Goal: Task Accomplishment & Management: Manage account settings

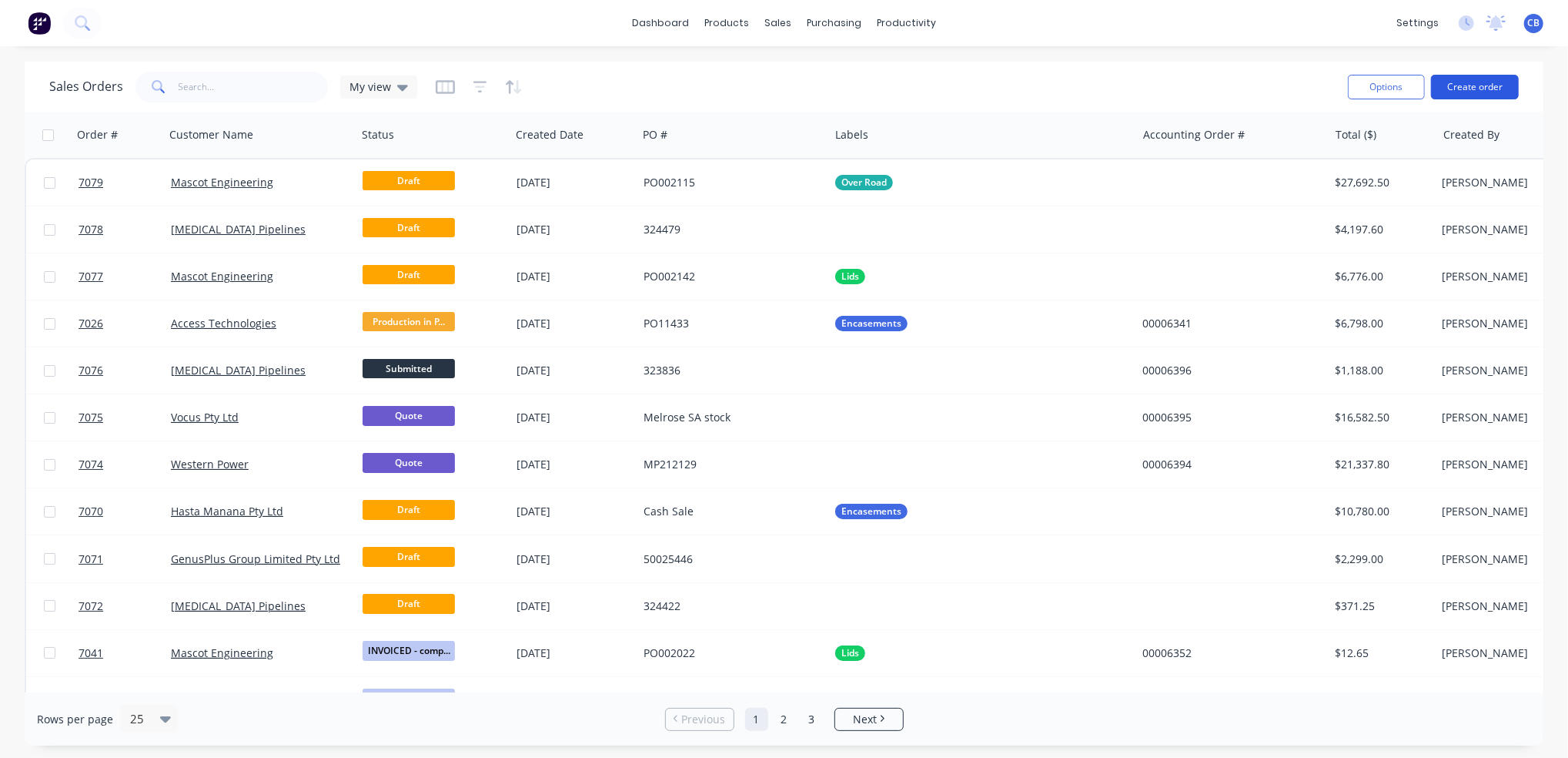
click at [1468, 81] on button "Create order" at bounding box center [1475, 87] width 88 height 25
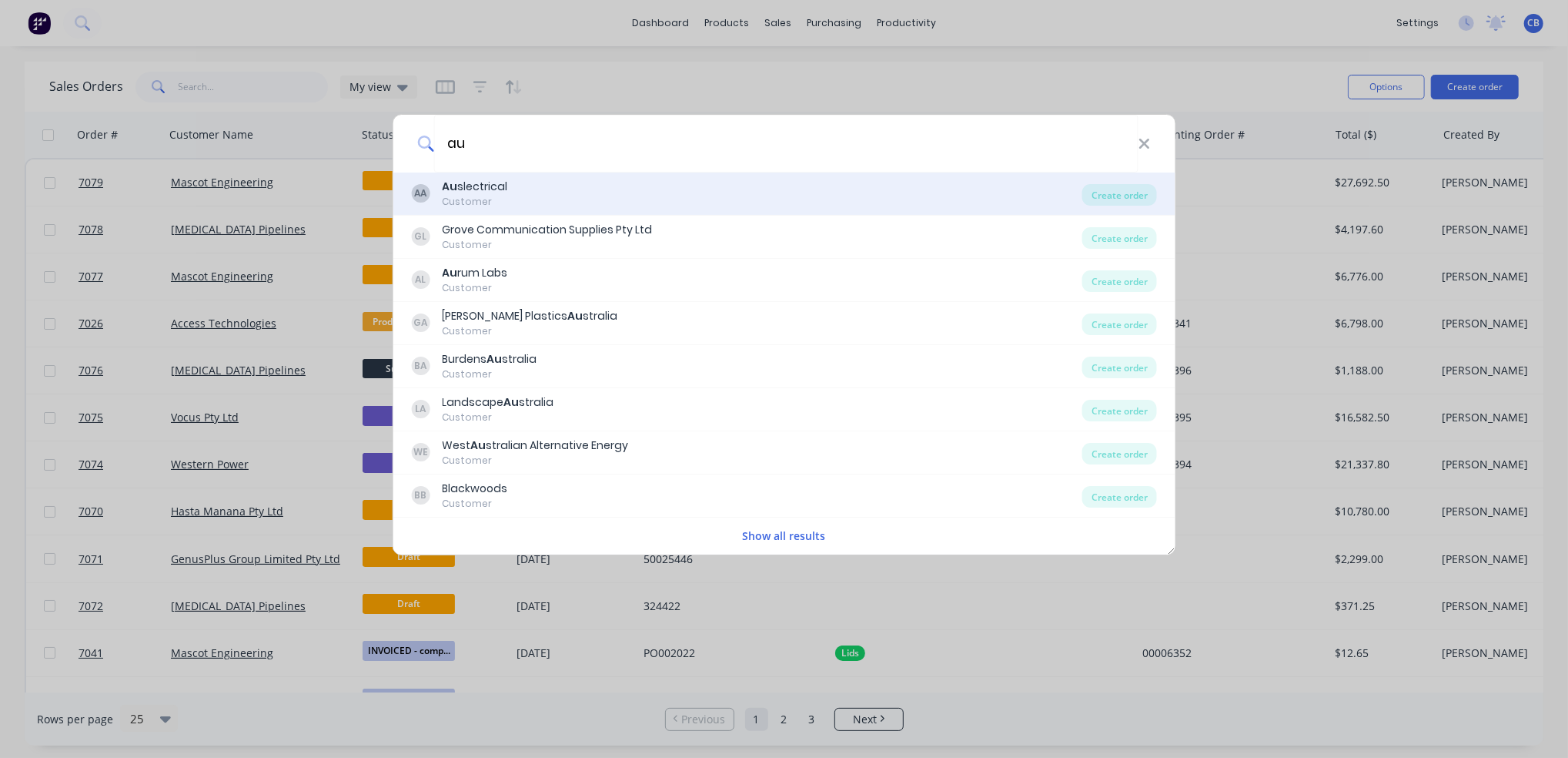
type input "au"
click at [590, 176] on div "AA Au slectrical Customer Create order" at bounding box center [784, 193] width 783 height 43
click at [595, 195] on div "AA Au slectrical Customer" at bounding box center [746, 194] width 671 height 30
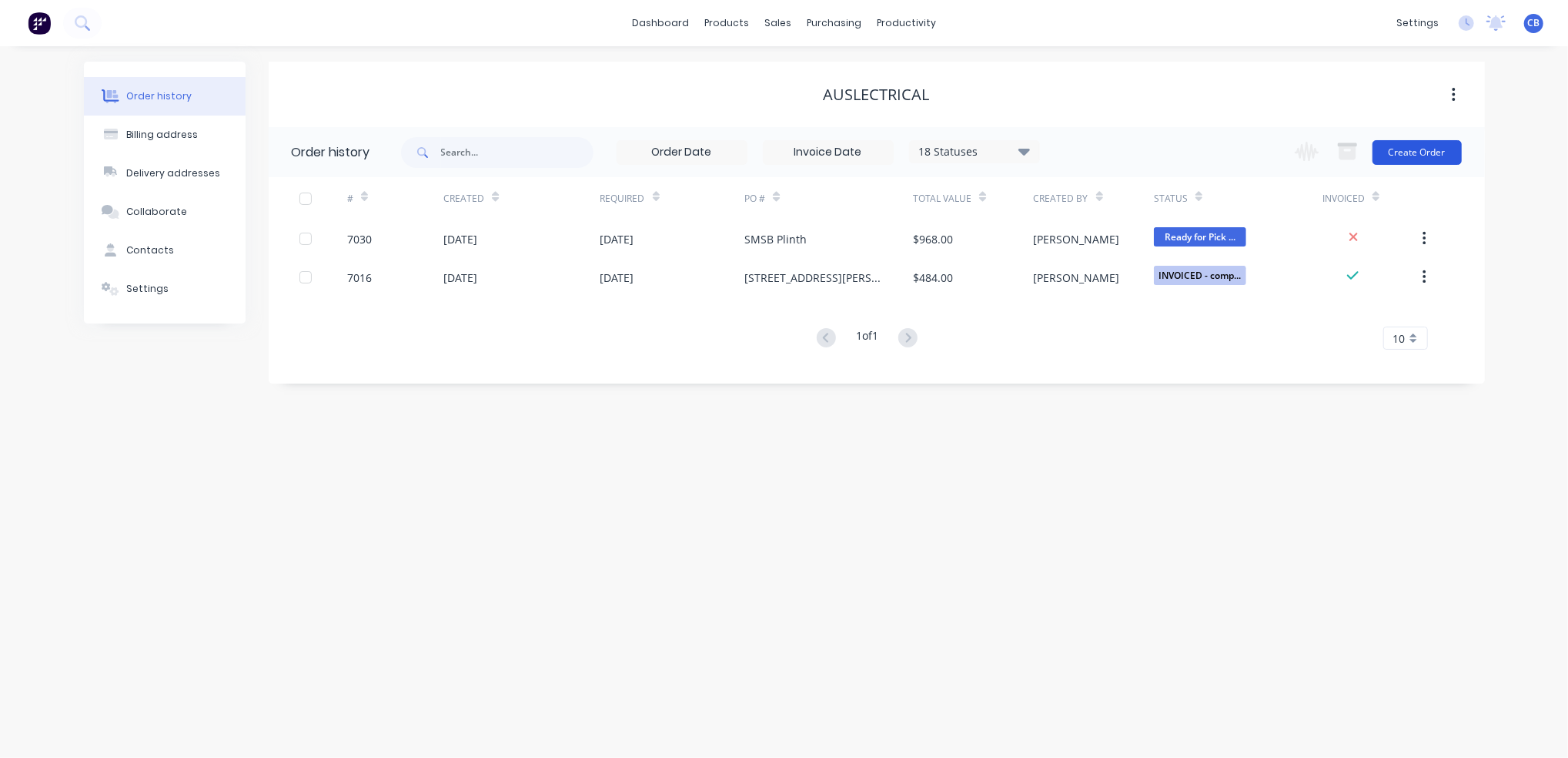
click at [1409, 162] on button "Create Order" at bounding box center [1417, 152] width 89 height 25
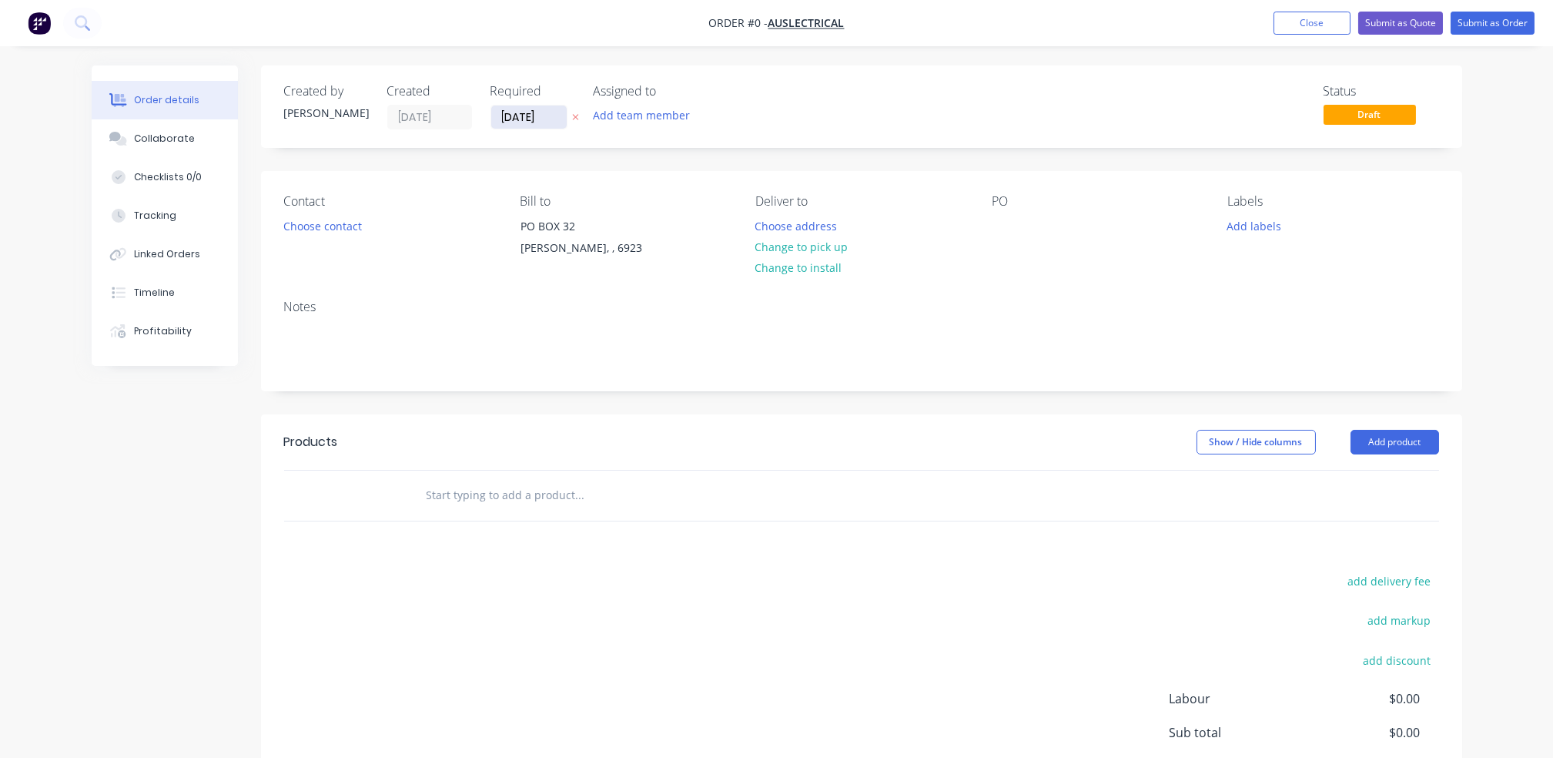
click at [545, 120] on input "[DATE]" at bounding box center [528, 116] width 75 height 23
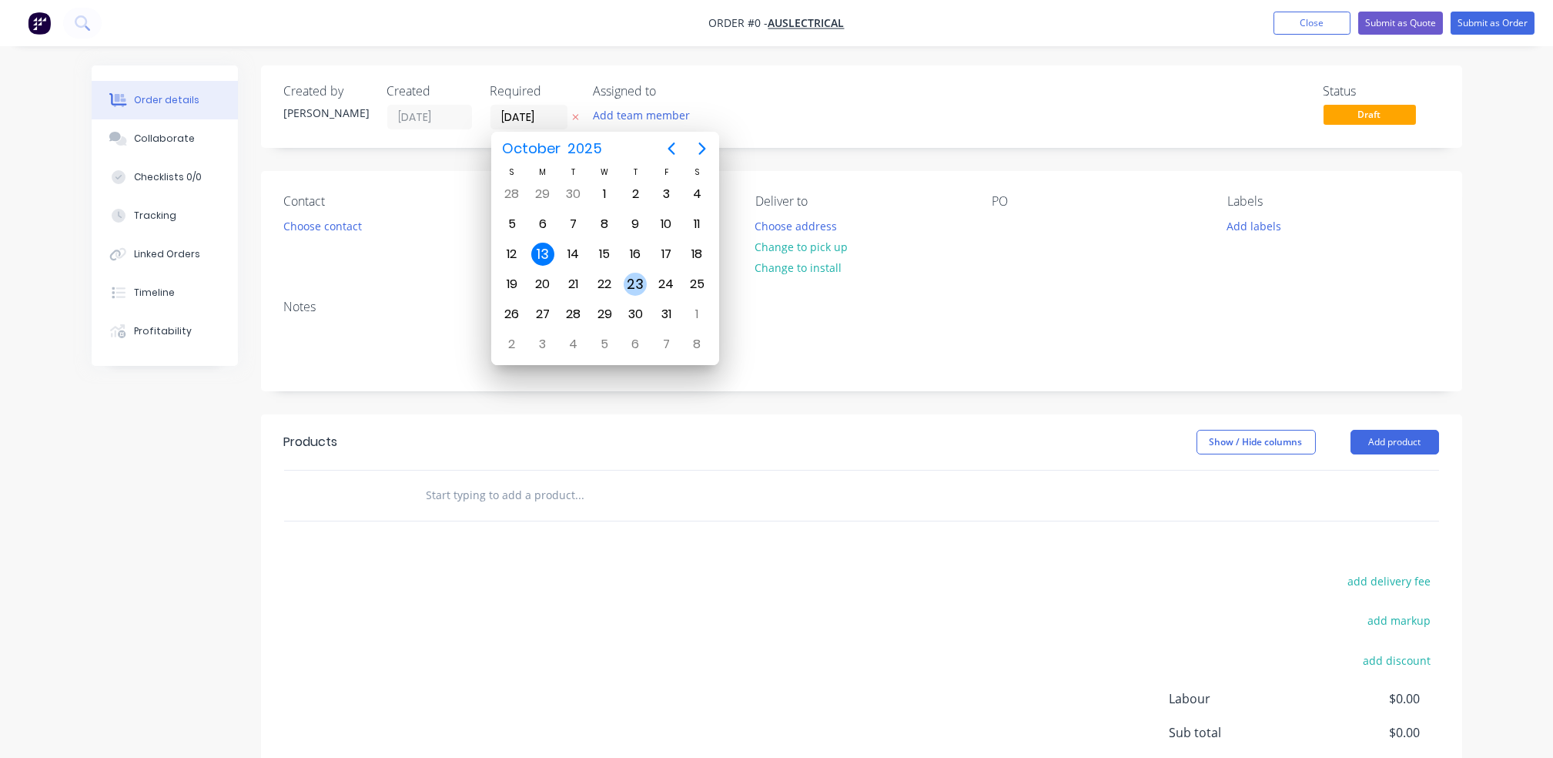
click at [624, 275] on div "23" at bounding box center [635, 284] width 23 height 23
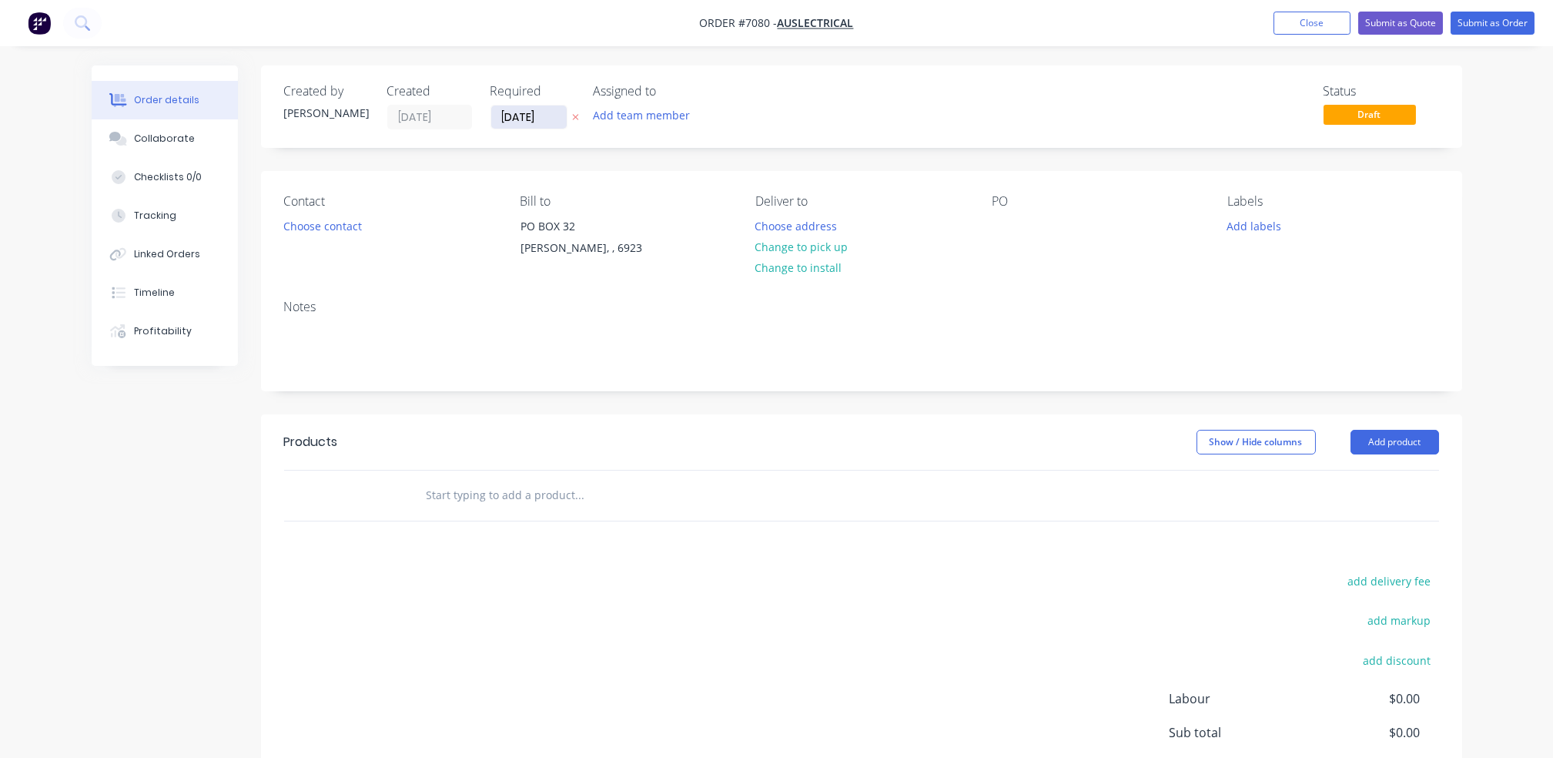
drag, startPoint x: 537, startPoint y: 120, endPoint x: 550, endPoint y: 125, distance: 13.2
click at [540, 120] on input "23/10/25" at bounding box center [528, 116] width 75 height 23
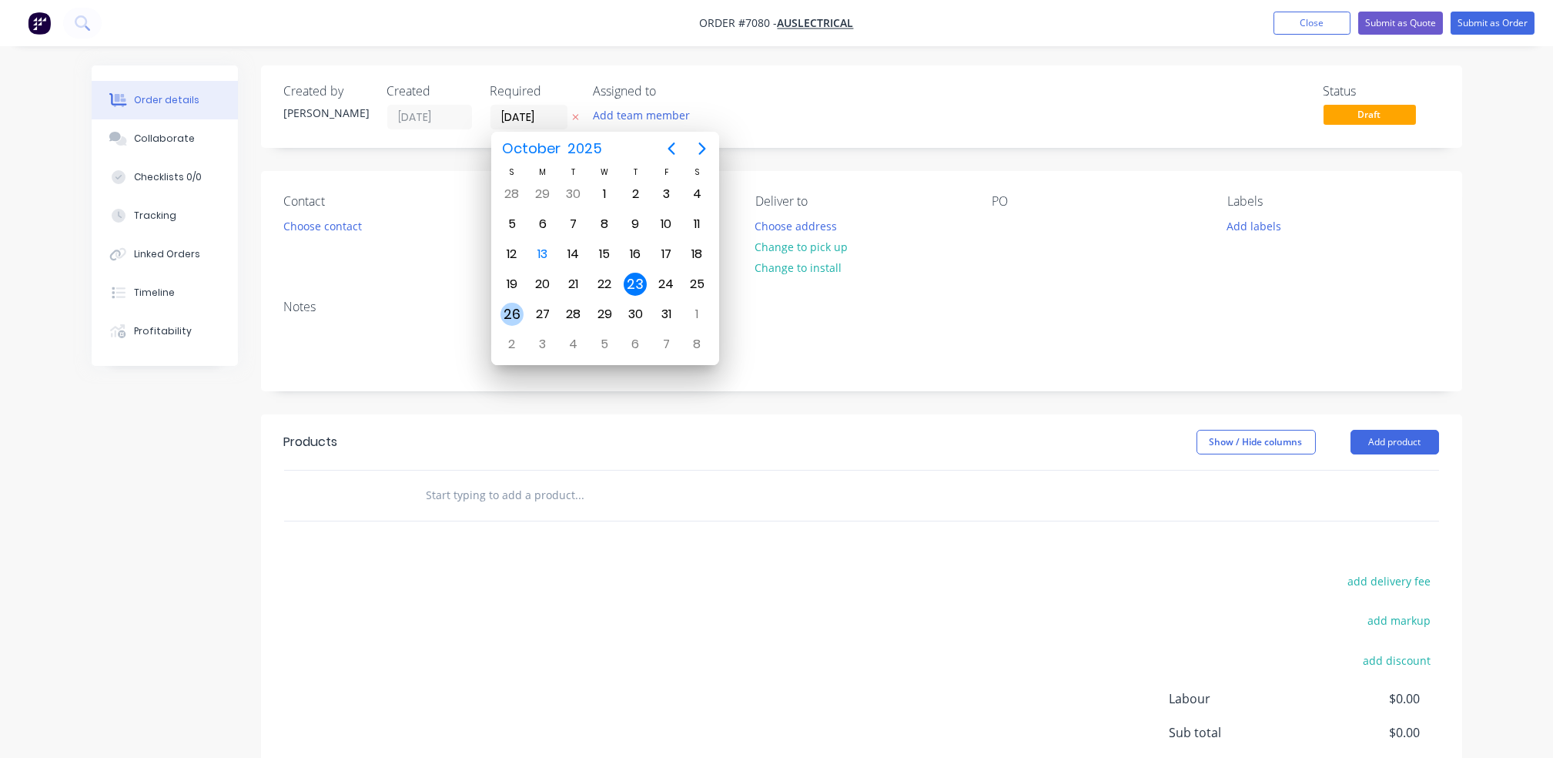
click at [514, 306] on div "26" at bounding box center [511, 314] width 23 height 23
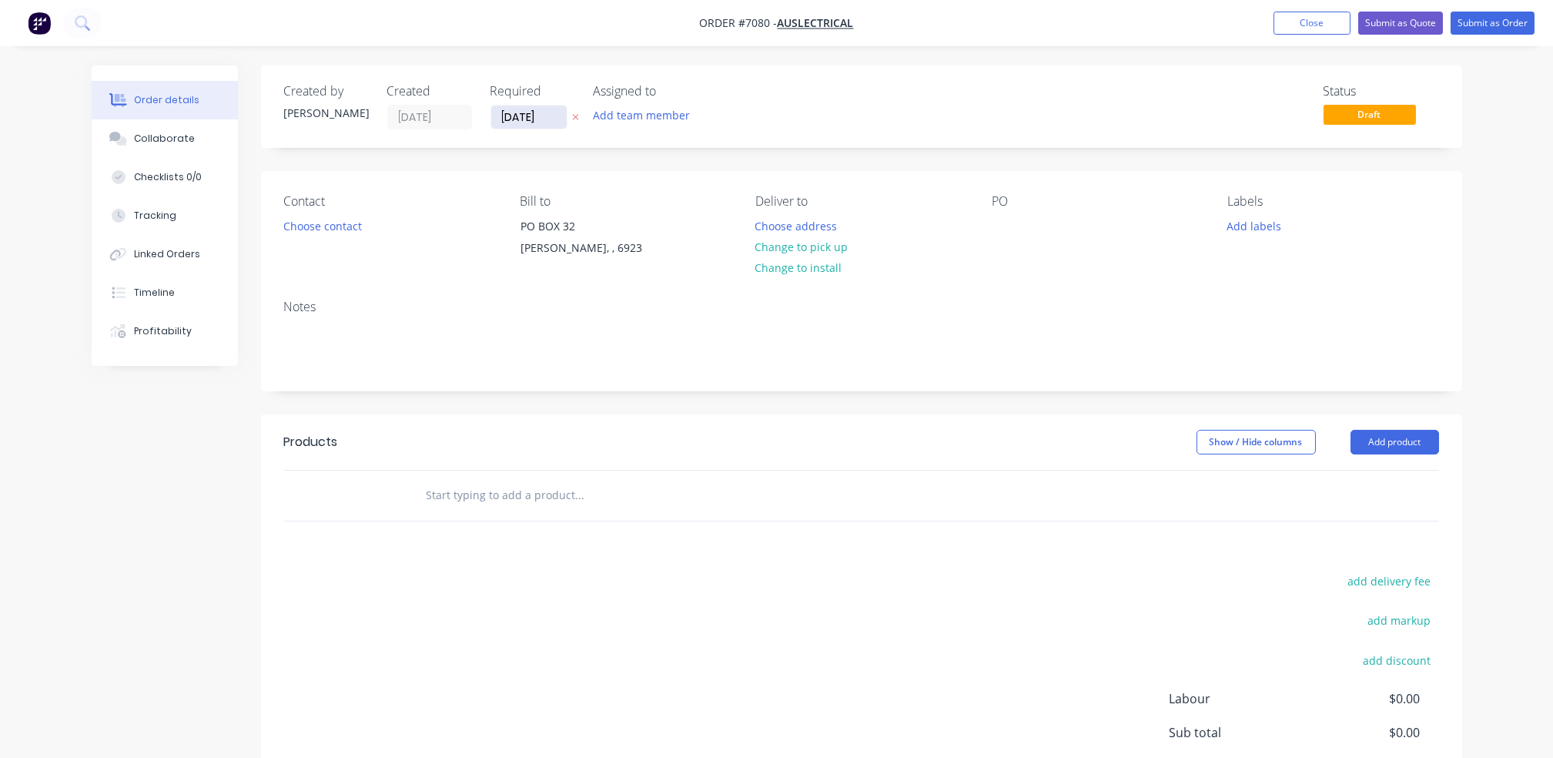
click at [545, 119] on input "26/10/25" at bounding box center [528, 116] width 75 height 23
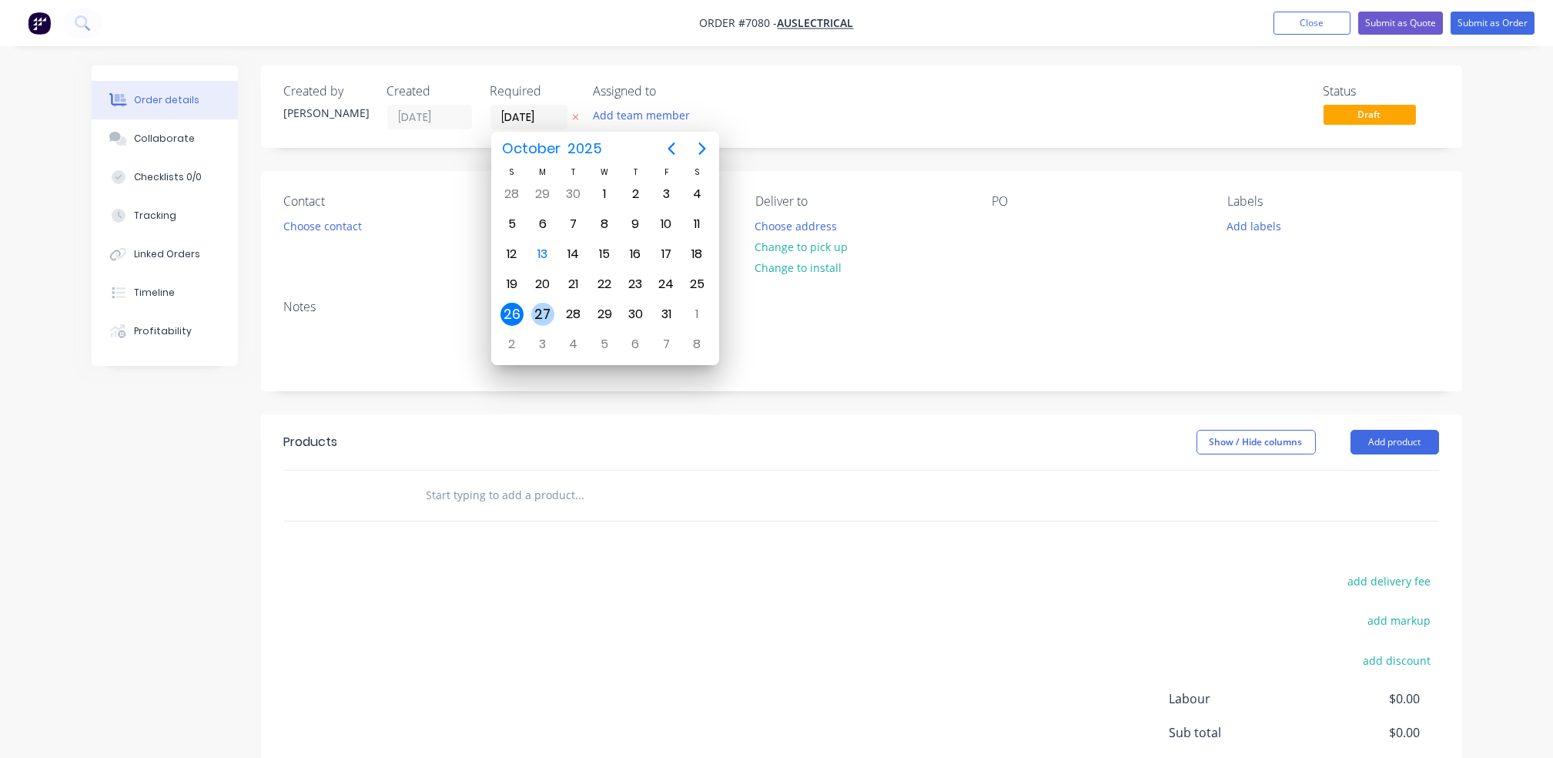
click at [540, 303] on div "27" at bounding box center [542, 314] width 23 height 23
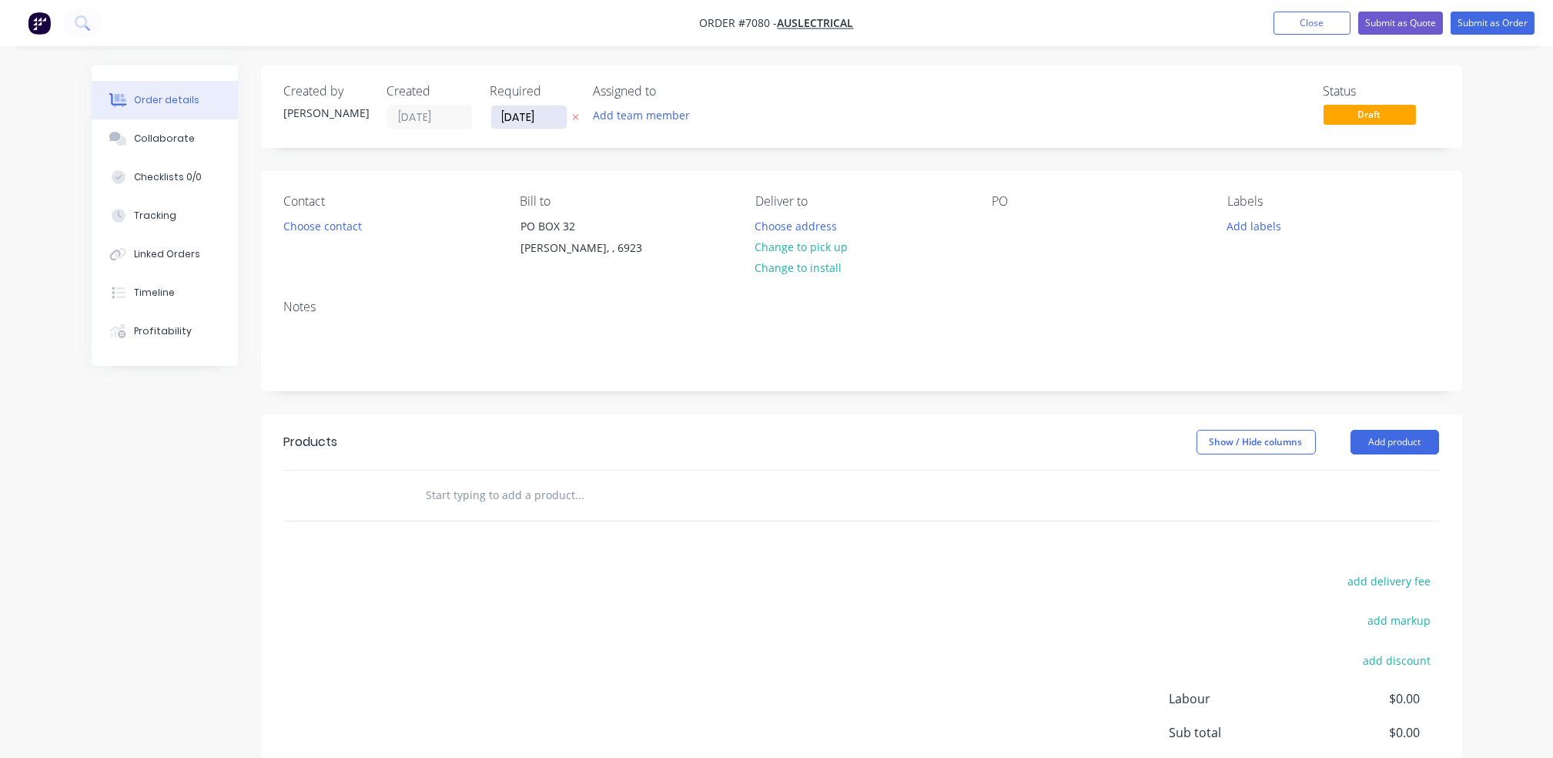
click at [525, 115] on input "27/10/25" at bounding box center [528, 116] width 75 height 23
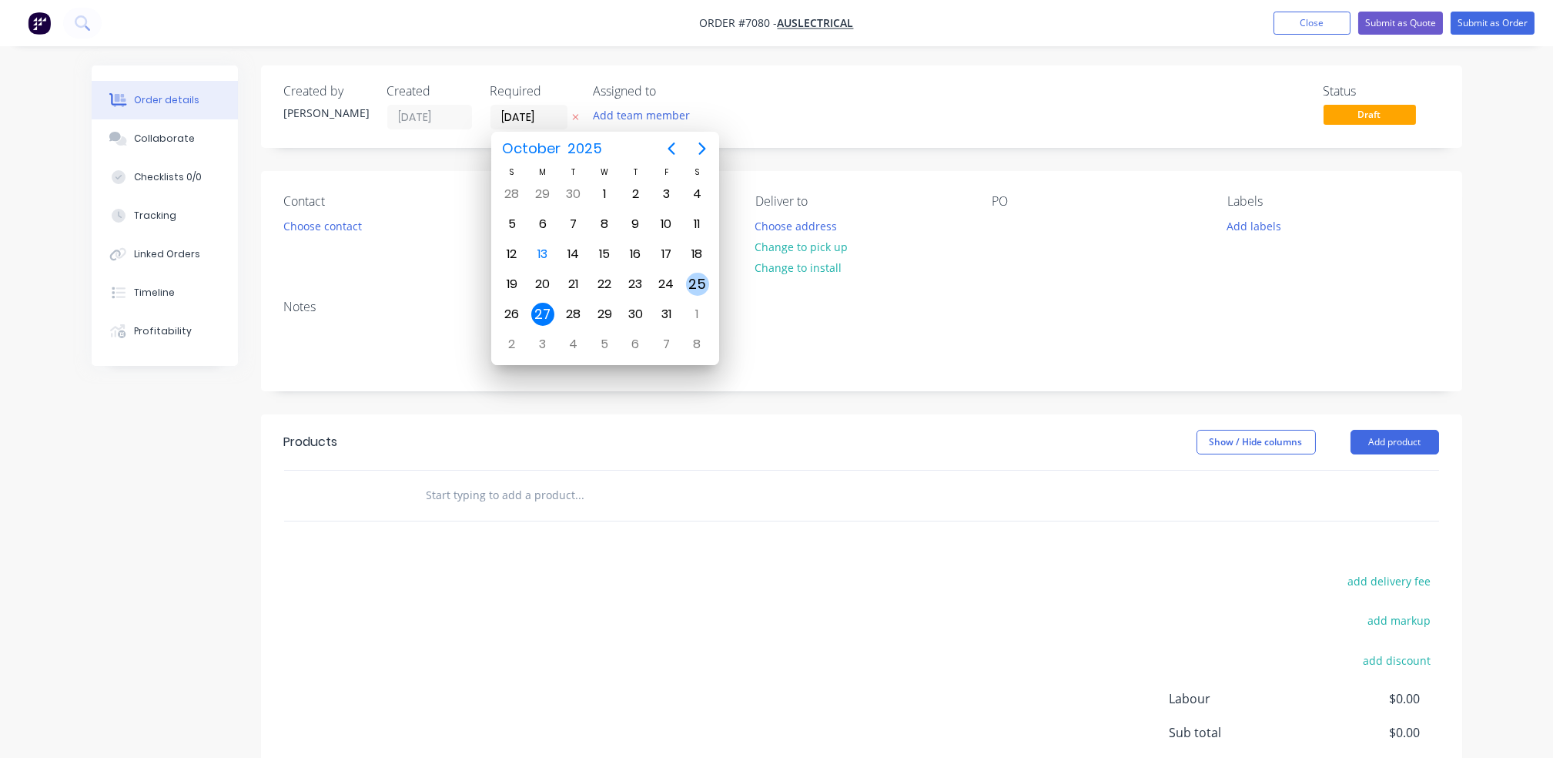
click at [703, 283] on div "25" at bounding box center [697, 284] width 23 height 23
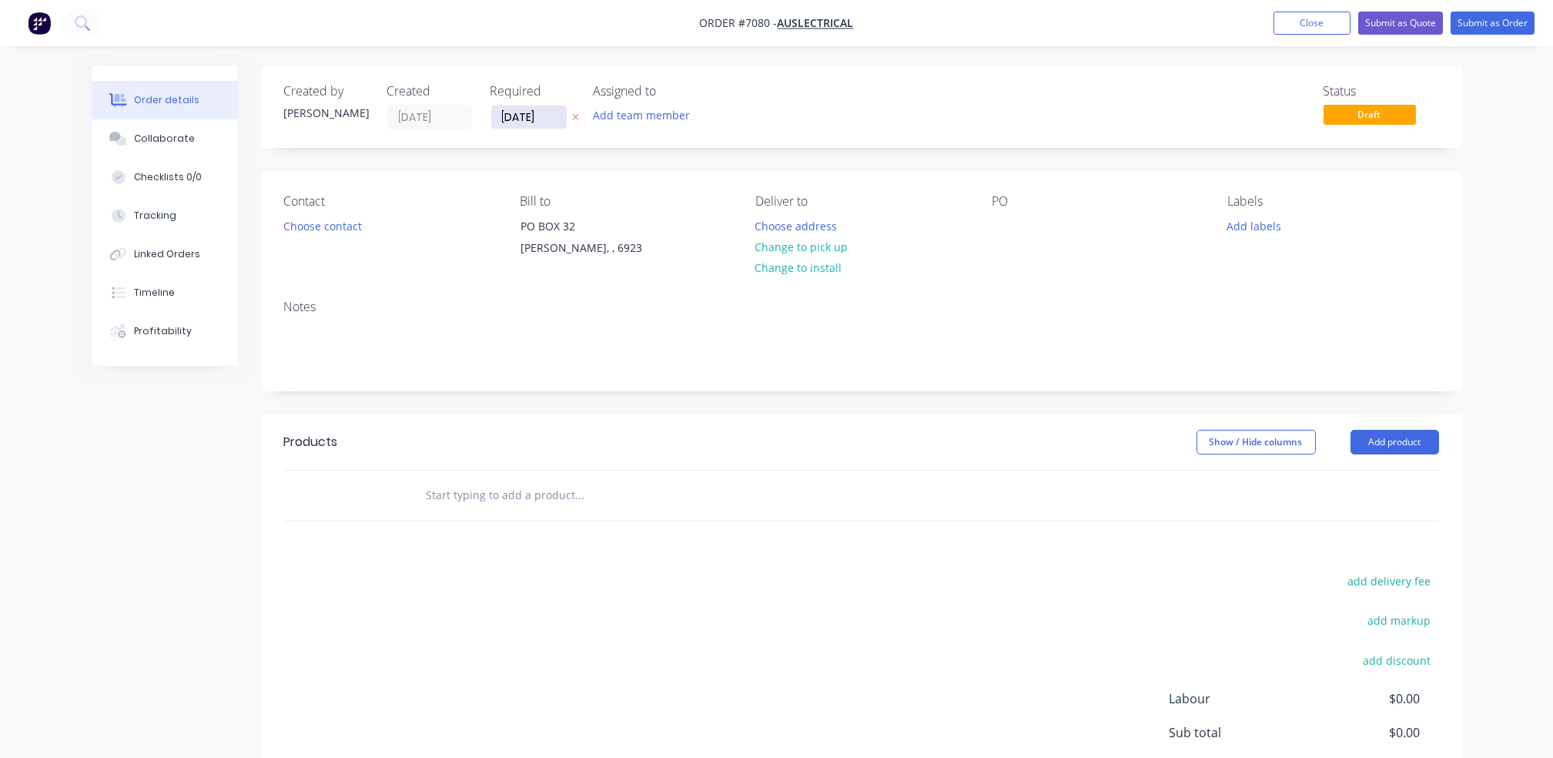
click at [536, 119] on input "25/10/25" at bounding box center [528, 116] width 75 height 23
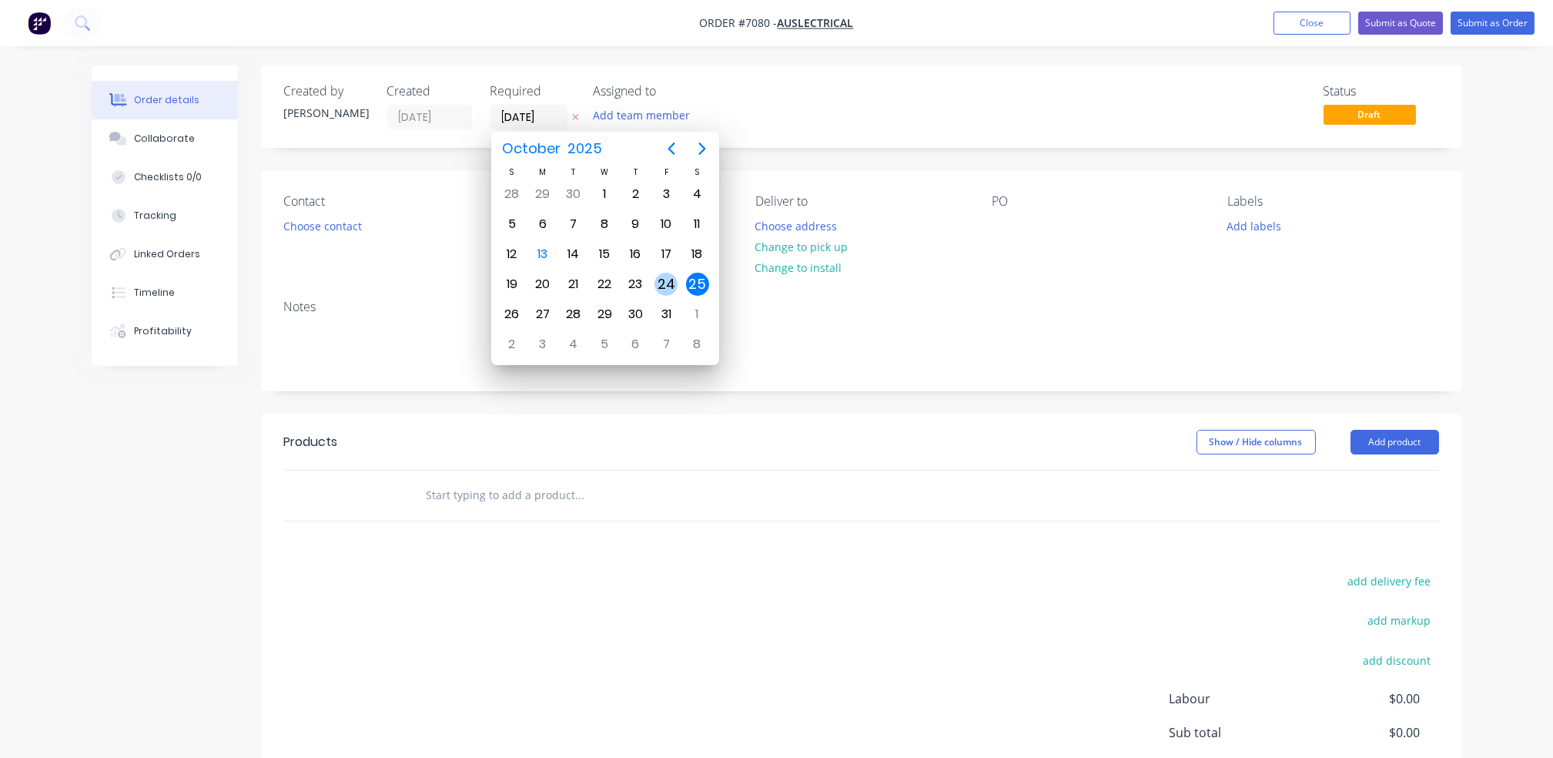
click at [662, 273] on div "24" at bounding box center [665, 284] width 23 height 23
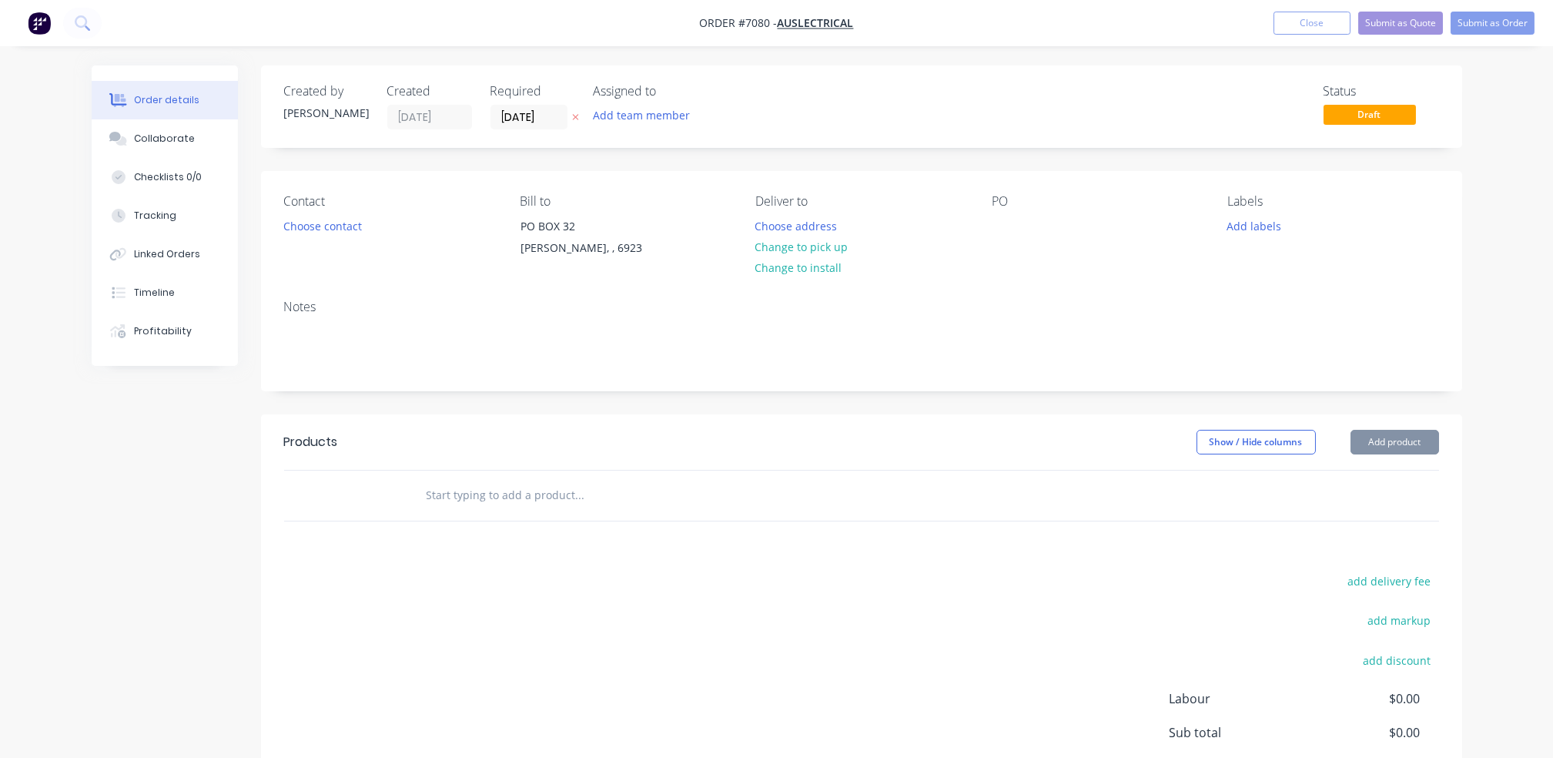
type input "[DATE]"
click at [1002, 224] on div at bounding box center [1004, 226] width 25 height 22
click at [339, 233] on button "Choose contact" at bounding box center [322, 225] width 95 height 21
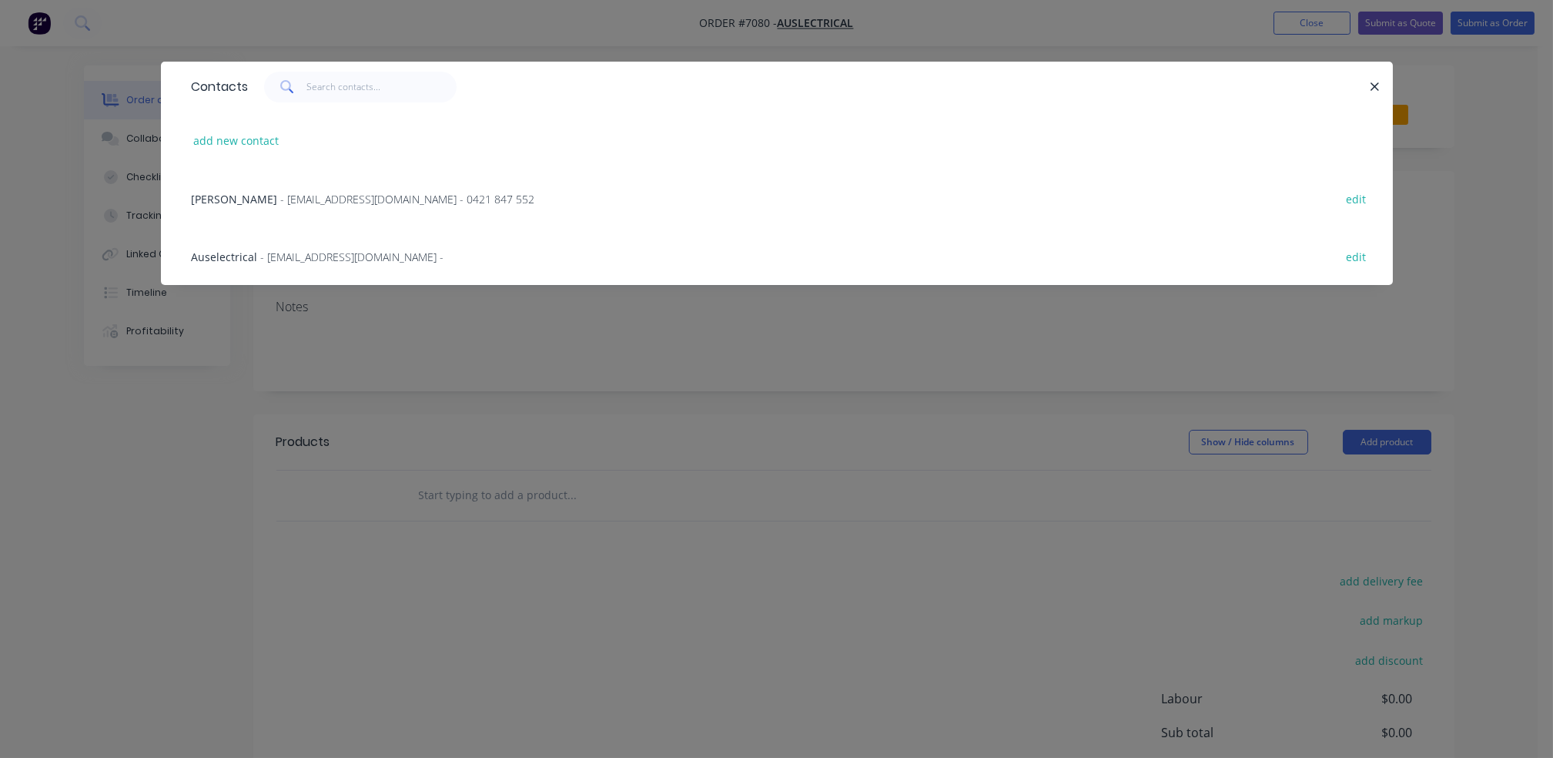
click at [346, 196] on span "- Mourad@auslectrical.com.au - 0421 847 552" at bounding box center [408, 199] width 254 height 15
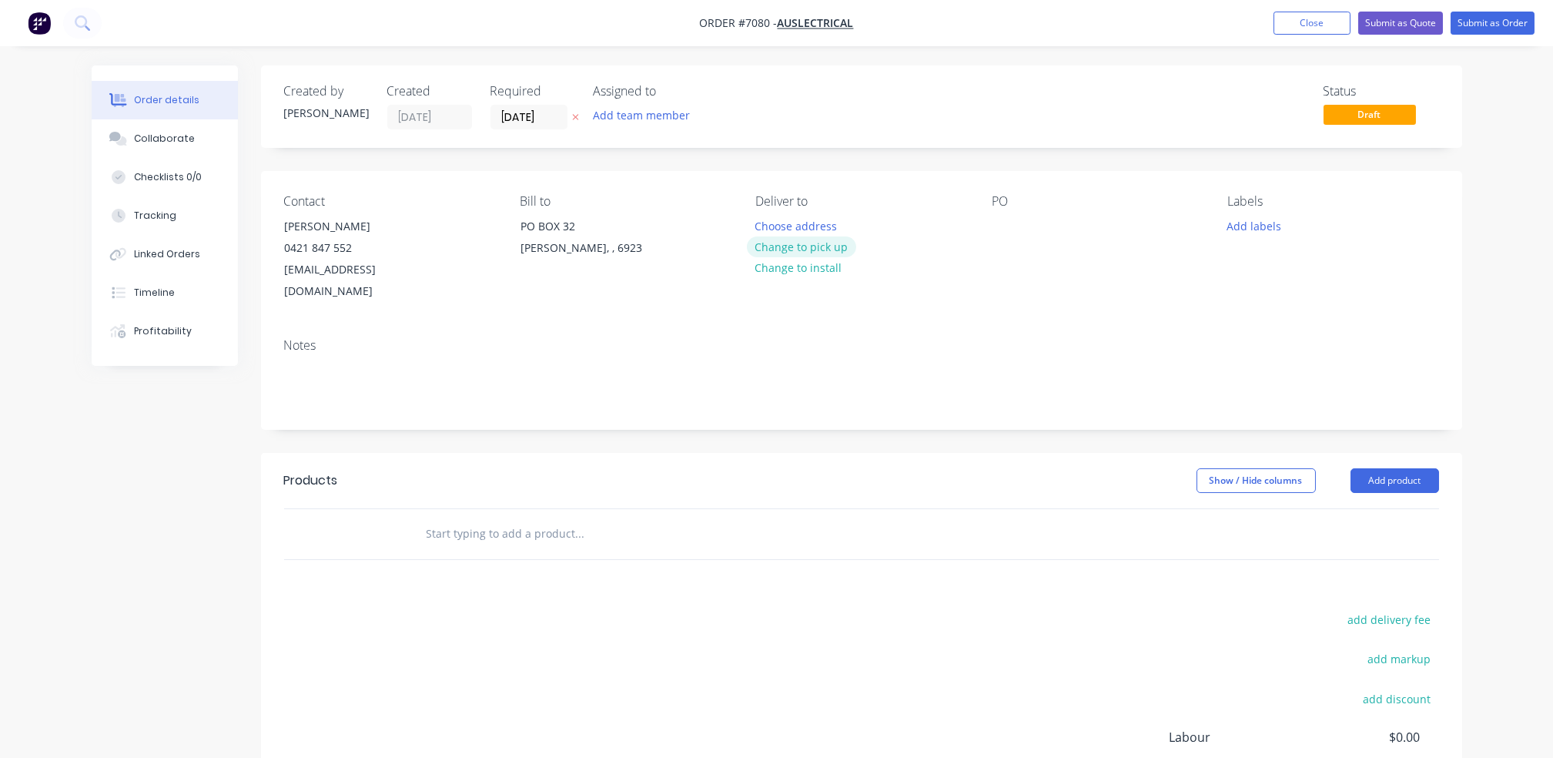
click at [818, 245] on button "Change to pick up" at bounding box center [801, 246] width 109 height 21
click at [1000, 229] on div at bounding box center [1004, 226] width 25 height 22
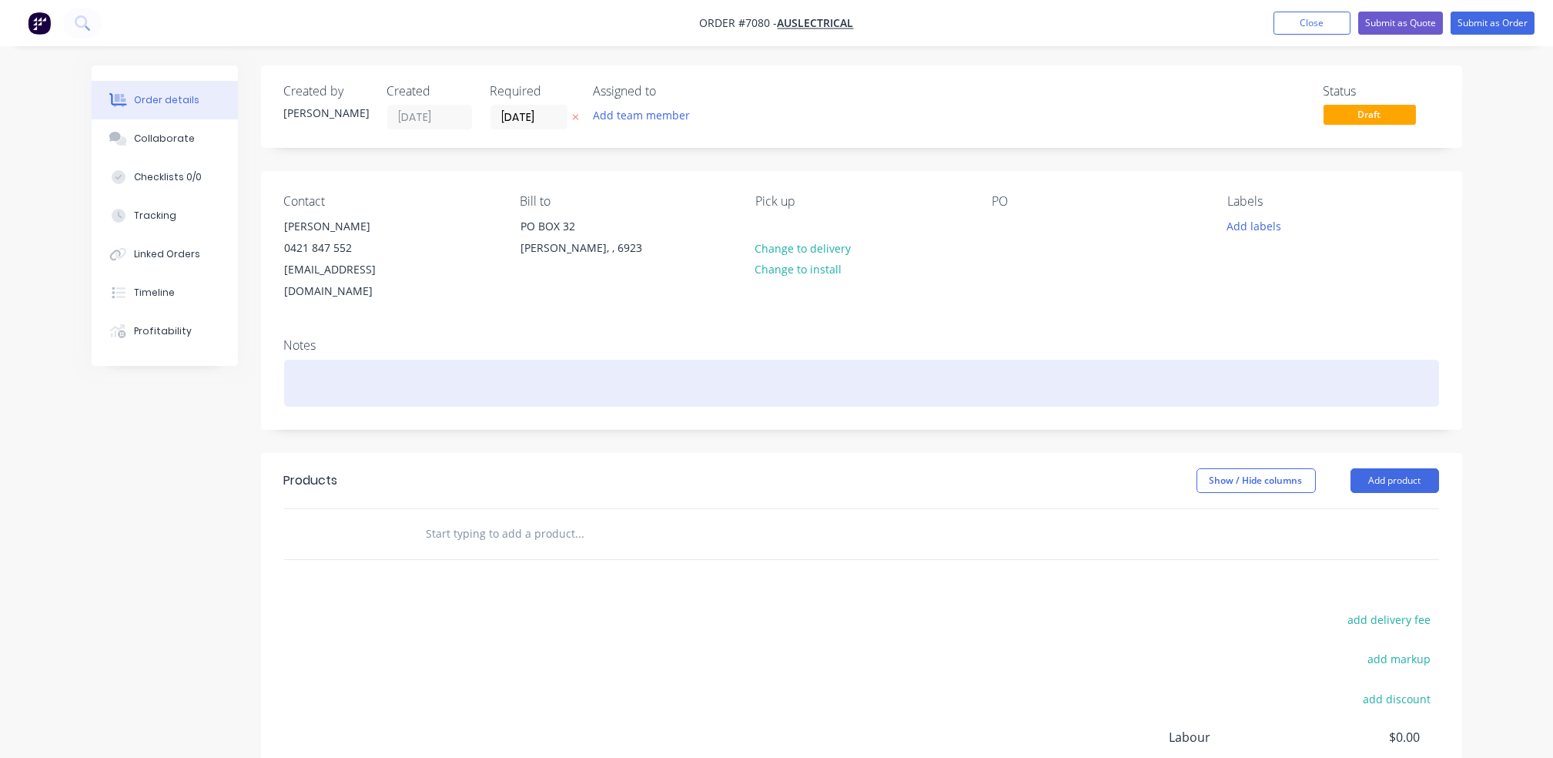
click at [362, 360] on div at bounding box center [861, 383] width 1155 height 47
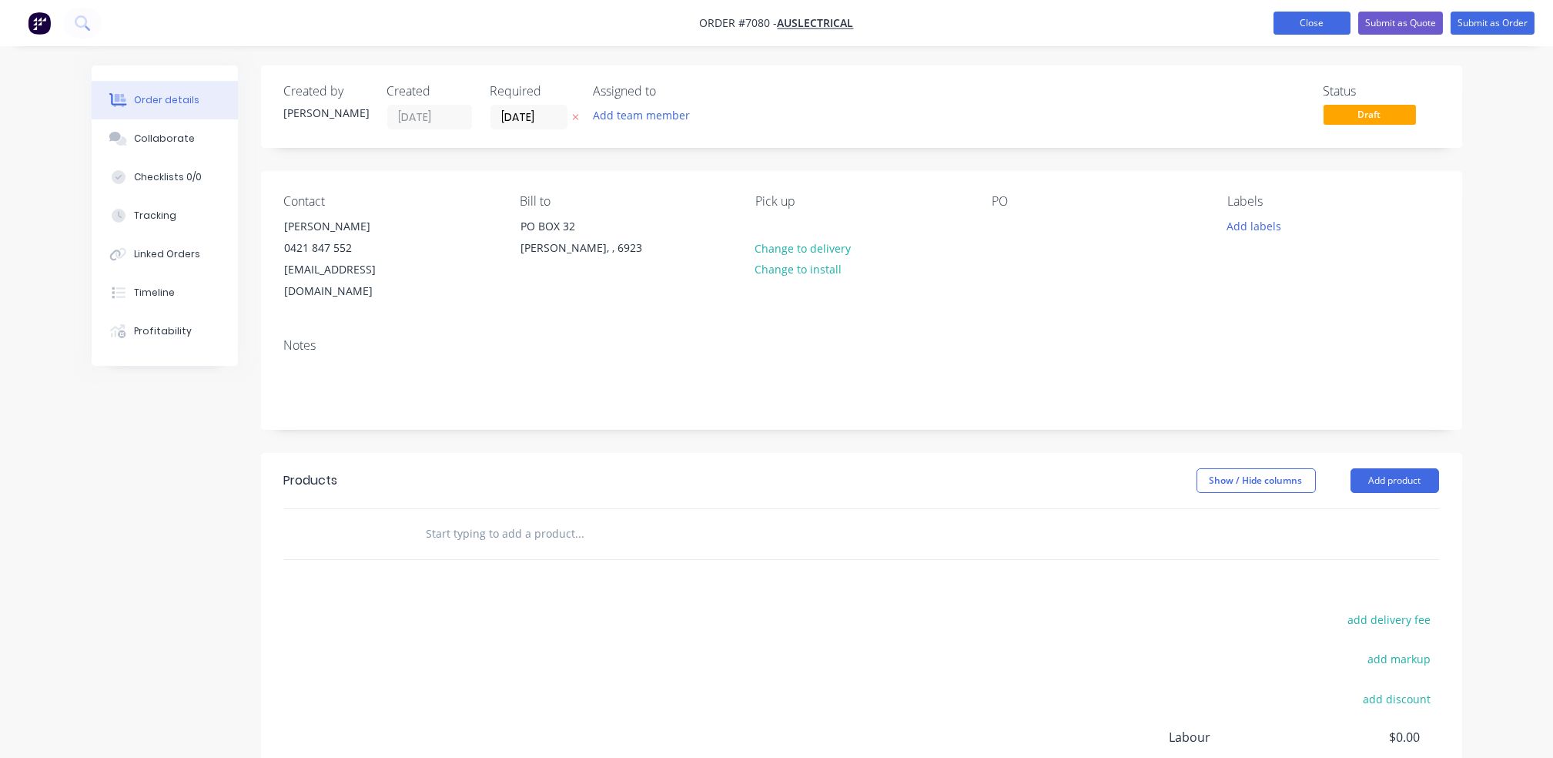
click at [1309, 28] on button "Close" at bounding box center [1312, 23] width 77 height 23
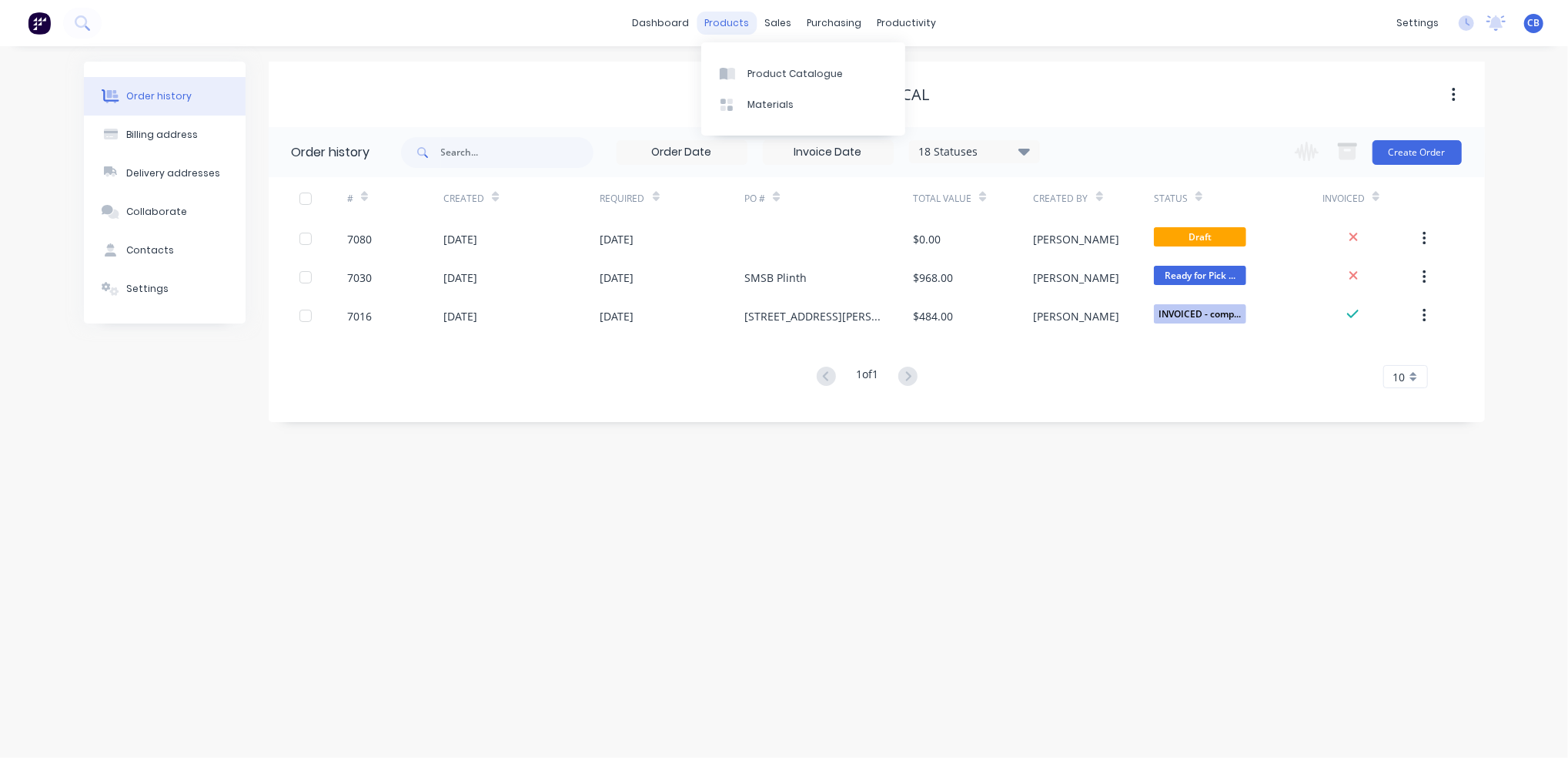
click at [734, 25] on div "products" at bounding box center [727, 23] width 60 height 23
click at [795, 71] on div "Product Catalogue" at bounding box center [795, 74] width 95 height 14
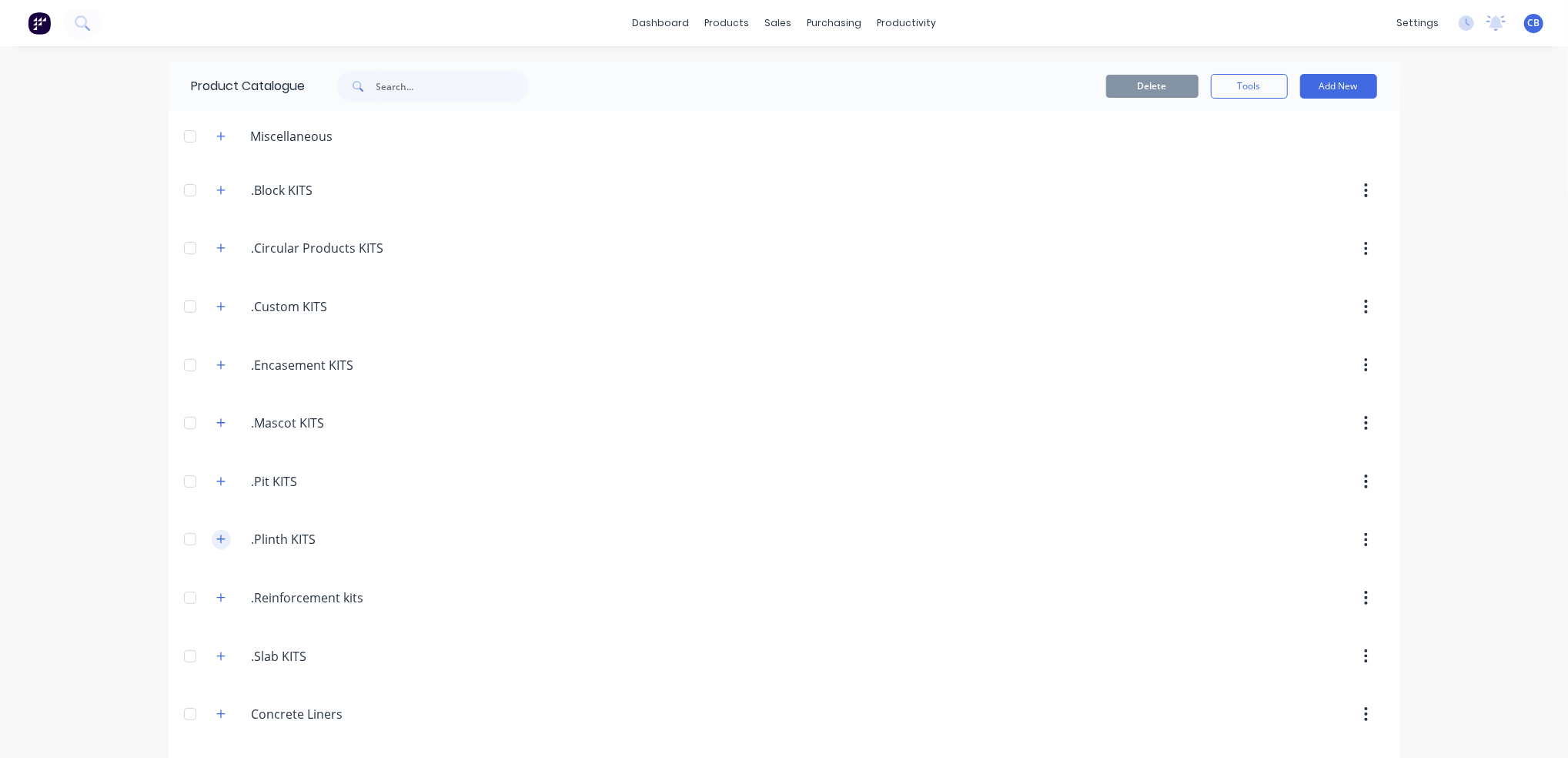
click at [216, 544] on icon "button" at bounding box center [220, 539] width 9 height 11
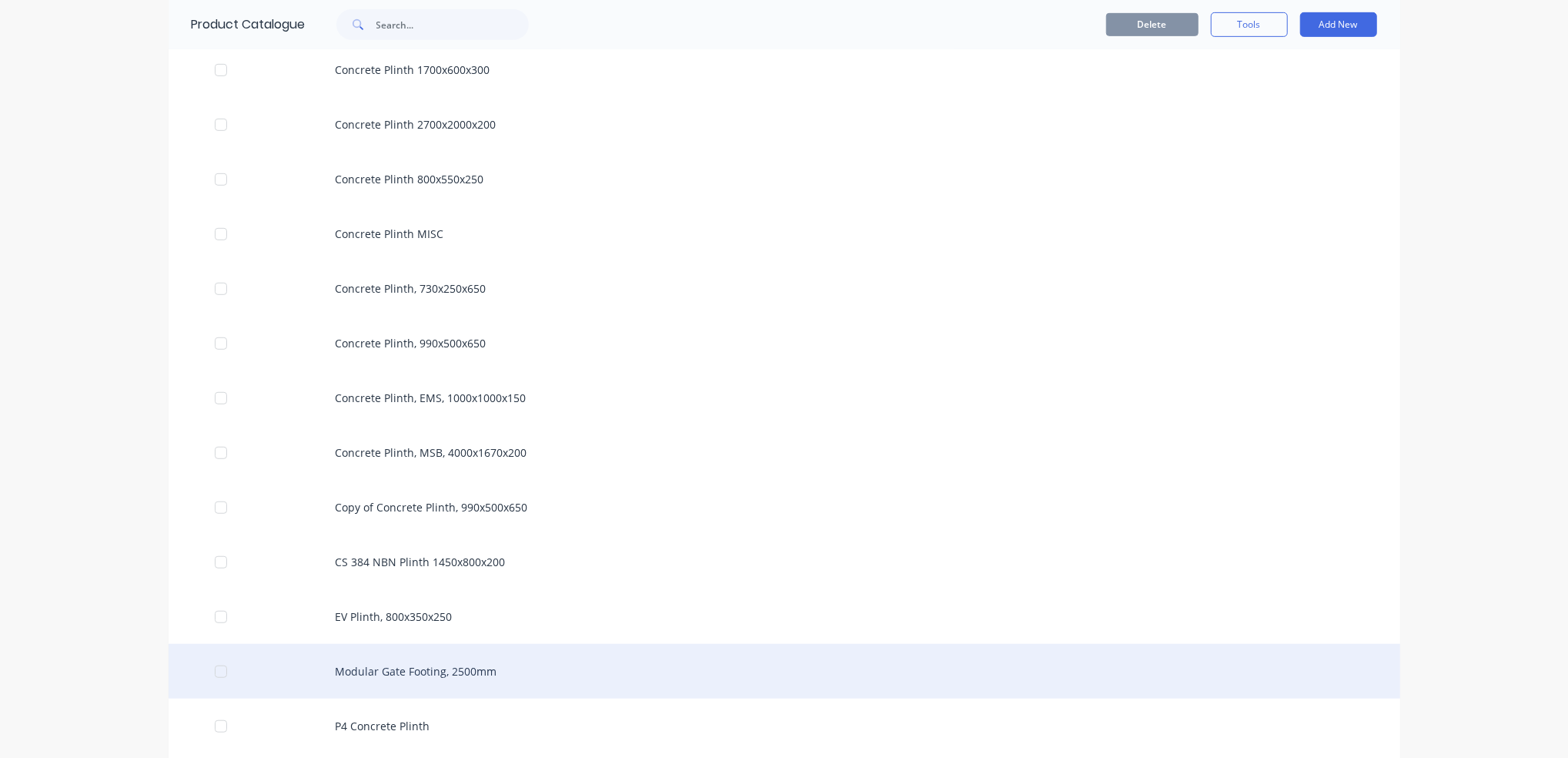
scroll to position [513, 0]
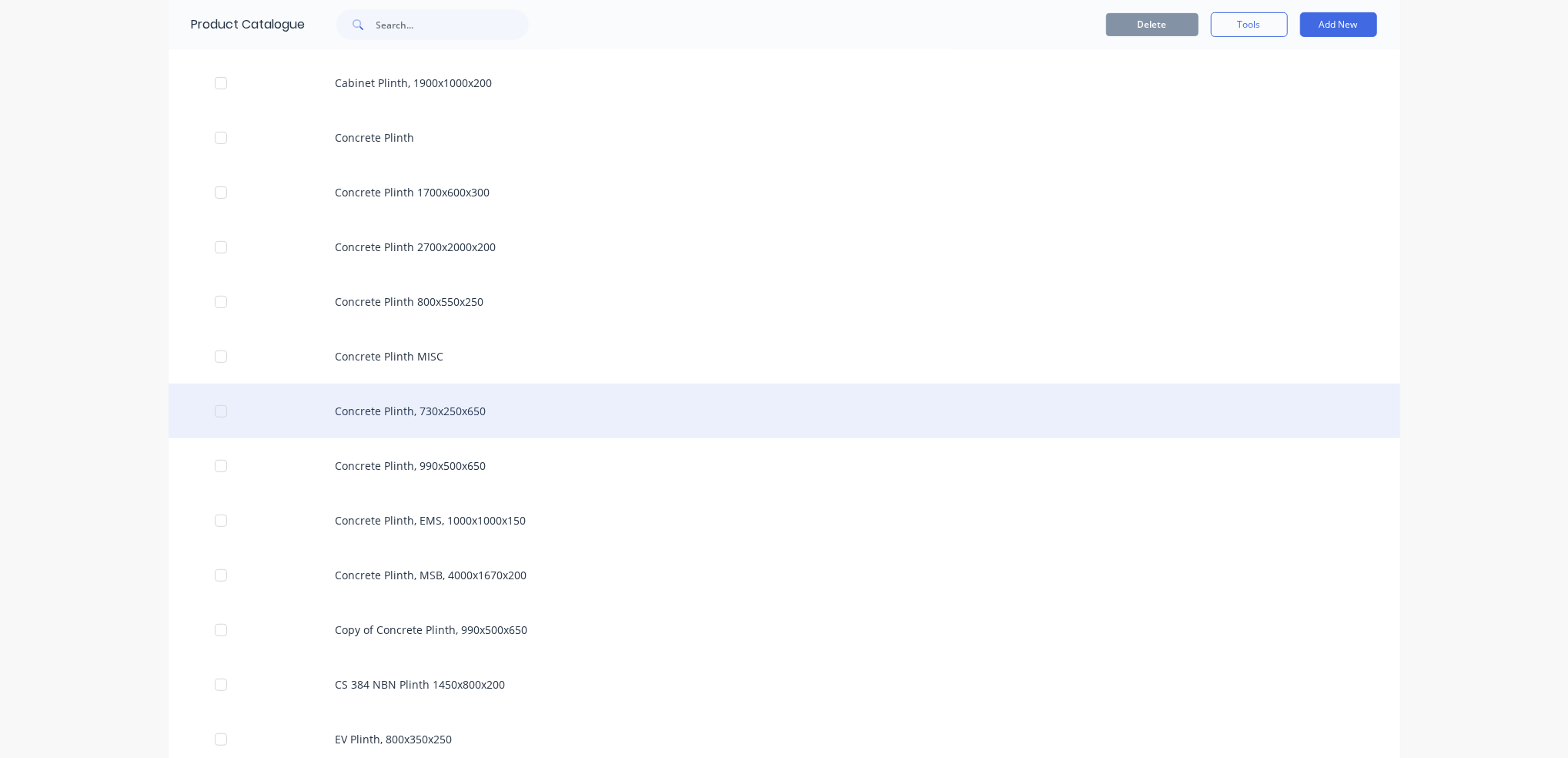
click at [527, 410] on div "Concrete Plinth, 730x250x650" at bounding box center [785, 410] width 1232 height 55
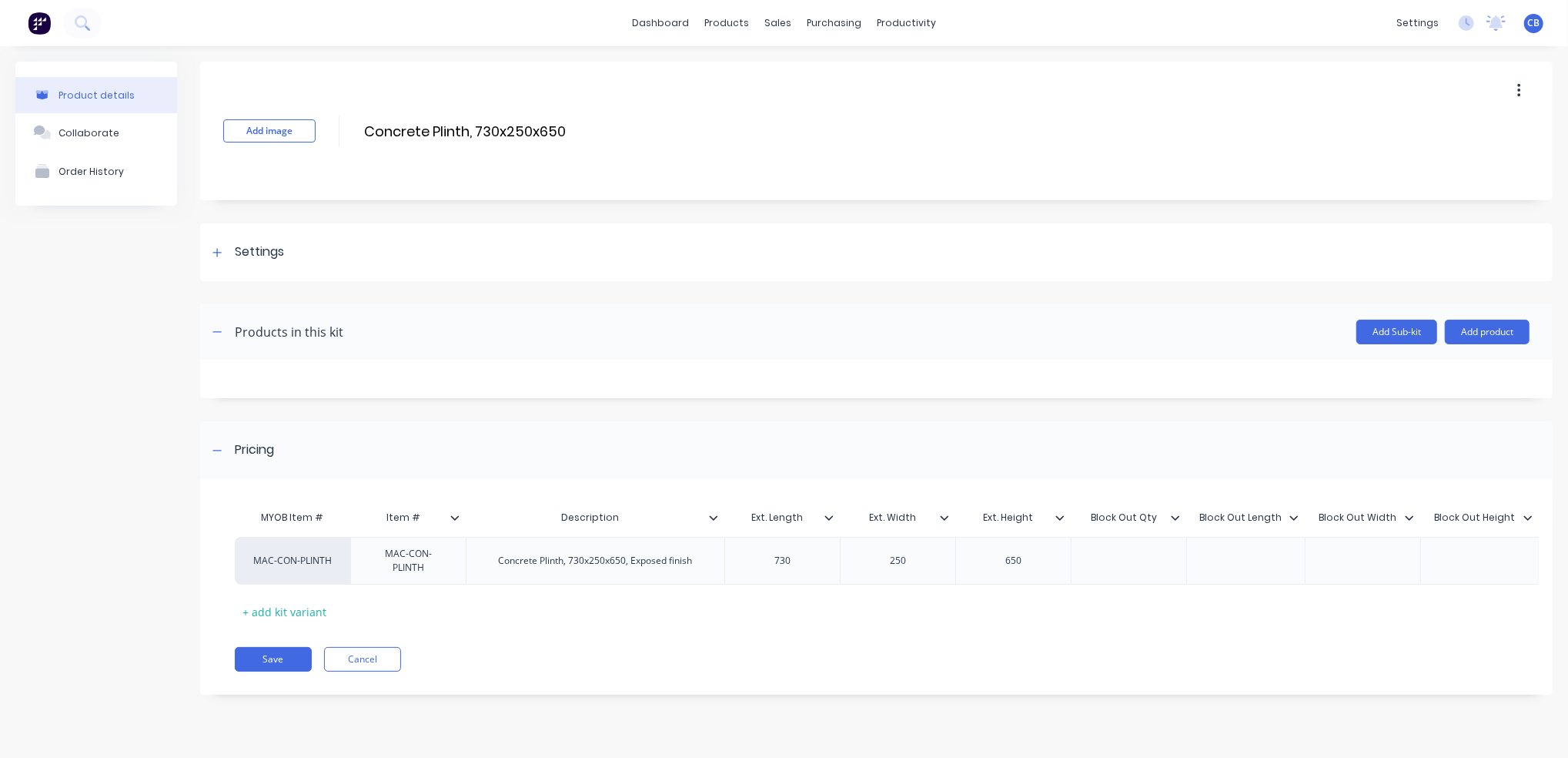
click at [1518, 93] on icon "button" at bounding box center [1520, 90] width 4 height 17
click at [1456, 131] on span "Duplicate" at bounding box center [1462, 131] width 115 height 16
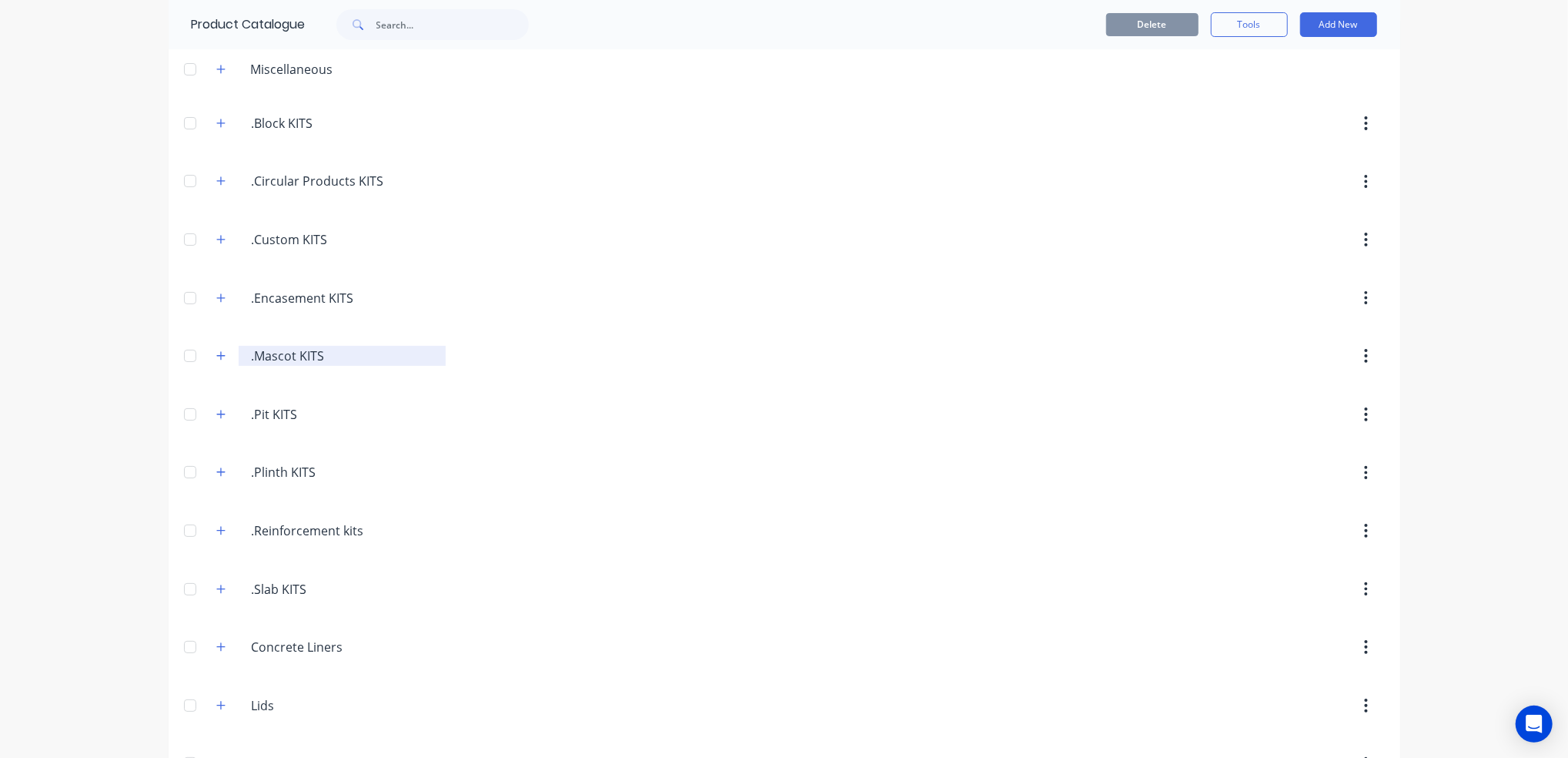
scroll to position [102, 0]
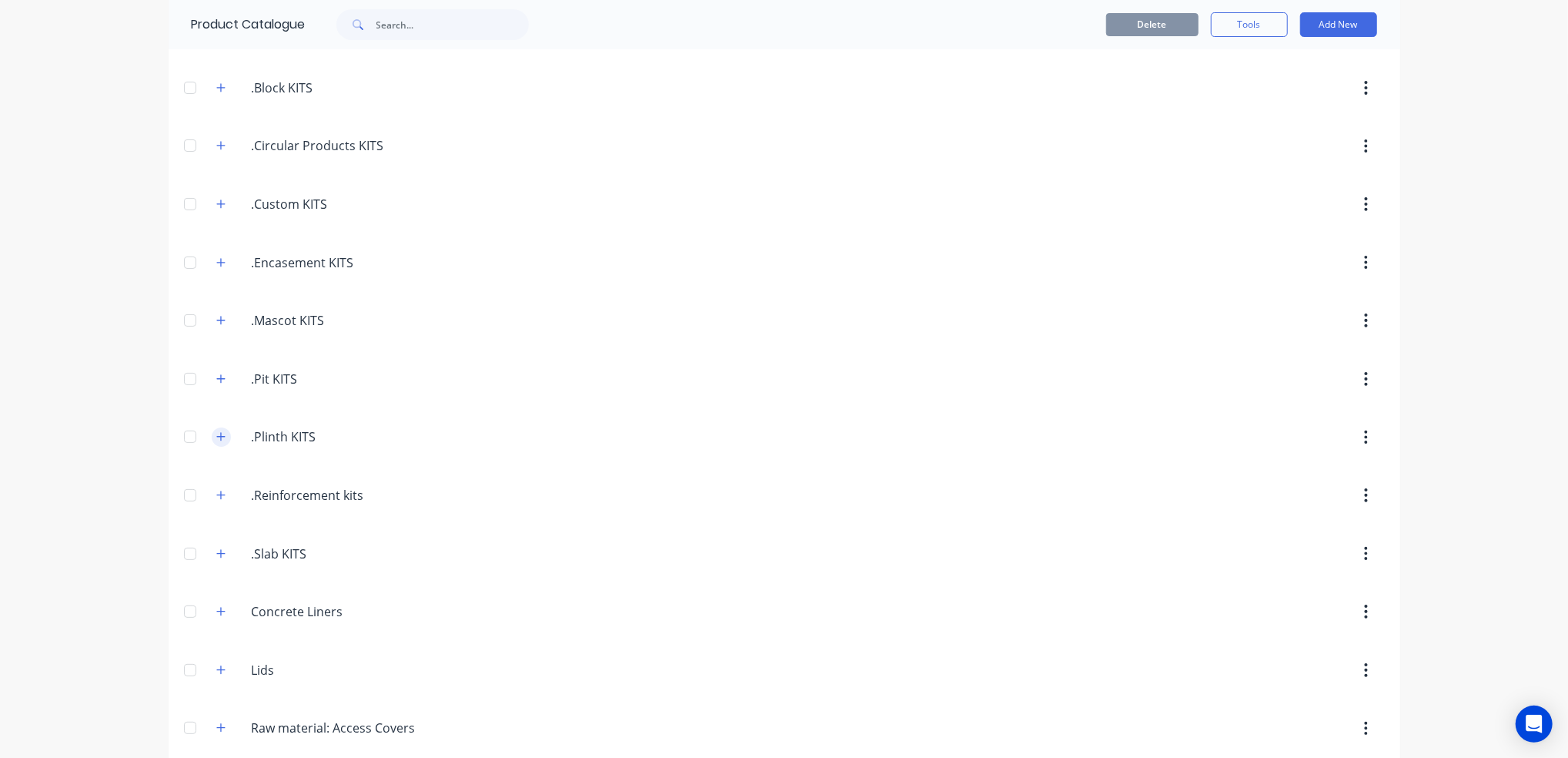
click at [216, 441] on icon "button" at bounding box center [220, 436] width 9 height 11
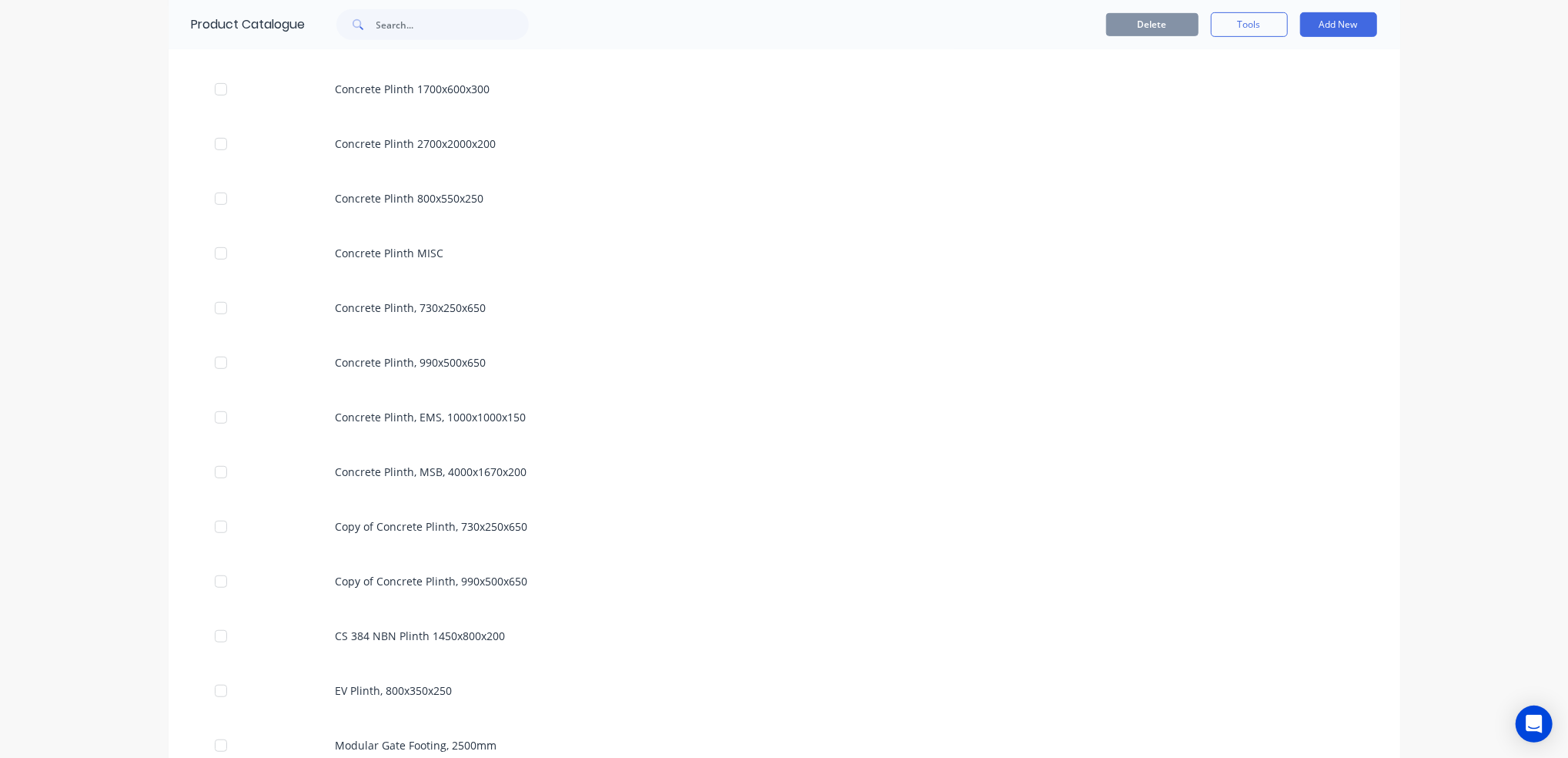
scroll to position [718, 0]
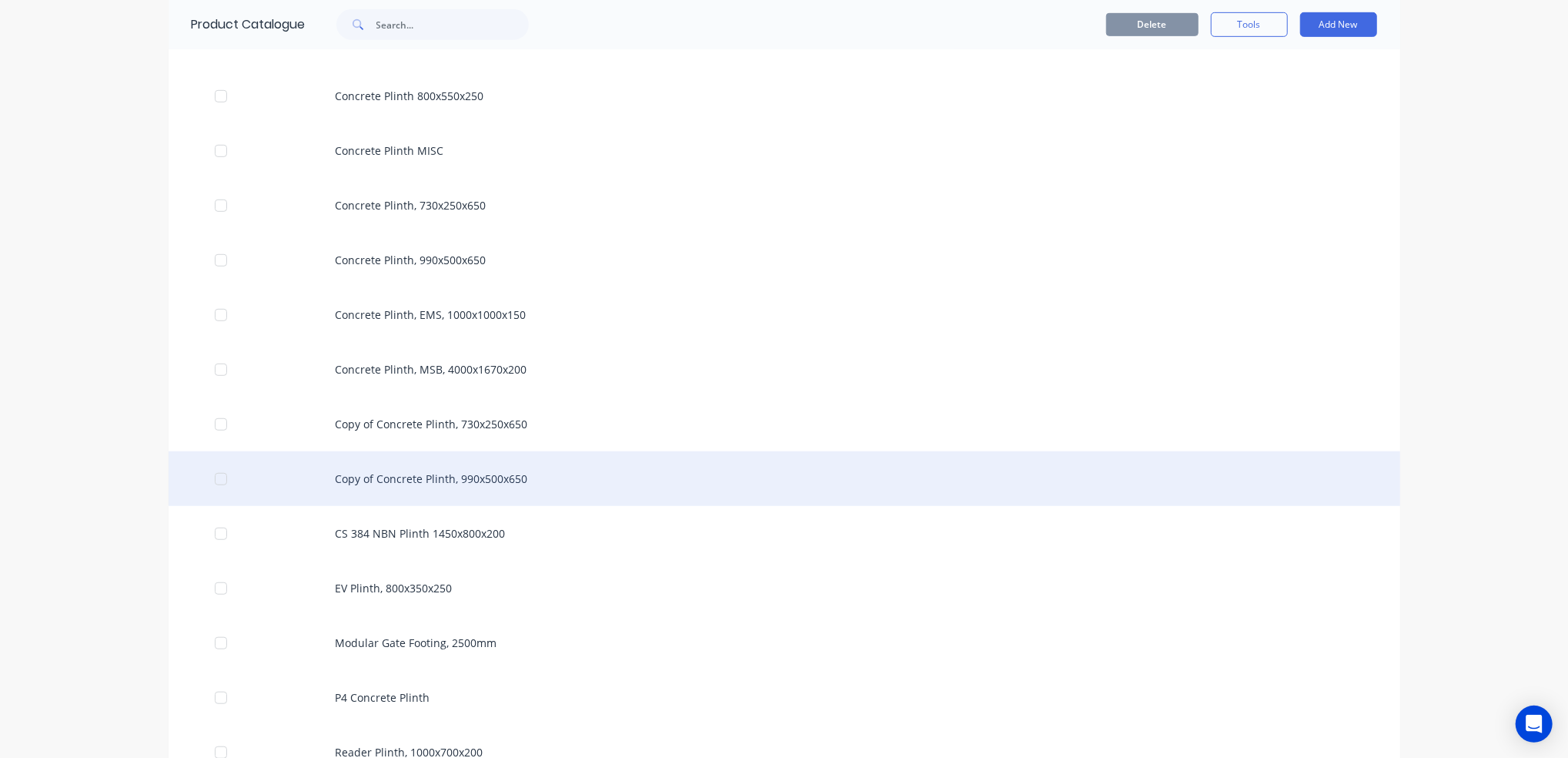
click at [470, 478] on div "Copy of Concrete Plinth, 990x500x650" at bounding box center [785, 478] width 1232 height 55
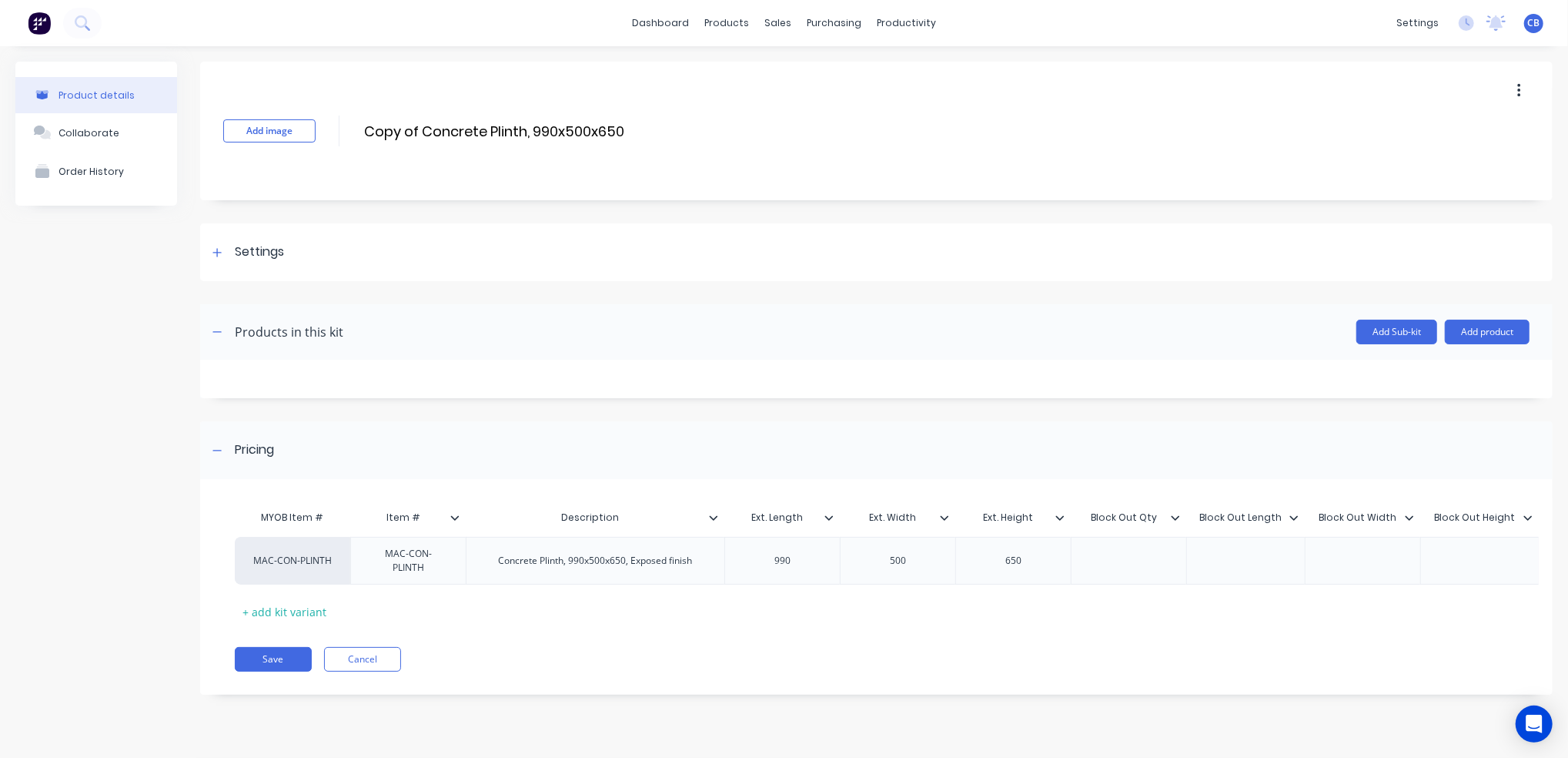
drag, startPoint x: 421, startPoint y: 126, endPoint x: 350, endPoint y: 123, distance: 70.9
click at [350, 123] on div "Add image Copy of Concrete Plinth, 990x500x650 Copy of Concrete Plinth, 990x500…" at bounding box center [876, 131] width 1353 height 139
drag, startPoint x: 574, startPoint y: 127, endPoint x: 352, endPoint y: 122, distance: 221.8
click at [352, 122] on div "Add image Concrete Plinth, 975x500x300 Concrete Plinth, 975x500x300 Enter kit n…" at bounding box center [876, 131] width 1353 height 139
type input "Concrete Plinth, 975x500x300"
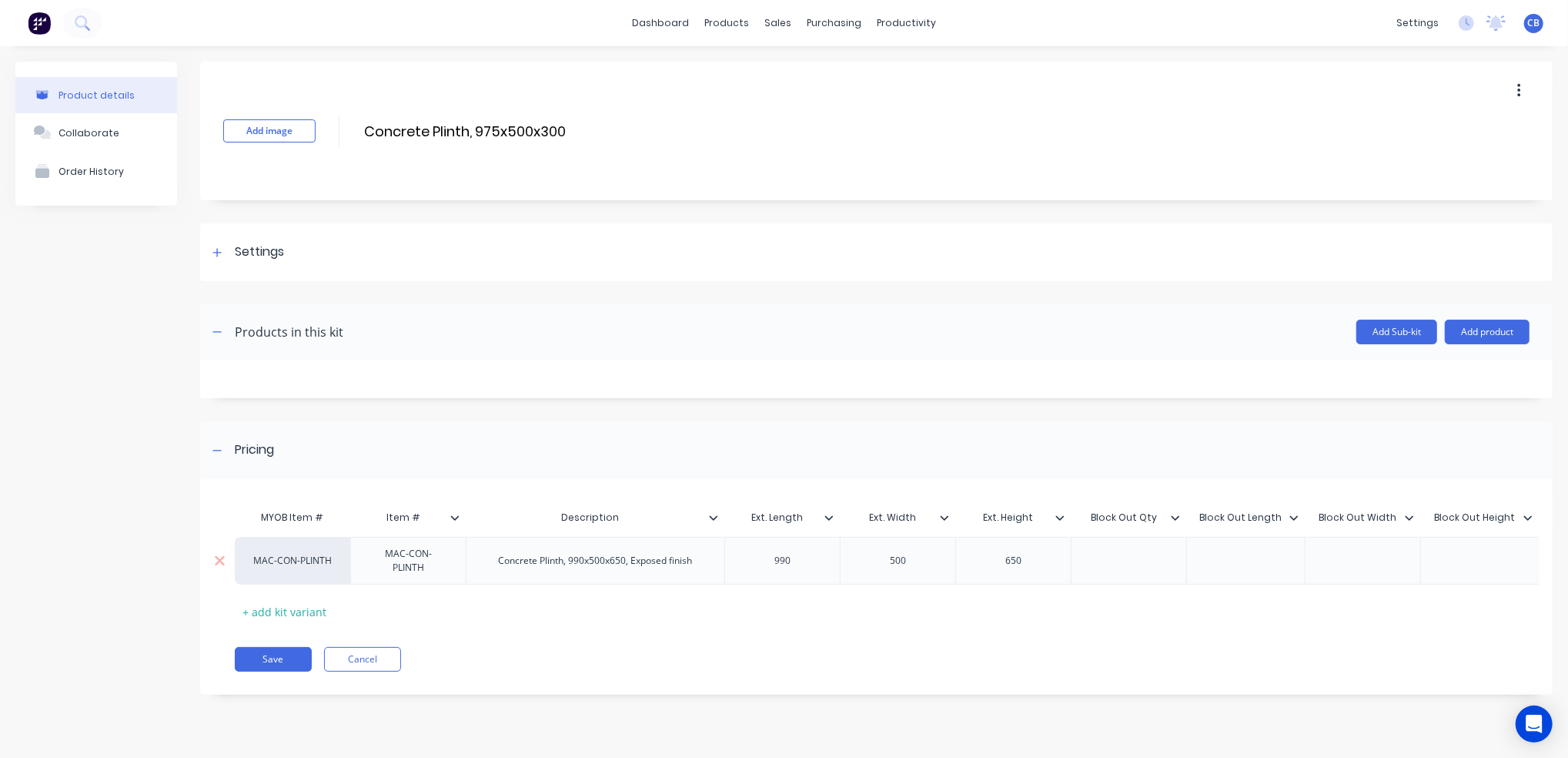
drag, startPoint x: 631, startPoint y: 563, endPoint x: 659, endPoint y: 570, distance: 29.3
click at [632, 563] on div "Concrete Plinth, 990x500x650, Exposed finish" at bounding box center [596, 561] width 219 height 20
drag, startPoint x: 700, startPoint y: 564, endPoint x: 460, endPoint y: 551, distance: 239.8
click at [460, 551] on div "MAC-CON-PLINTH MAC-CON-PLINTH Concrete Plinth, 990x500x650, Exposed finish 990 …" at bounding box center [1261, 561] width 2052 height 48
paste div
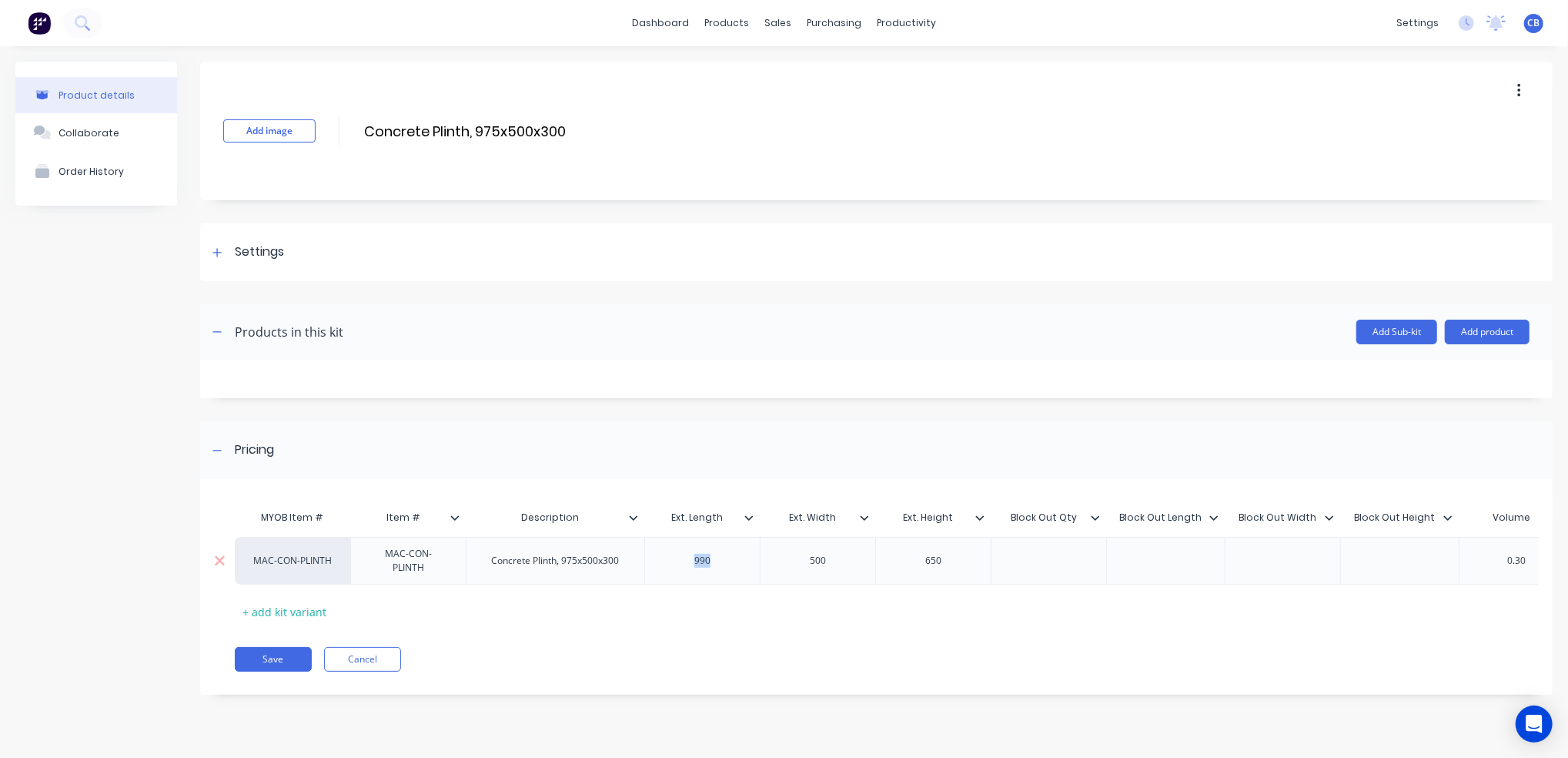
drag, startPoint x: 722, startPoint y: 565, endPoint x: 665, endPoint y: 564, distance: 57.0
click at [665, 564] on div "990" at bounding box center [703, 561] width 77 height 20
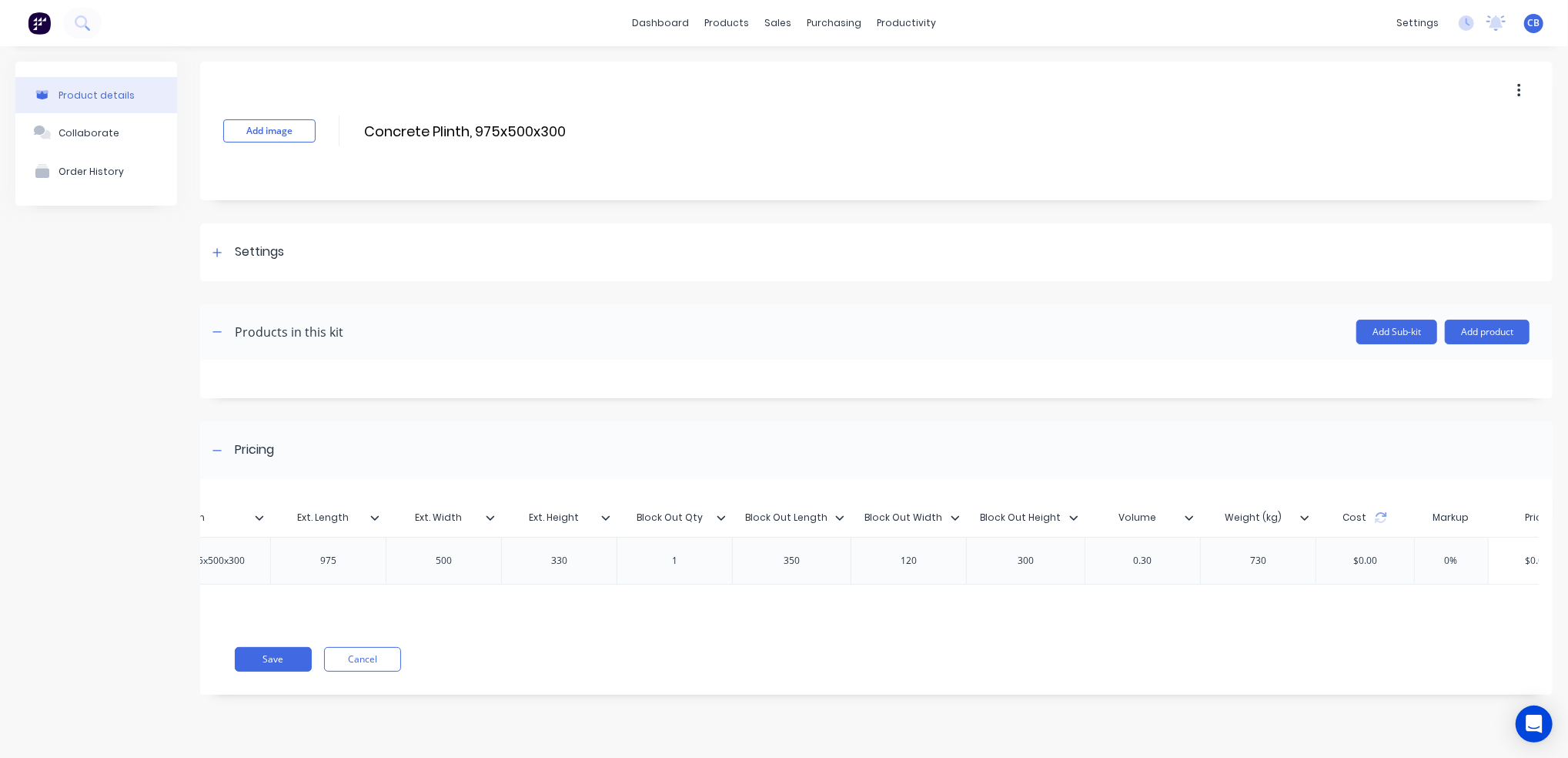
scroll to position [0, 395]
click at [1103, 559] on div "0.30" at bounding box center [1122, 561] width 77 height 20
drag, startPoint x: 1144, startPoint y: 558, endPoint x: 1080, endPoint y: 561, distance: 64.0
click at [1080, 561] on div "0.30" at bounding box center [1121, 561] width 115 height 48
drag, startPoint x: 1222, startPoint y: 557, endPoint x: 1259, endPoint y: 558, distance: 37.0
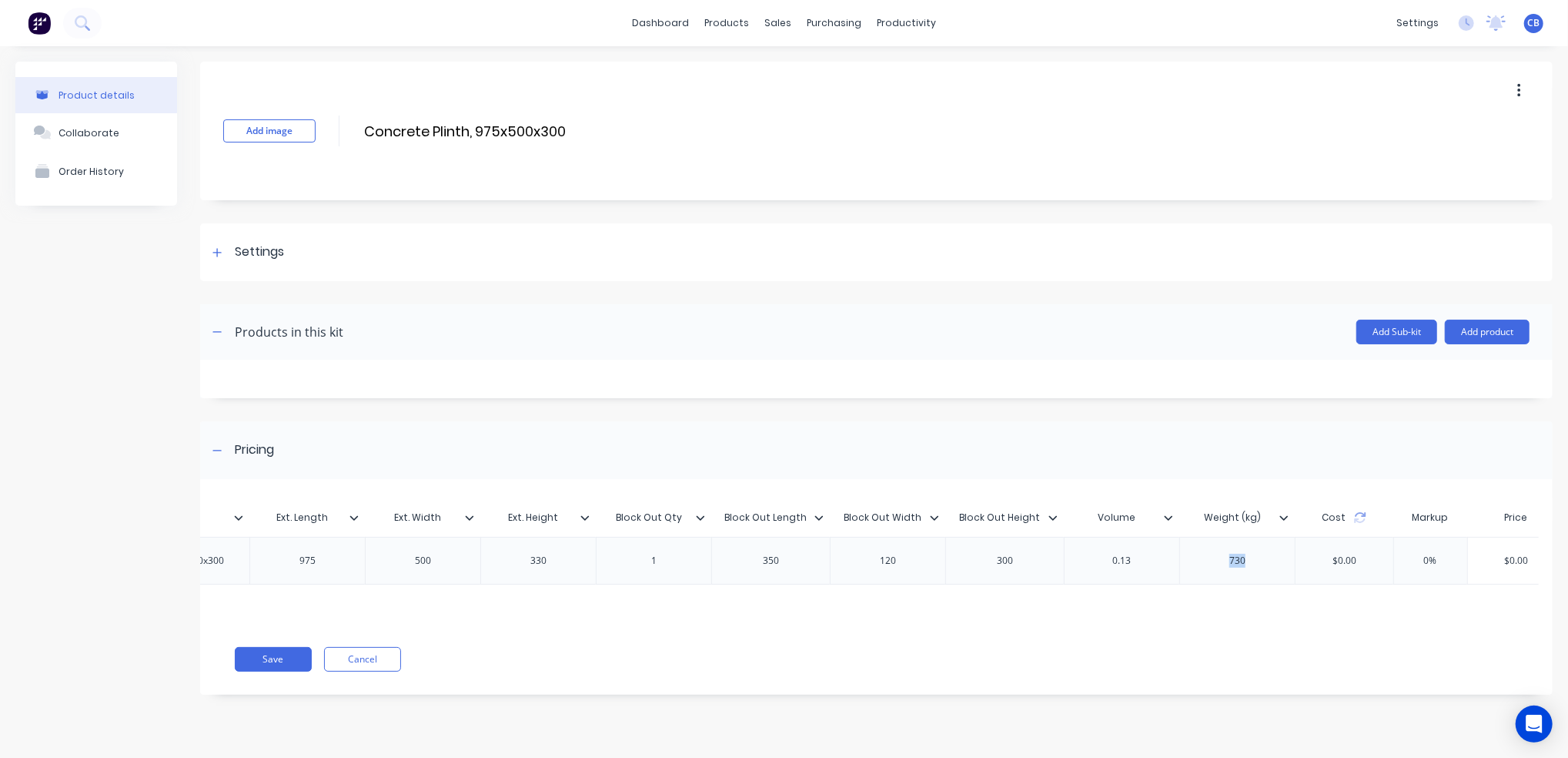
click at [1276, 557] on div "730" at bounding box center [1237, 561] width 115 height 48
type input "0%"
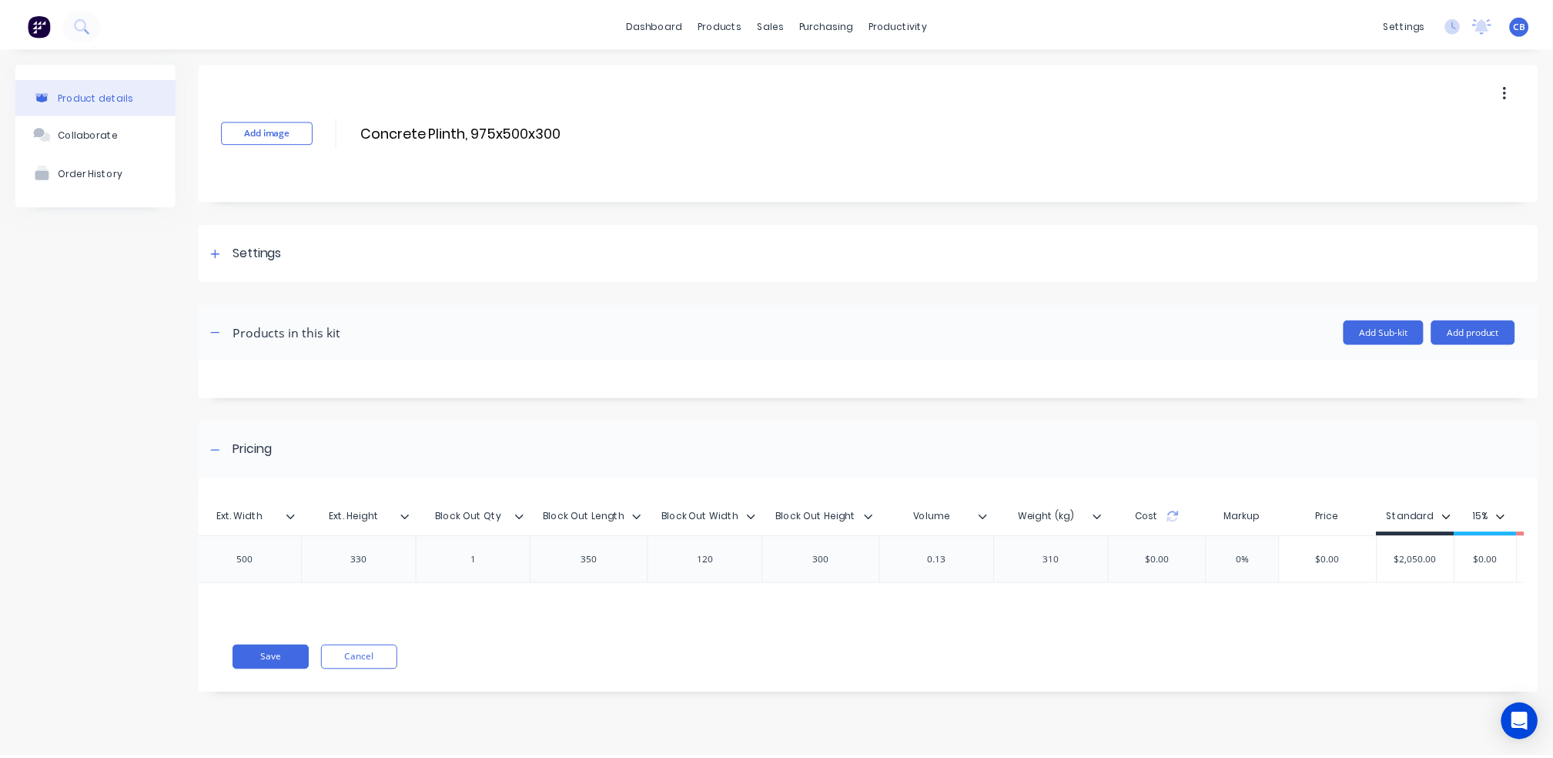
scroll to position [0, 666]
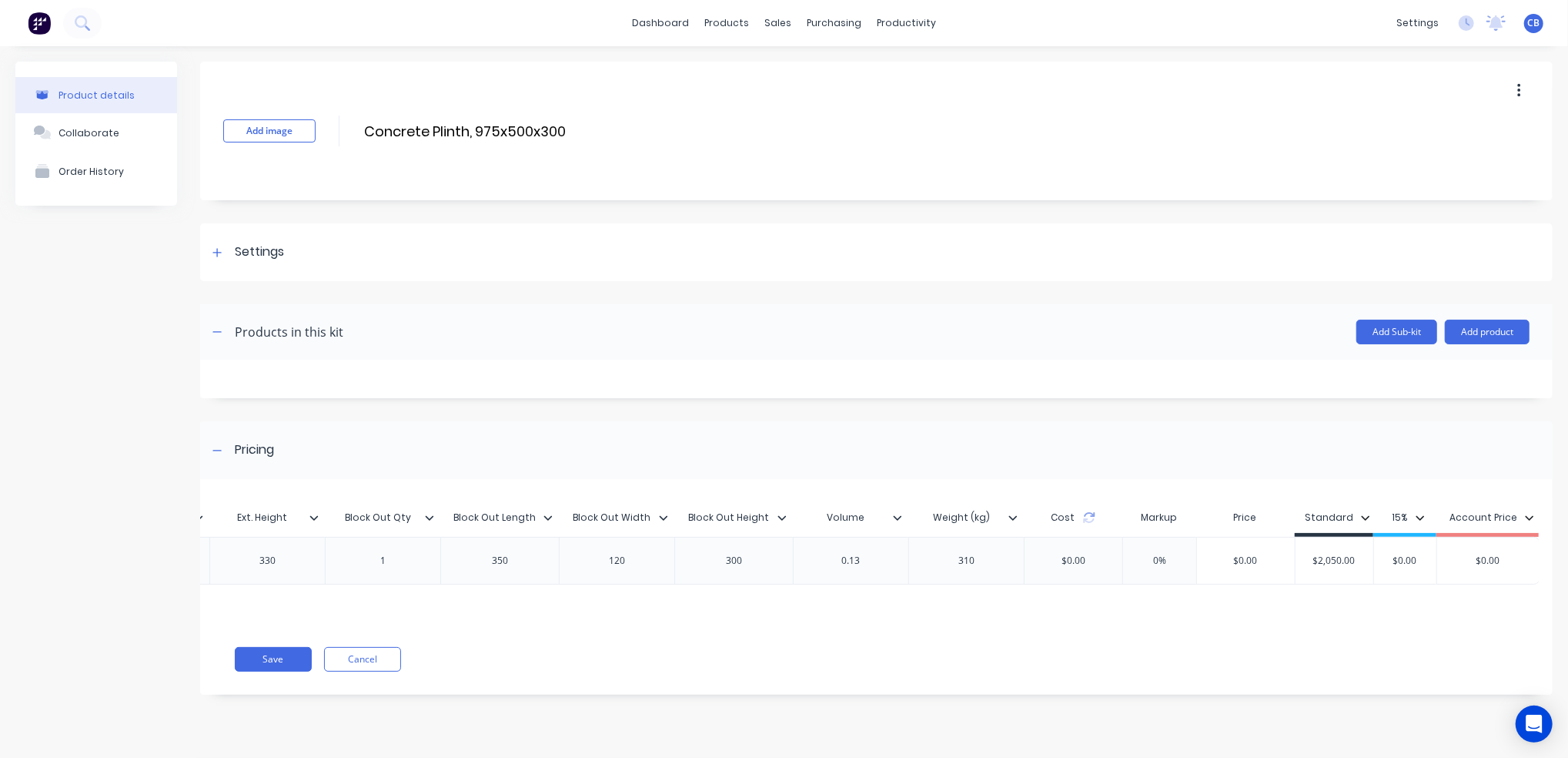
type input "$2,050.00"
click at [1309, 561] on input "$2,050.00" at bounding box center [1335, 561] width 78 height 14
drag, startPoint x: 1358, startPoint y: 557, endPoint x: 1250, endPoint y: 549, distance: 108.1
click at [1250, 549] on div "MAC-CON-PLINTH MAC-CON-PLINTH Concrete Plinth, 975x500x300 975 500 330 1 350 12…" at bounding box center [555, 561] width 1972 height 48
type input "$545.00"
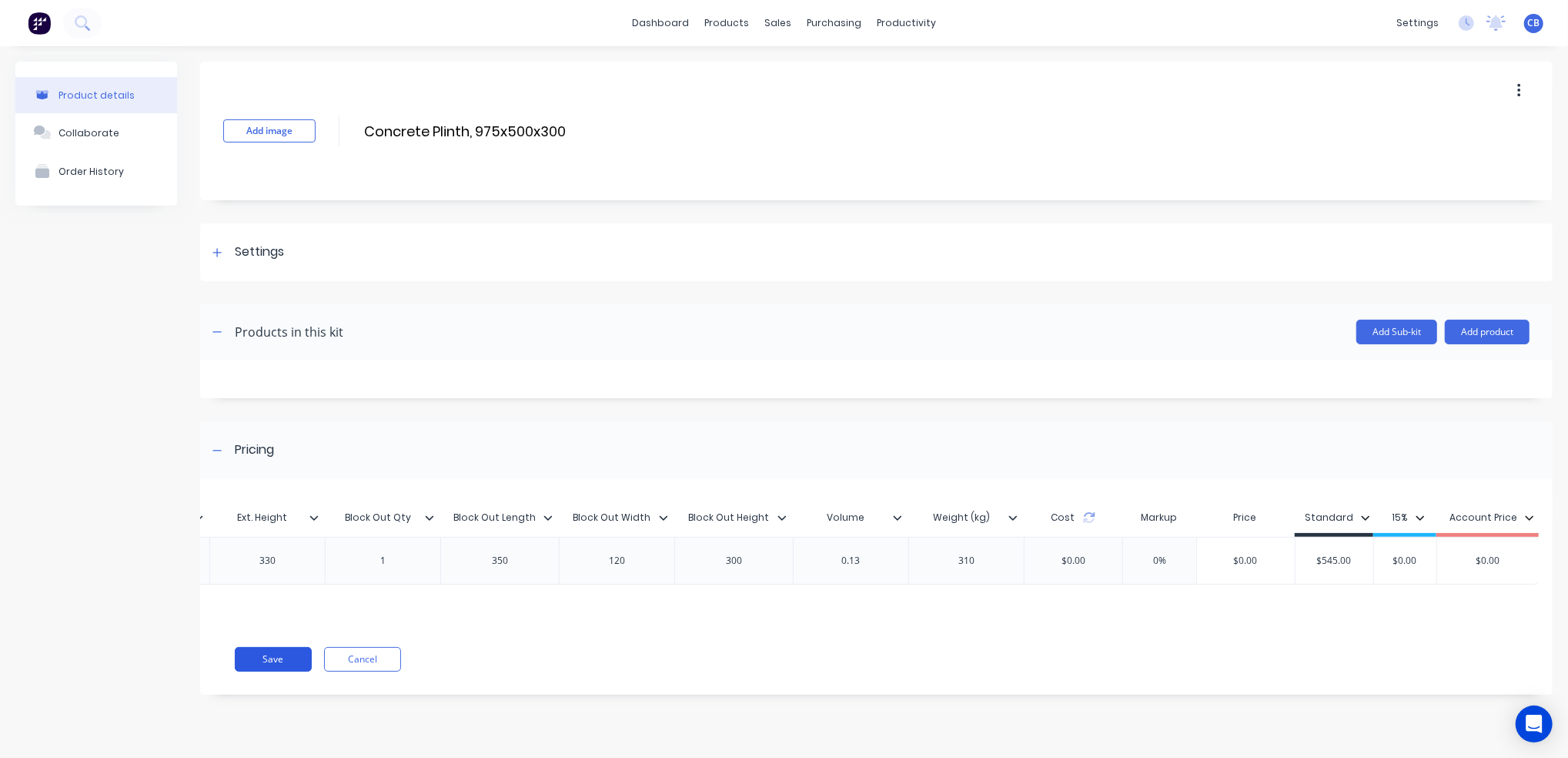
click at [269, 667] on button "Save" at bounding box center [273, 659] width 77 height 25
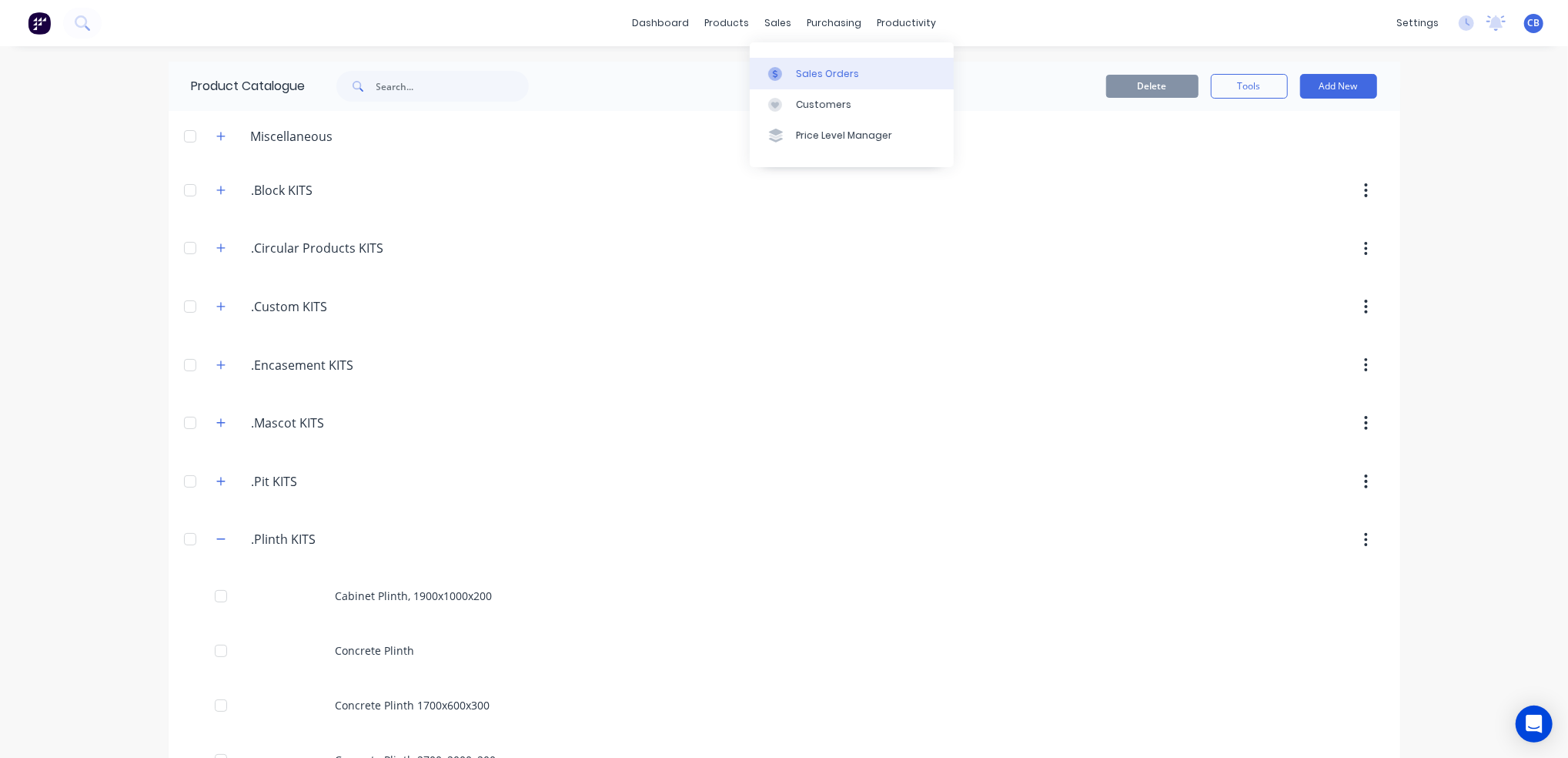
click at [810, 67] on div "Sales Orders" at bounding box center [827, 74] width 63 height 14
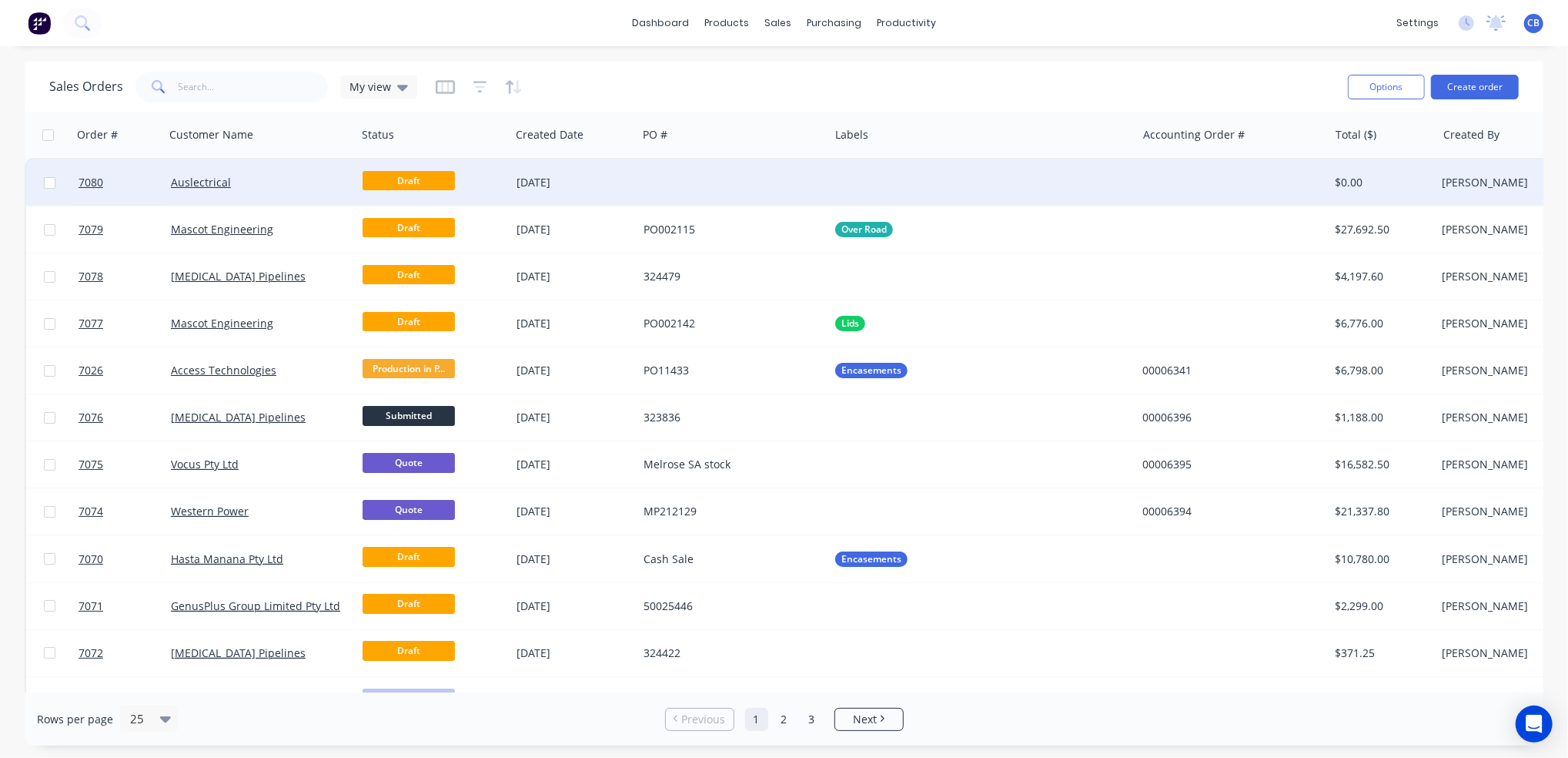
click at [634, 187] on div "[DATE]" at bounding box center [574, 182] width 127 height 46
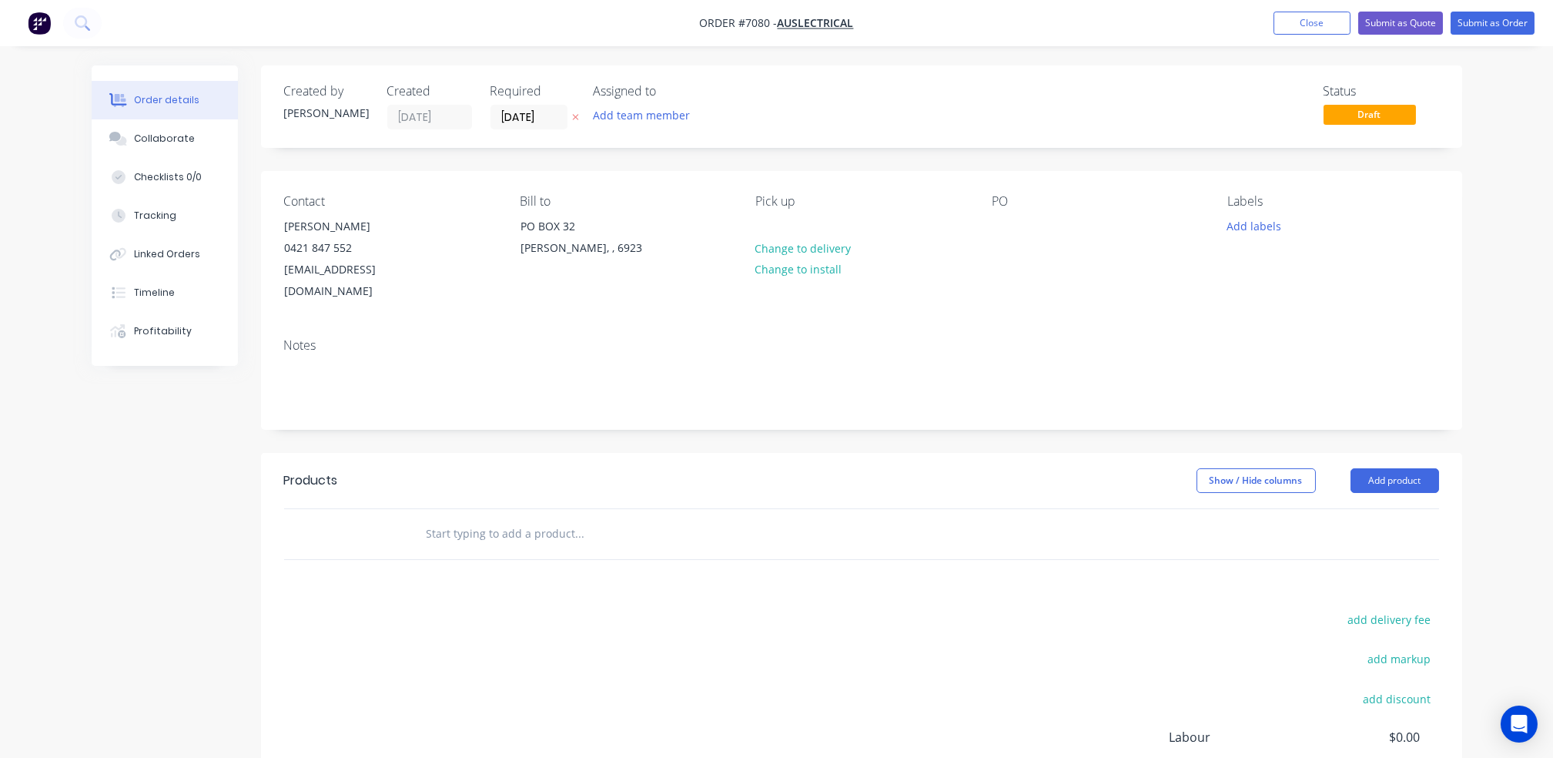
click at [504, 518] on input "text" at bounding box center [580, 533] width 308 height 31
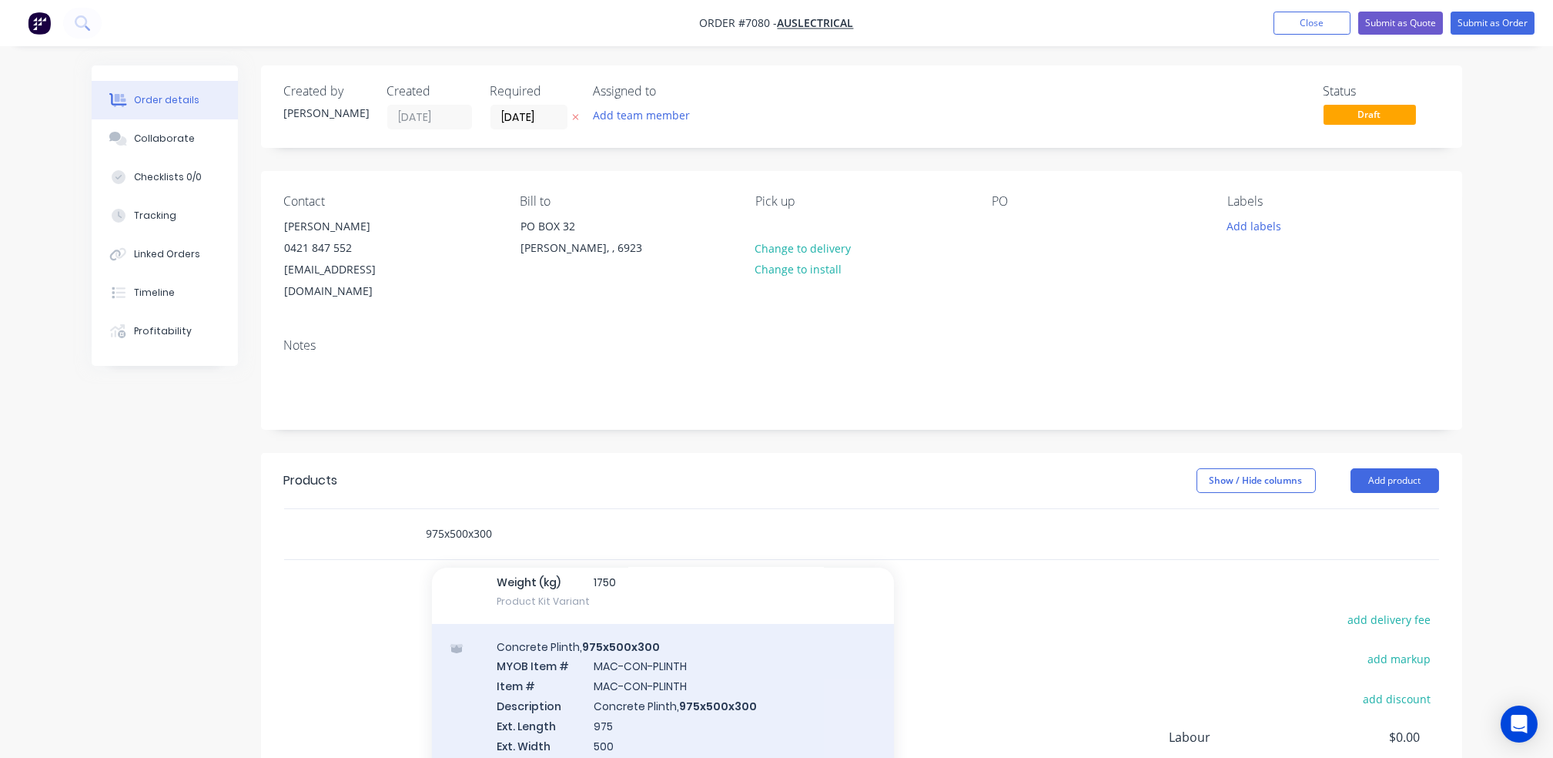
scroll to position [308, 0]
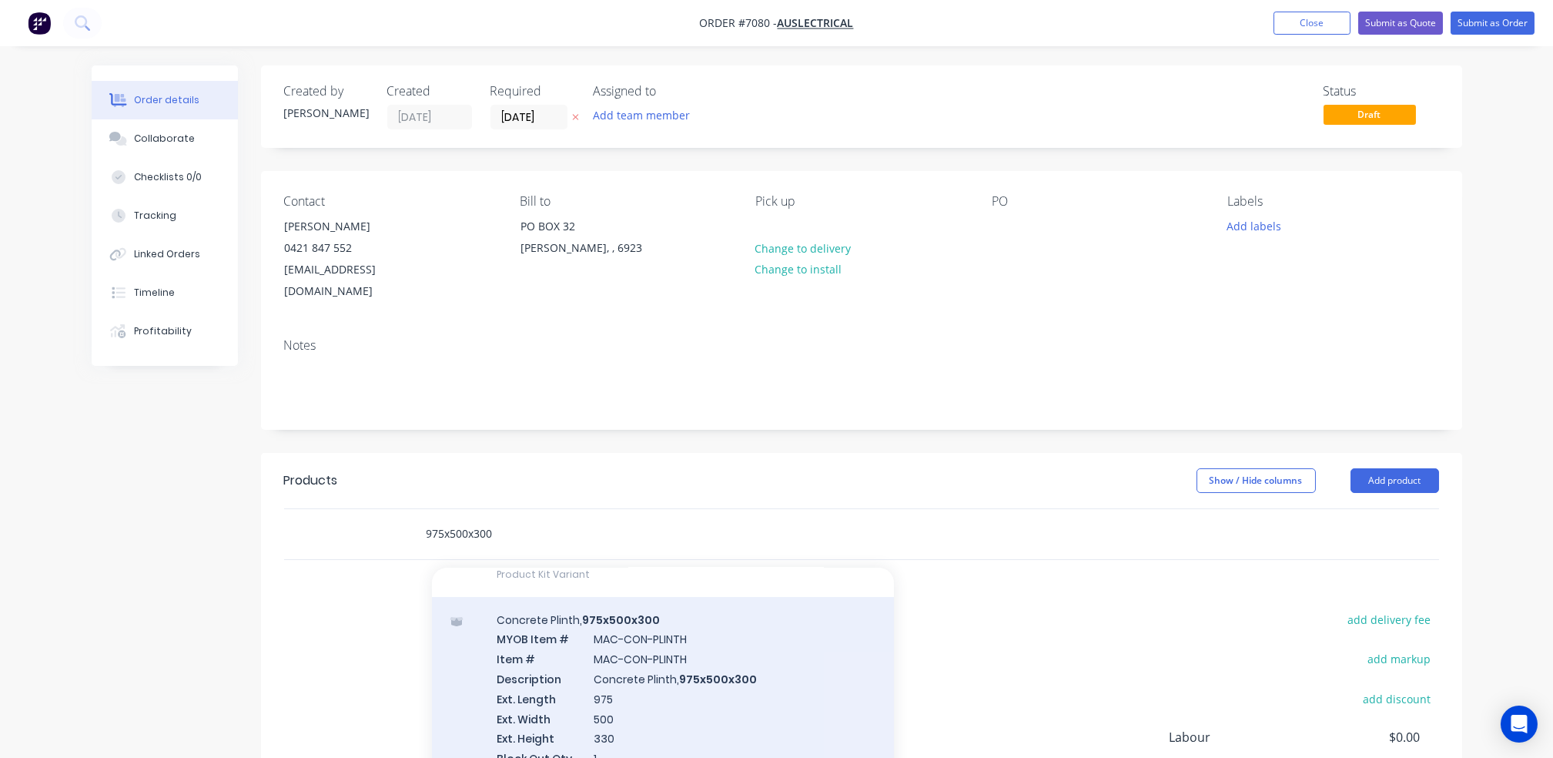
type input "975x500x300"
click at [721, 691] on div "Concrete Plinth, 975x500x300 MYOB Item # MAC-CON-PLINTH Item # MAC-CON-PLINTH D…" at bounding box center [663, 772] width 462 height 351
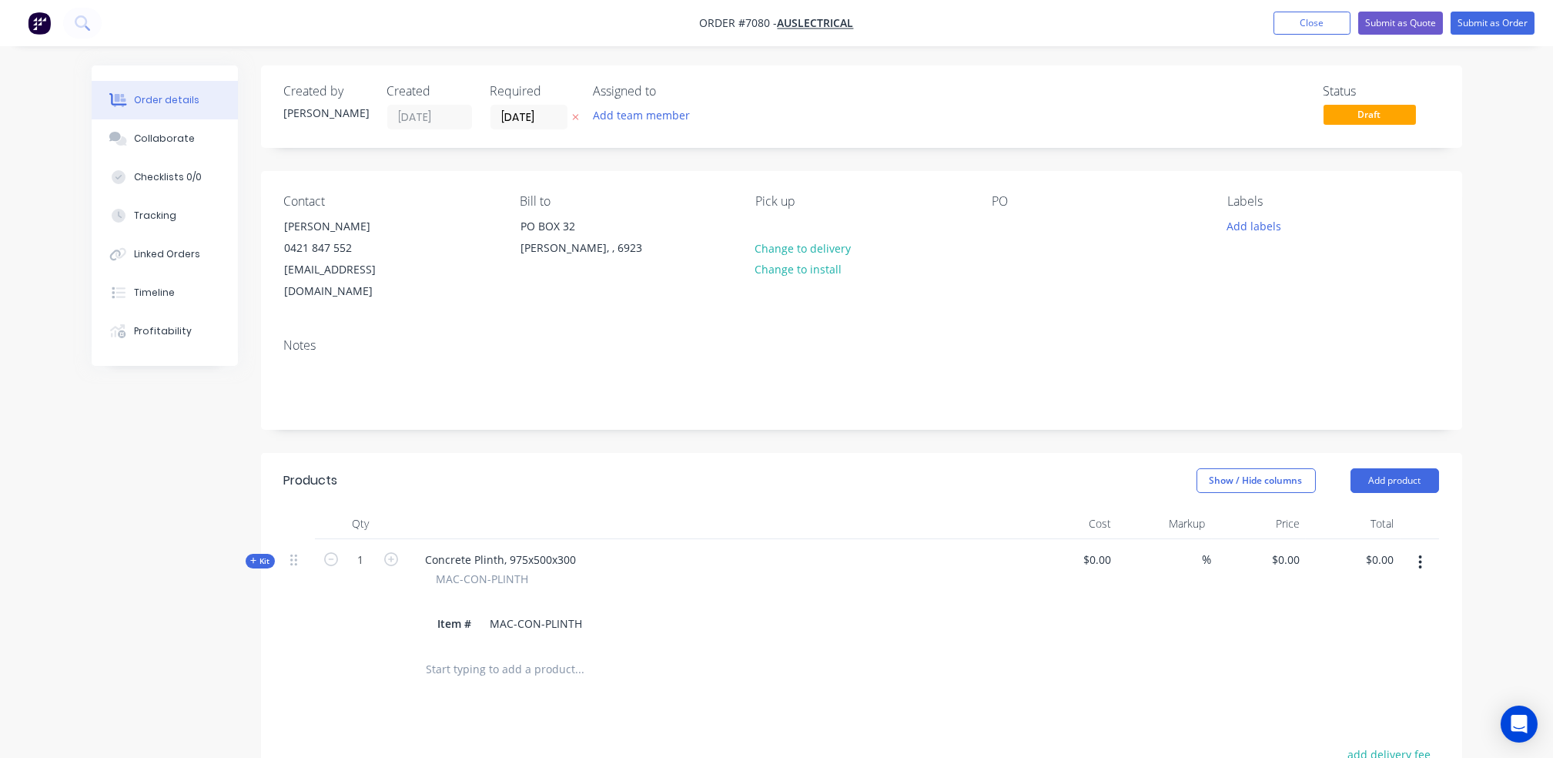
click at [1277, 551] on div "$0.00 $0.00" at bounding box center [1259, 591] width 95 height 105
click at [1296, 548] on input "0" at bounding box center [1297, 559] width 18 height 22
type input "$545.00"
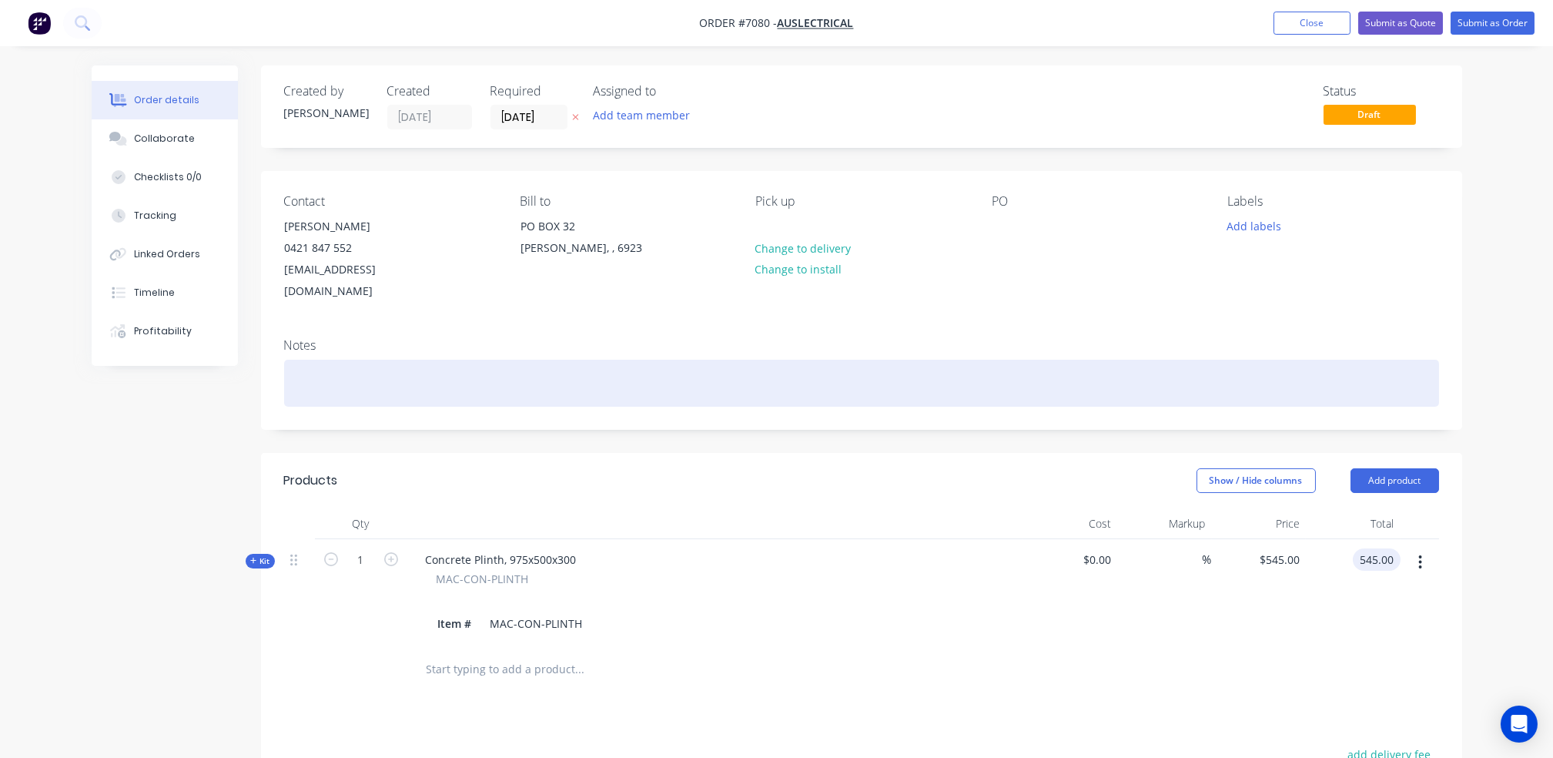
type input "$545.00"
click at [571, 362] on div at bounding box center [861, 383] width 1155 height 47
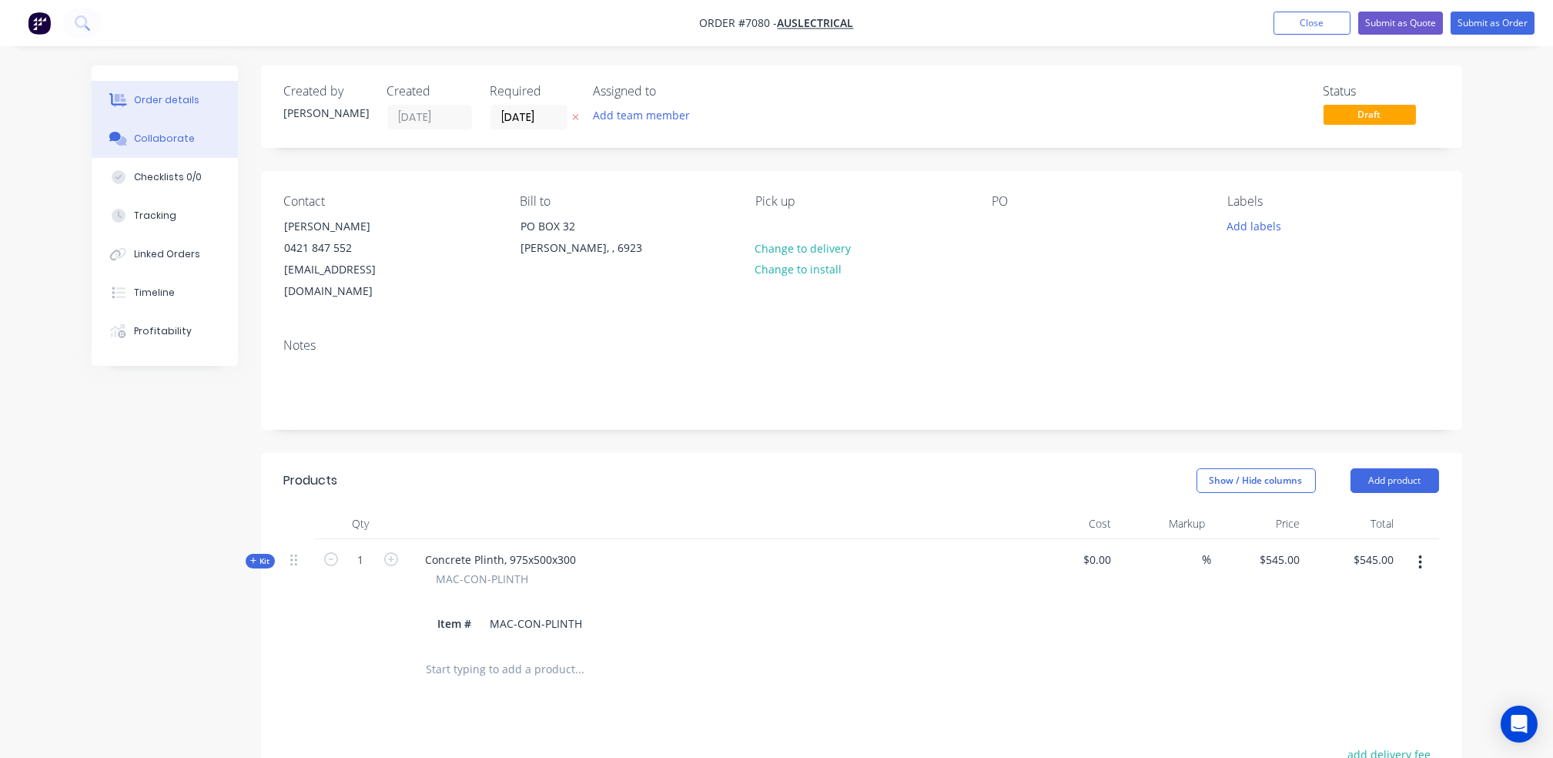
drag, startPoint x: 148, startPoint y: 135, endPoint x: 192, endPoint y: 138, distance: 44.0
click at [149, 135] on div "Collaborate" at bounding box center [164, 139] width 61 height 14
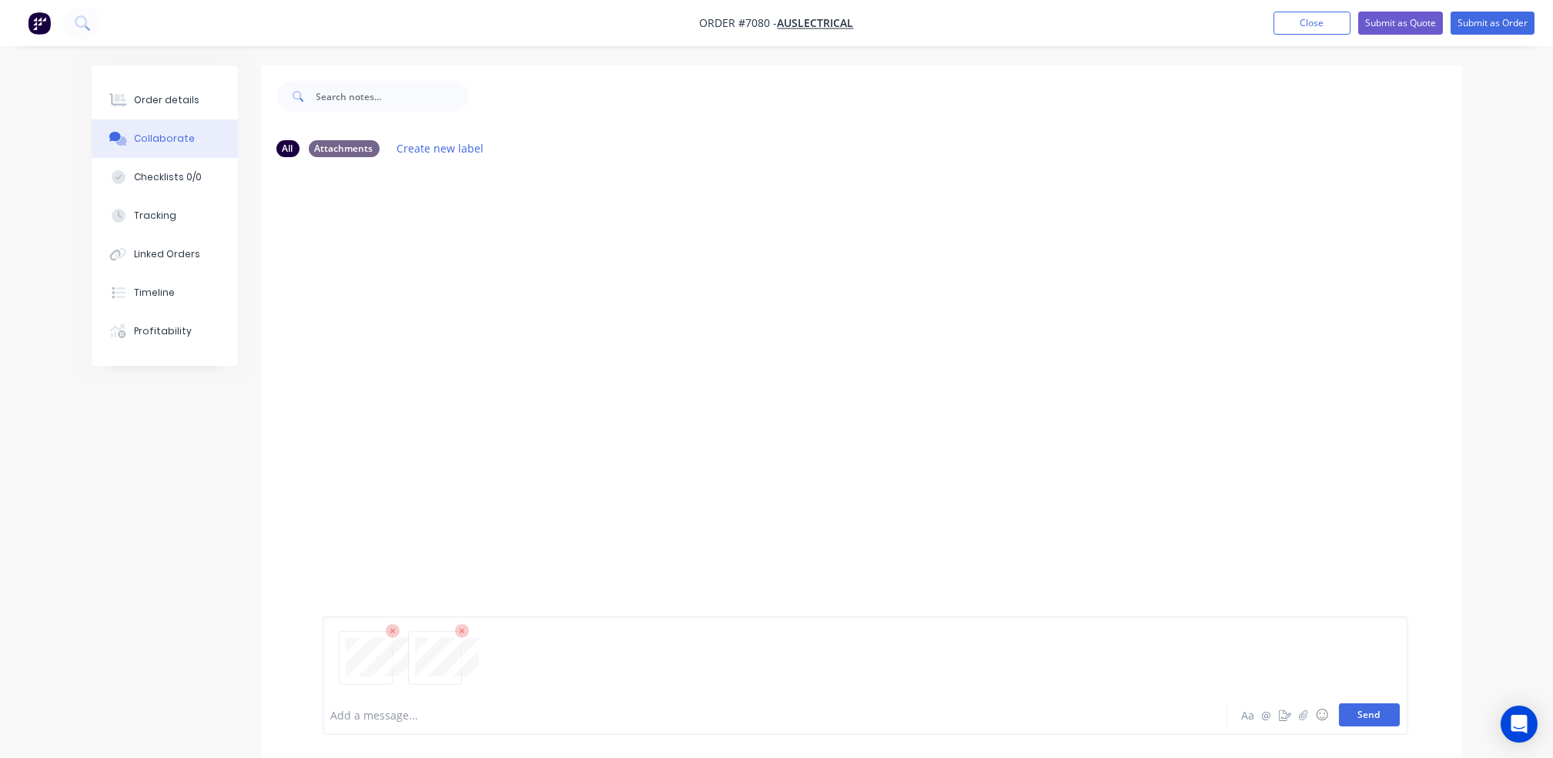
click at [1375, 719] on button "Send" at bounding box center [1369, 714] width 61 height 23
click at [408, 718] on div at bounding box center [732, 715] width 801 height 16
click at [457, 715] on div at bounding box center [732, 715] width 801 height 16
click at [809, 696] on div "Add a message... Aa @ ☺ Send" at bounding box center [866, 715] width 1086 height 40
click at [830, 612] on div "CB You 03:46pm [DATE] 12470_A PG2.pdf Labels Download Delete CB You 03:46pm [DA…" at bounding box center [861, 431] width 1201 height 525
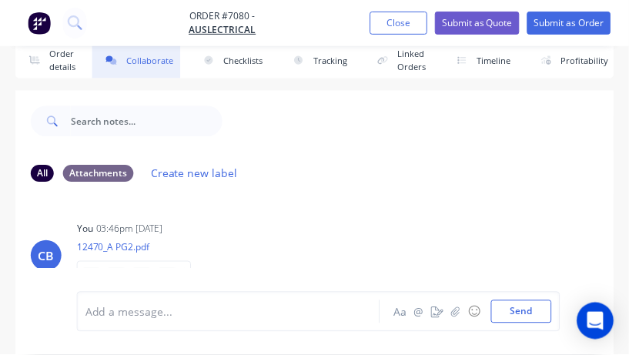
scroll to position [22, 0]
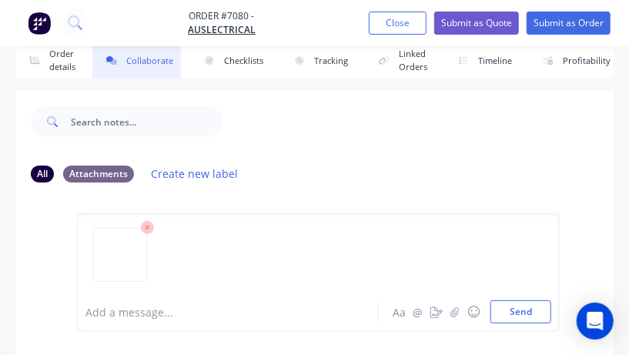
click at [119, 318] on div at bounding box center [232, 312] width 292 height 16
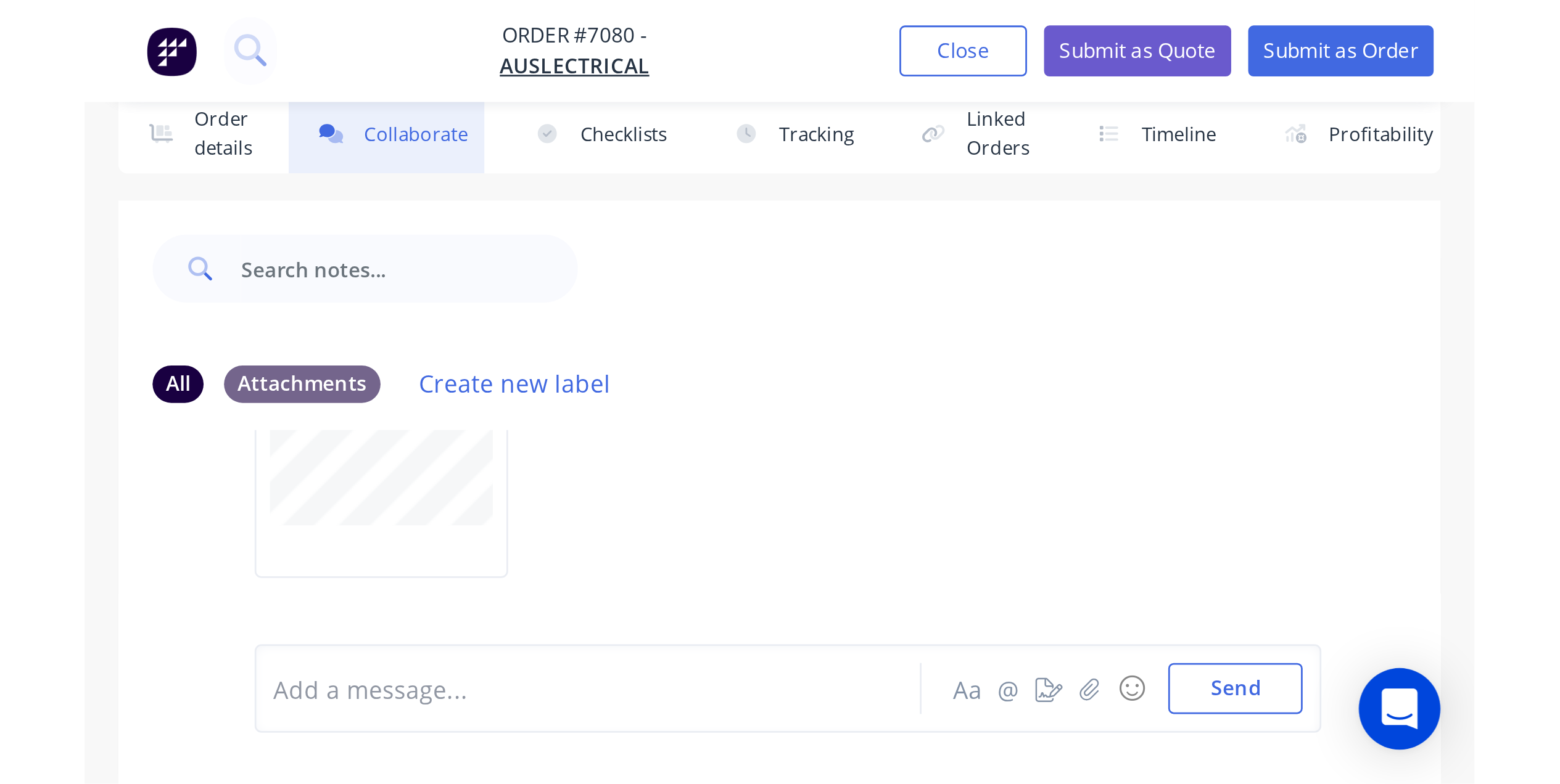
scroll to position [0, 0]
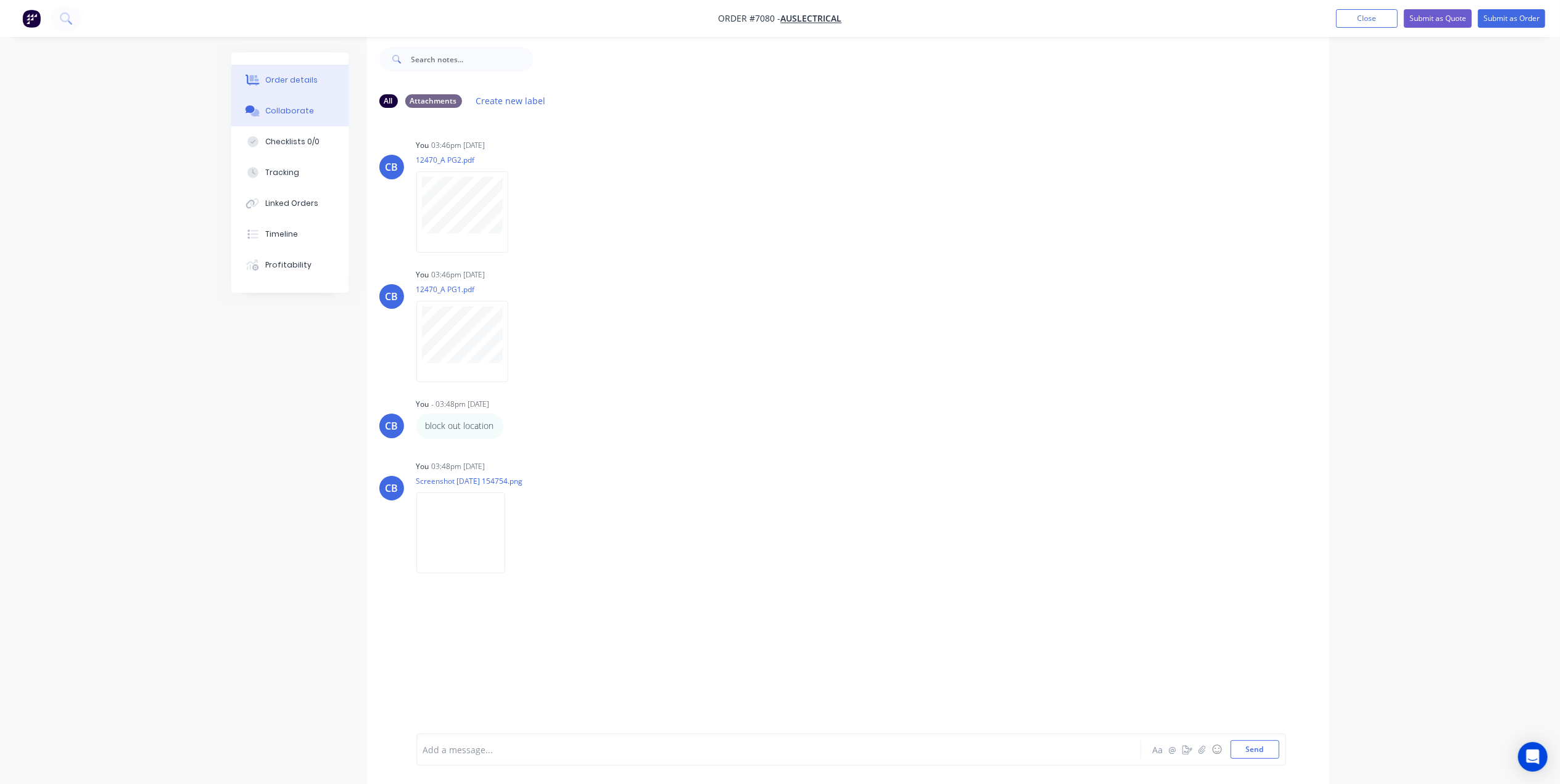
click at [302, 84] on div "Order details" at bounding box center [291, 80] width 52 height 11
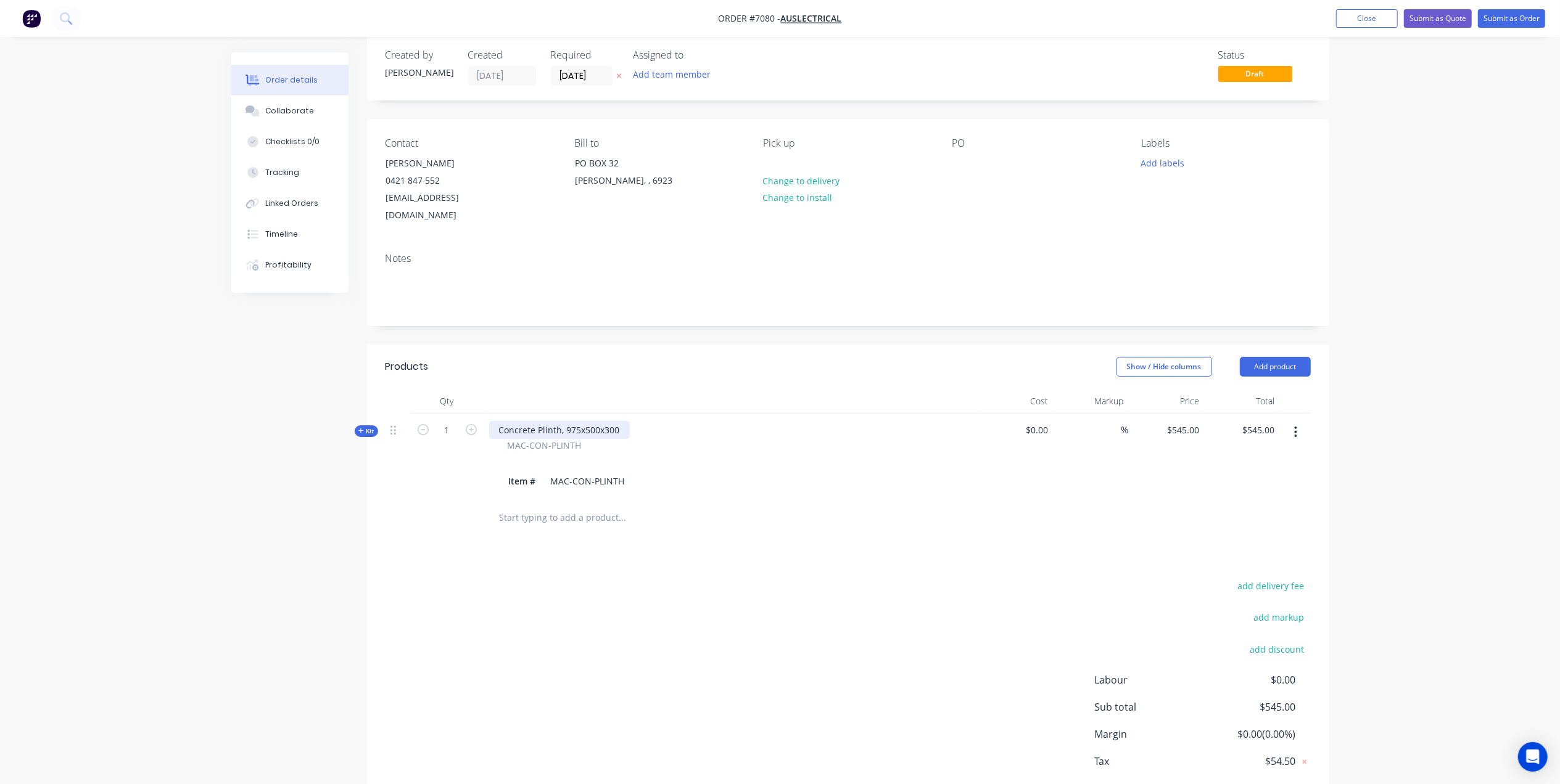
click at [620, 421] on div "Concrete Plinth, 975x500x300" at bounding box center [560, 430] width 141 height 18
click at [817, 606] on div "add delivery fee add markup add discount Labour $0.00 Sub total $545.00 Margin …" at bounding box center [848, 696] width 925 height 238
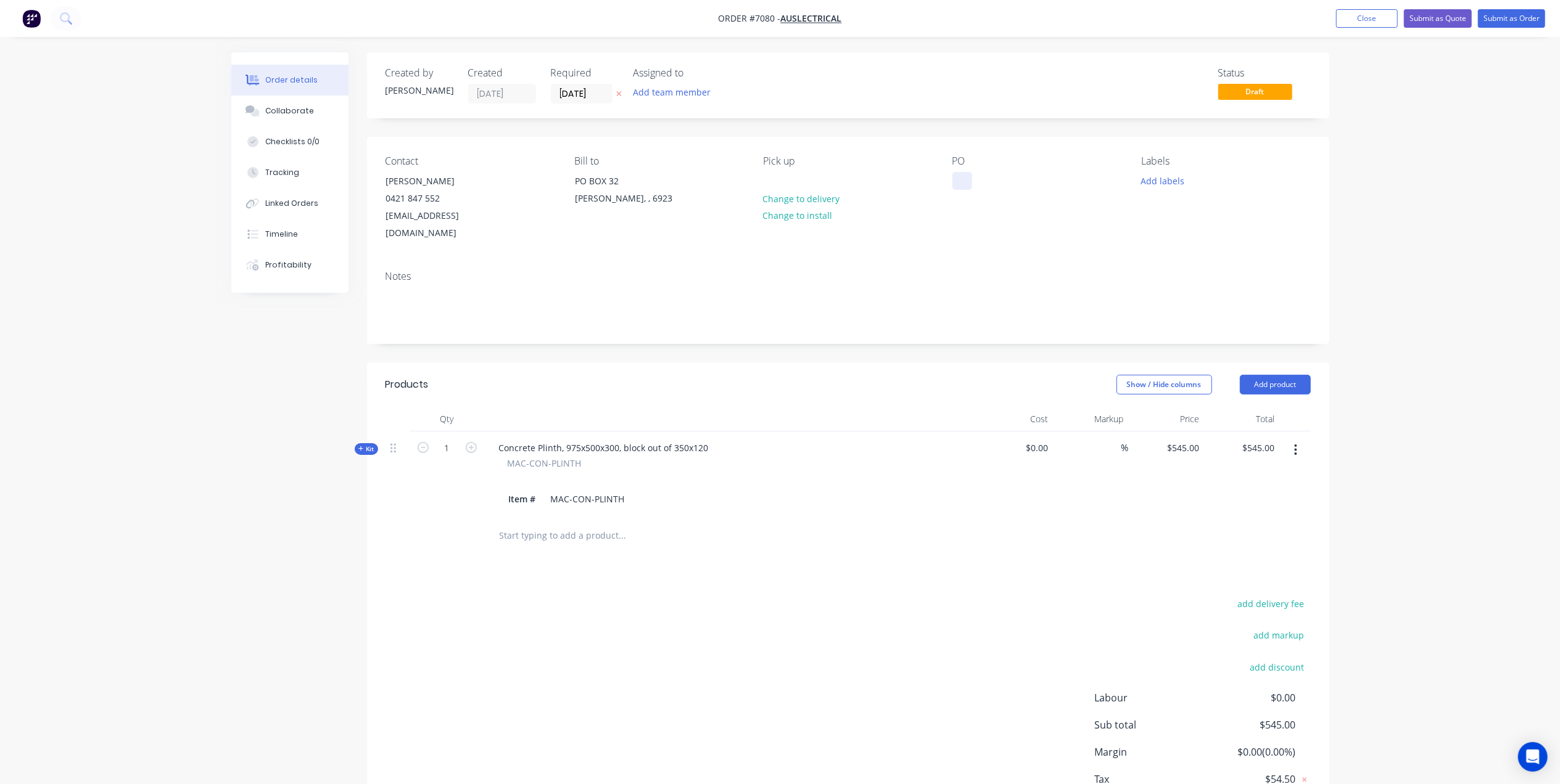
click at [953, 183] on div at bounding box center [962, 181] width 20 height 18
drag, startPoint x: 992, startPoint y: 180, endPoint x: 957, endPoint y: 181, distance: 35.0
click at [958, 181] on div "975x500" at bounding box center [979, 181] width 54 height 18
drag, startPoint x: 978, startPoint y: 186, endPoint x: 936, endPoint y: 185, distance: 42.0
click at [936, 185] on div "Contact [PERSON_NAME] [PHONE_NUMBER] [EMAIL_ADDRESS][DOMAIN_NAME] Bill to PO BO…" at bounding box center [848, 199] width 962 height 124
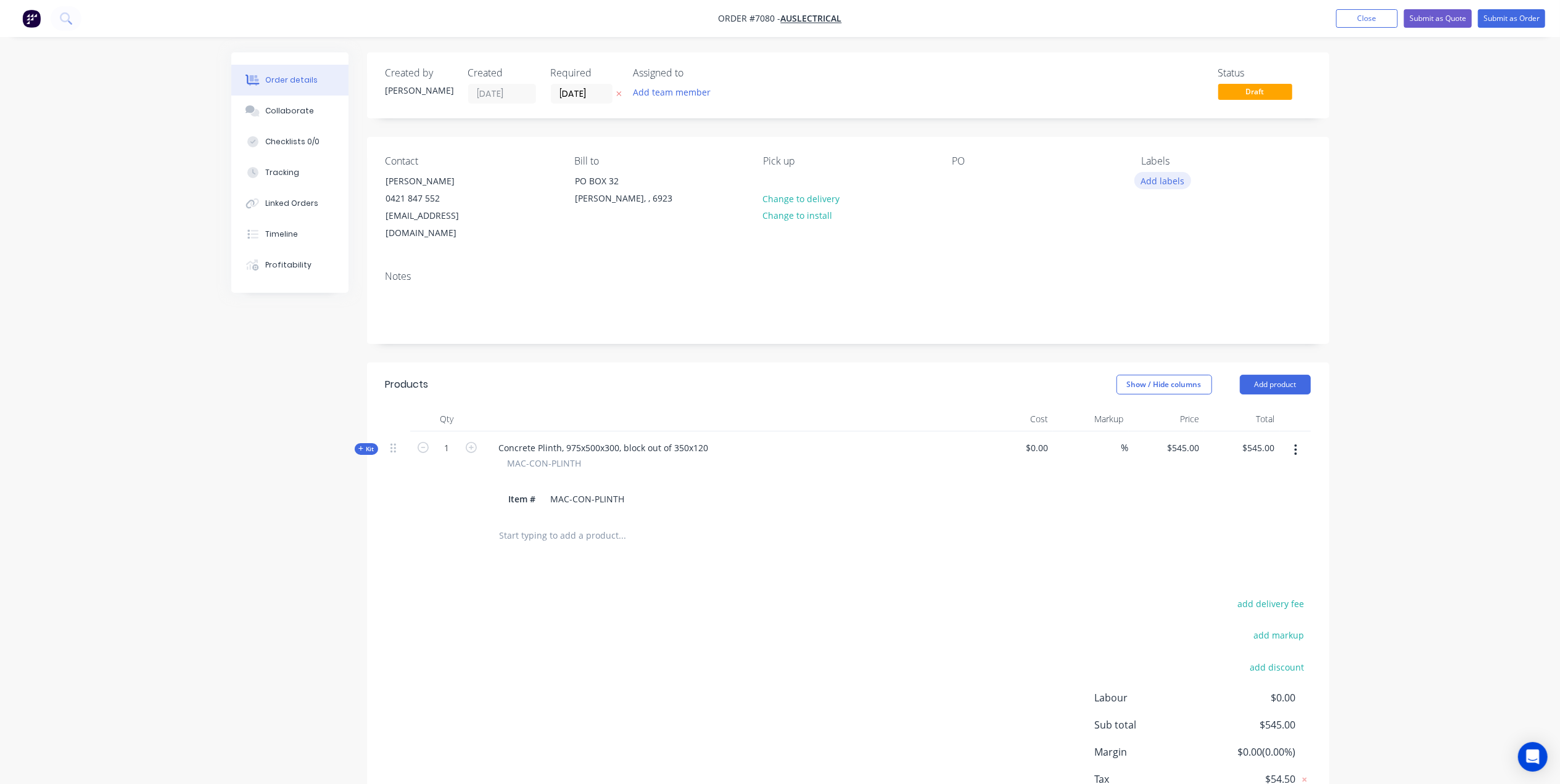
click at [1165, 176] on button "Add labels" at bounding box center [1163, 180] width 57 height 17
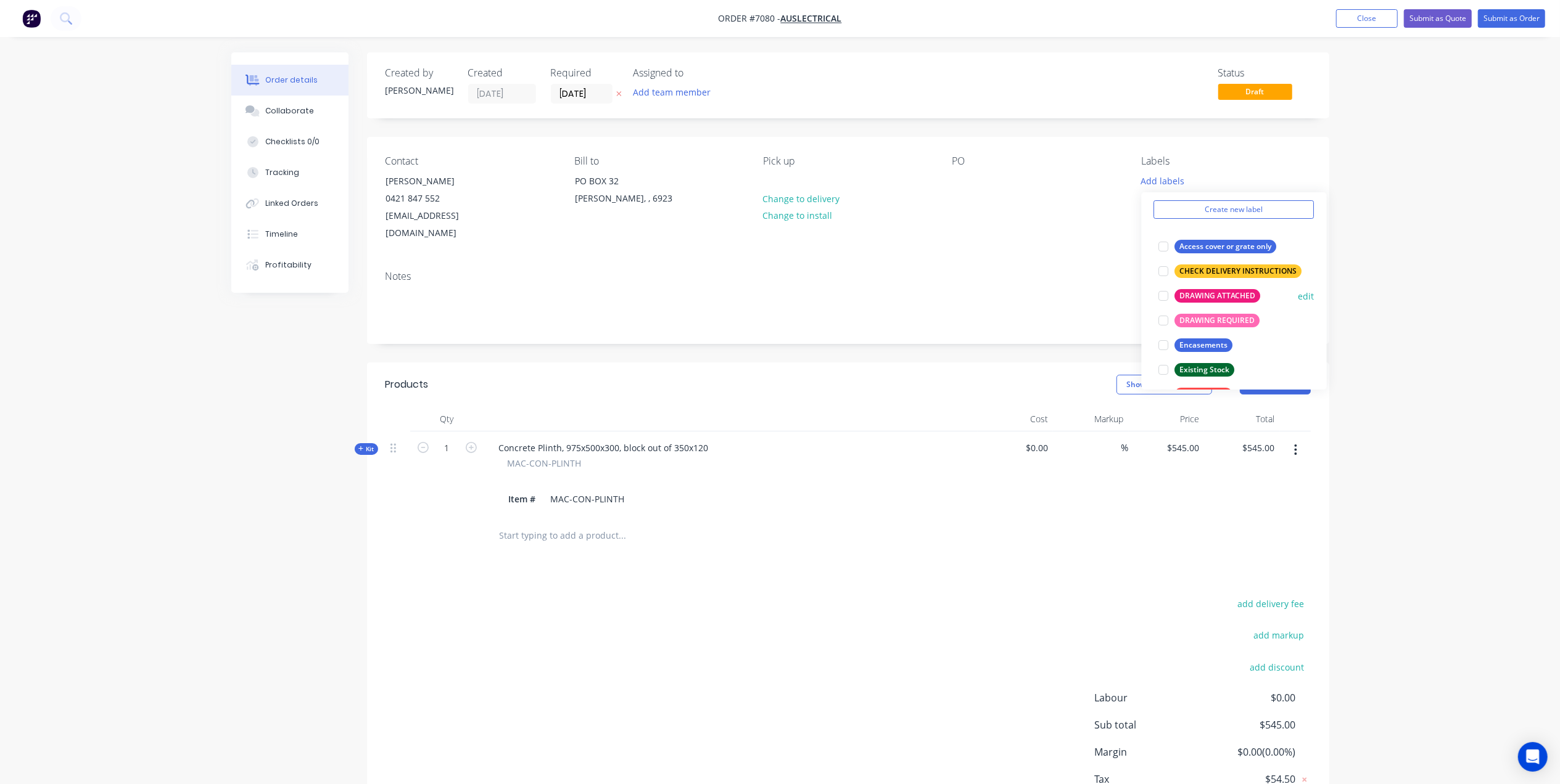
scroll to position [82, 0]
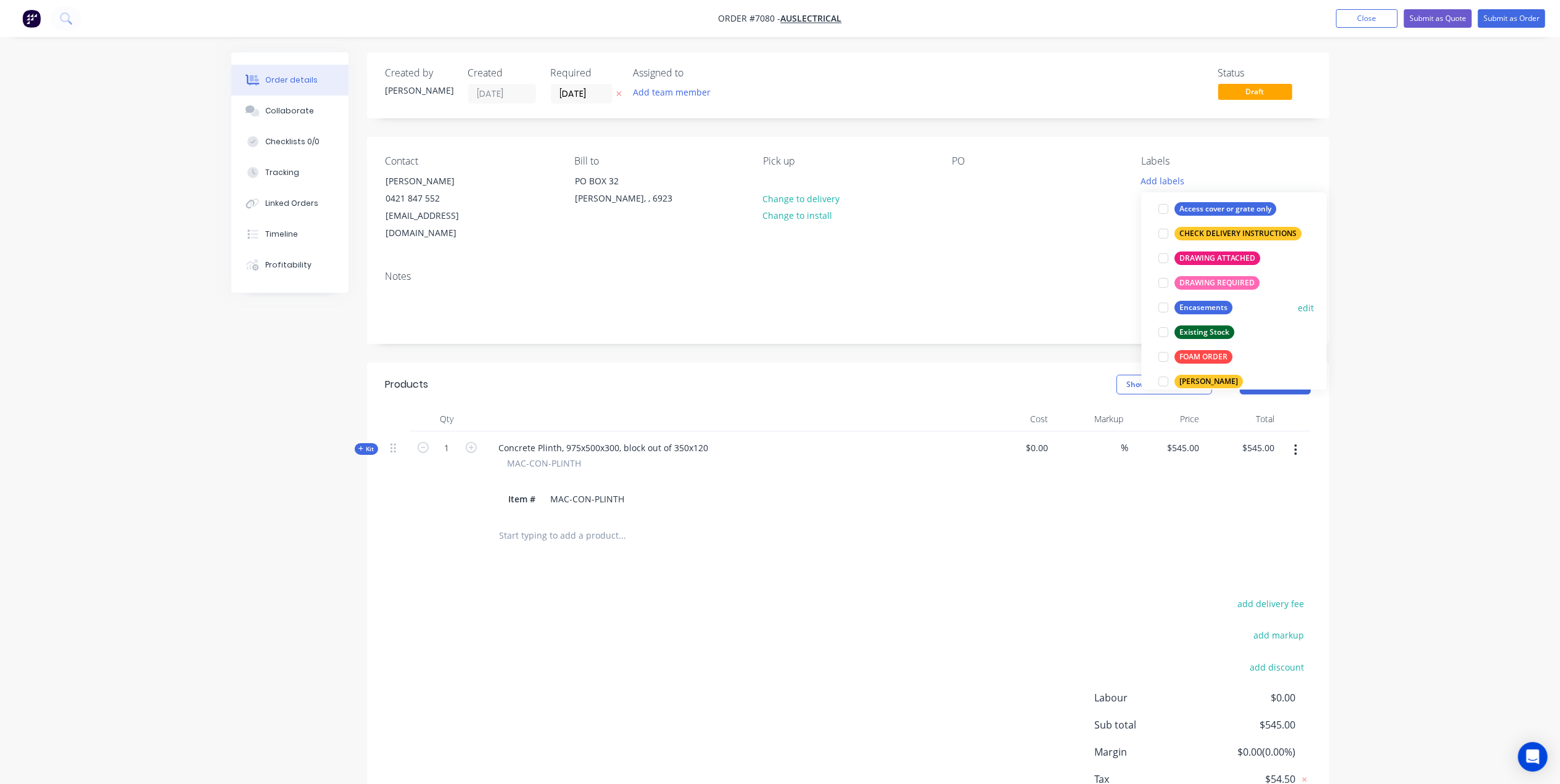
click at [1172, 312] on div at bounding box center [1164, 308] width 25 height 25
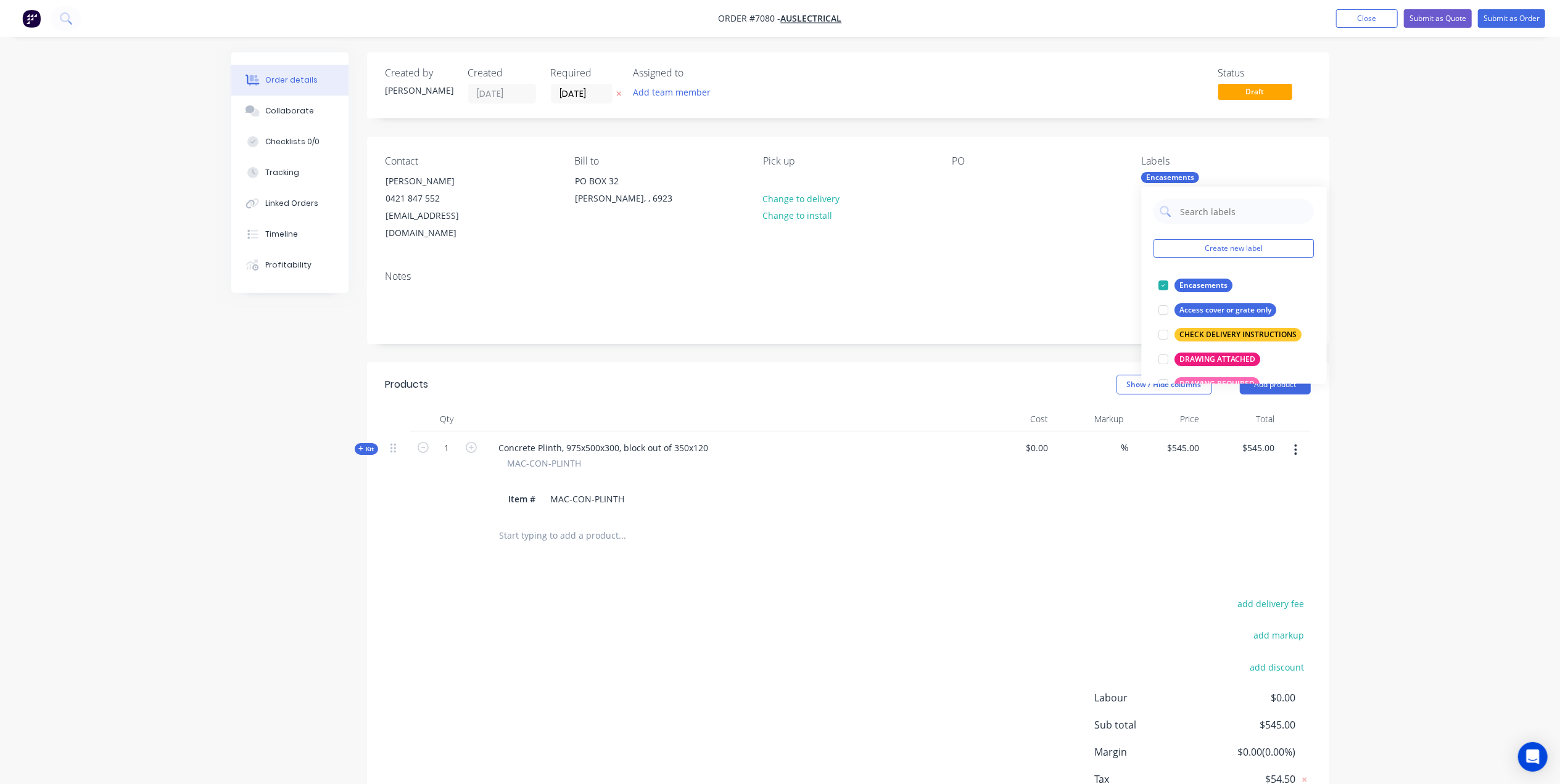
click at [1014, 201] on div "PO" at bounding box center [1037, 199] width 169 height 87
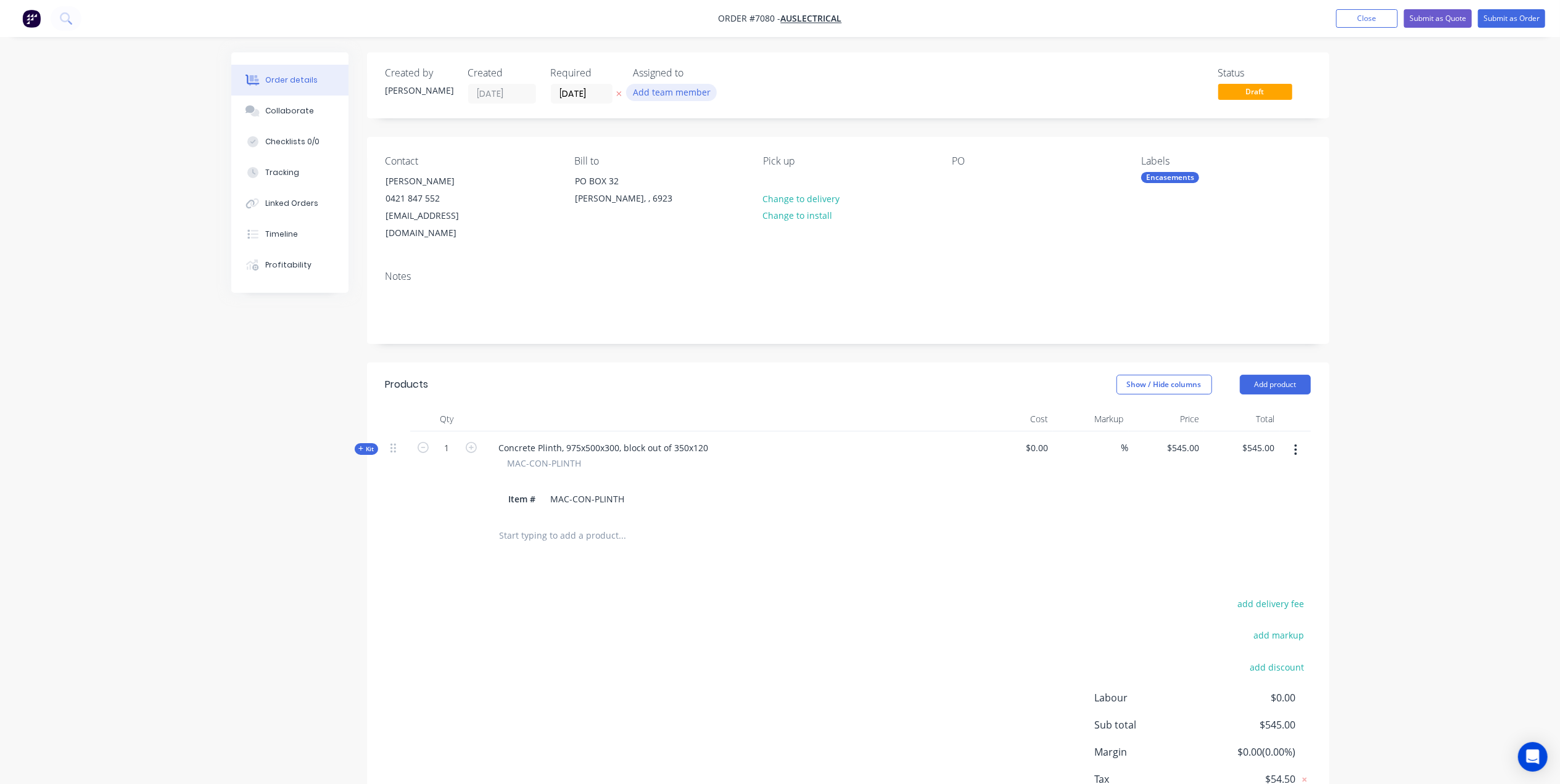
click at [665, 90] on button "Add team member" at bounding box center [671, 92] width 91 height 17
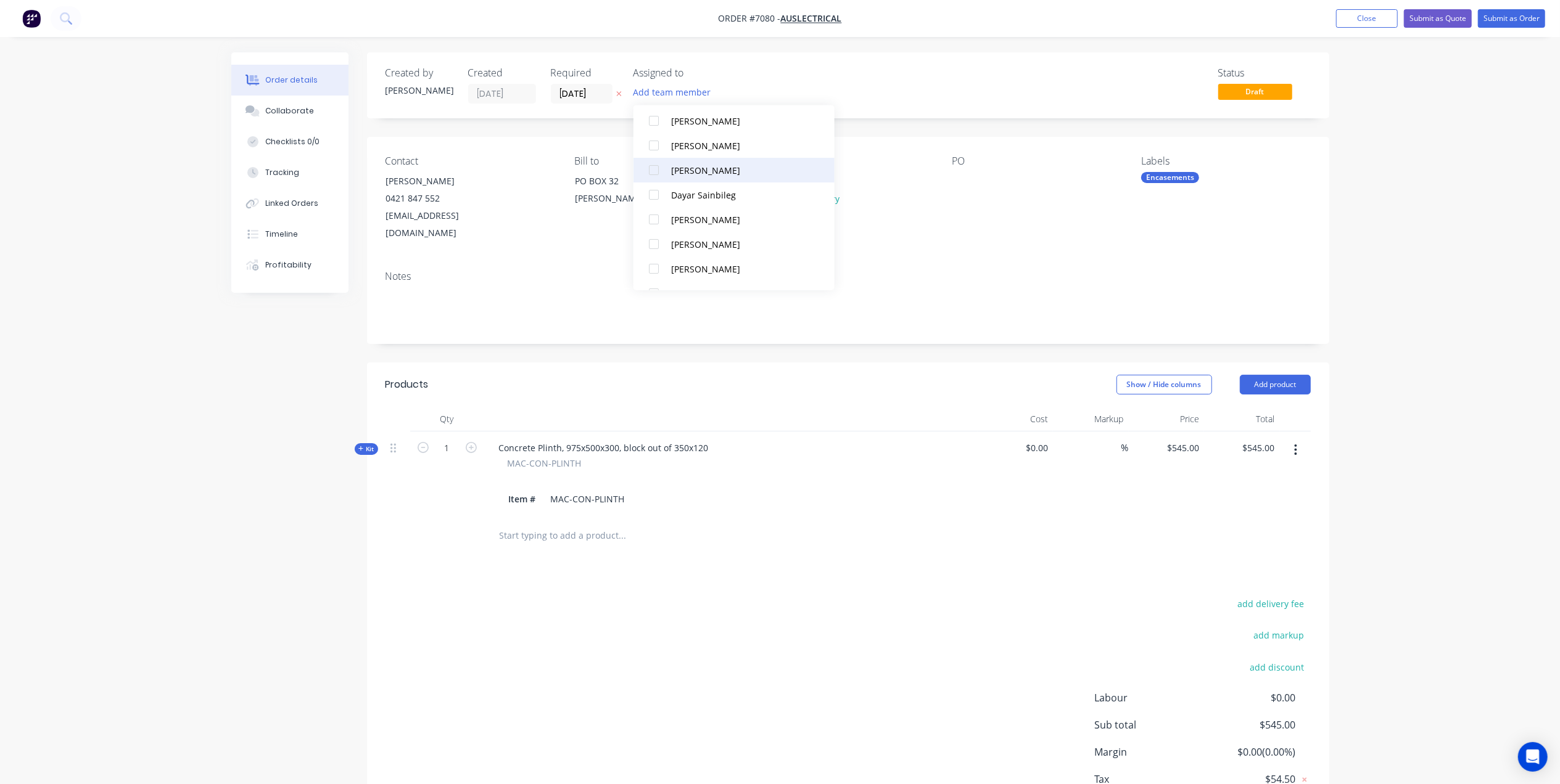
scroll to position [283, 0]
click at [707, 220] on div "[PERSON_NAME]" at bounding box center [740, 222] width 136 height 13
click at [986, 261] on div "Notes" at bounding box center [848, 302] width 962 height 82
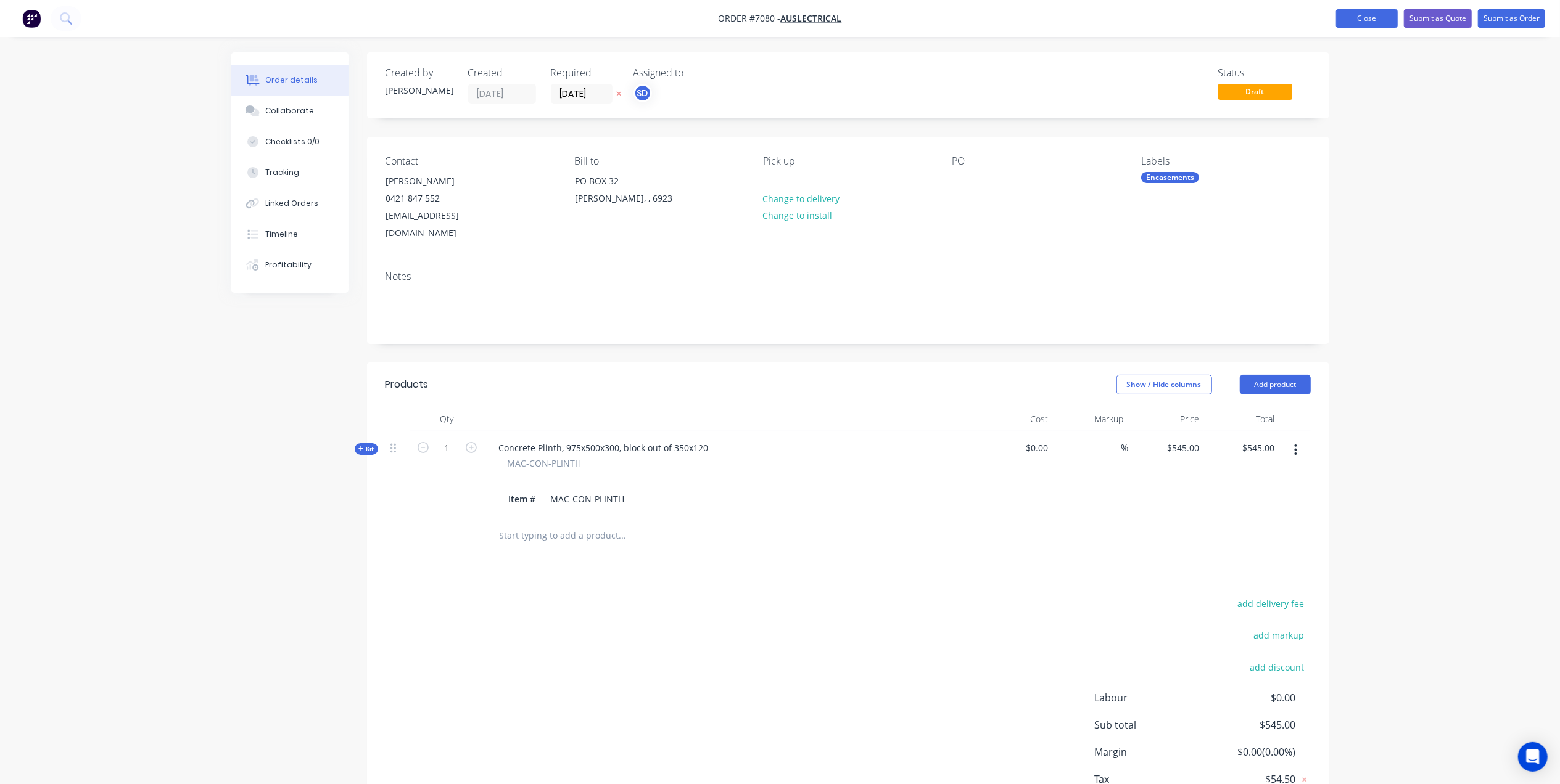
click at [1256, 18] on button "Close" at bounding box center [1367, 18] width 62 height 18
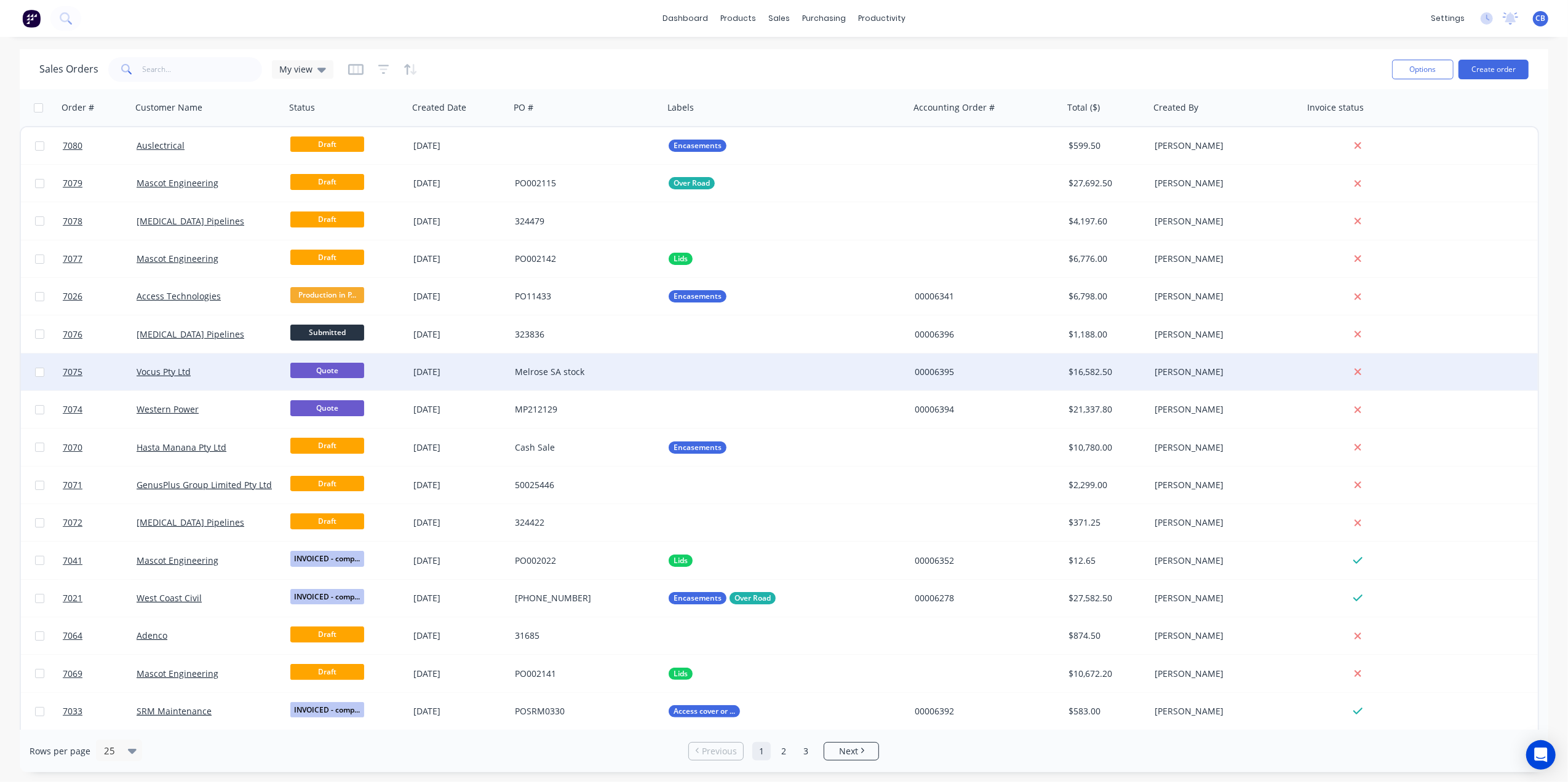
click at [551, 371] on div "Melrose SA stock" at bounding box center [582, 371] width 137 height 12
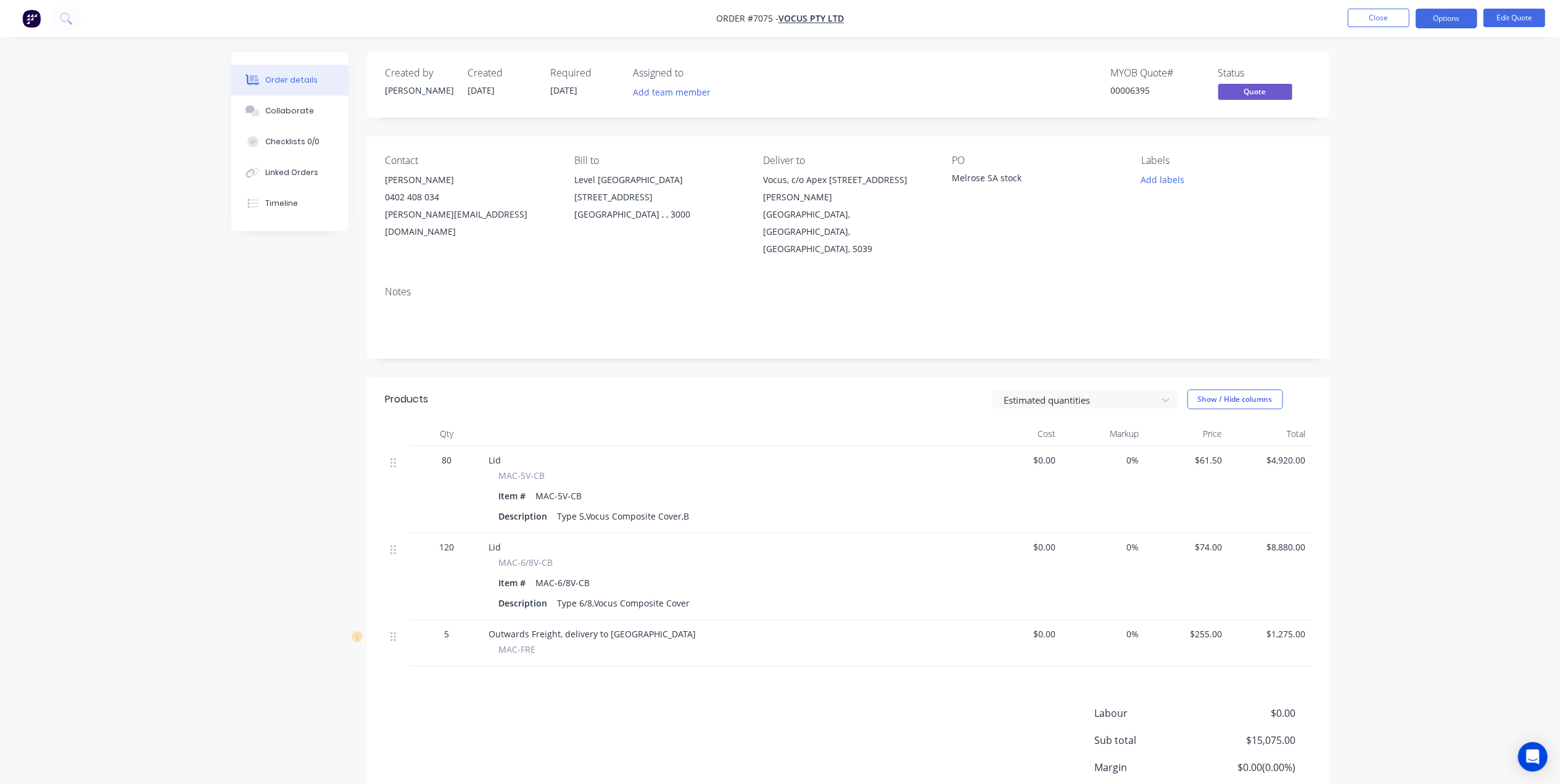
click at [1010, 179] on div "Melrose SA stock" at bounding box center [1030, 180] width 154 height 18
click at [991, 176] on div "Melrose SA stock" at bounding box center [1030, 180] width 154 height 18
click at [1256, 16] on button "Edit Quote" at bounding box center [1514, 18] width 62 height 18
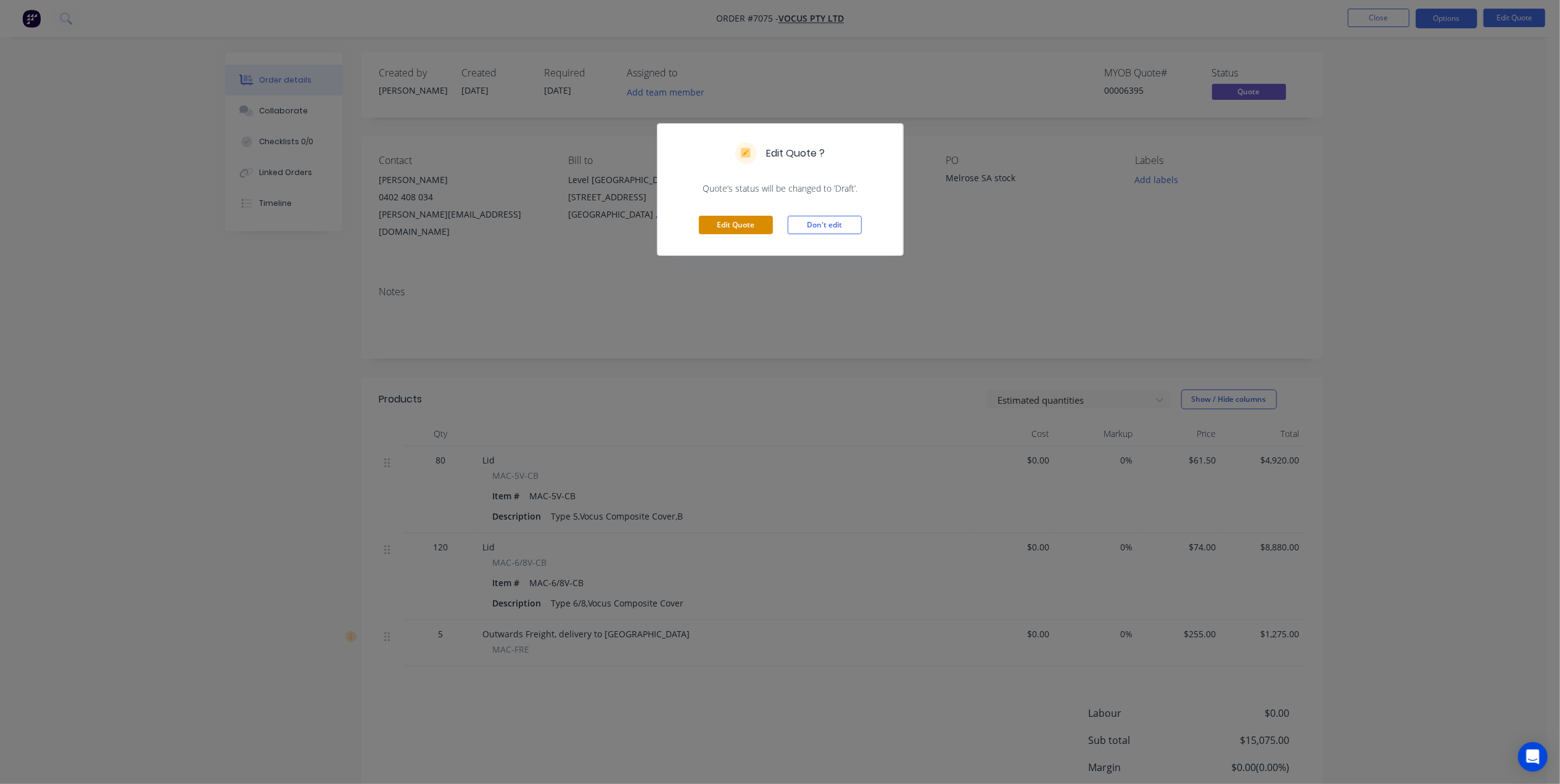
click at [742, 225] on button "Edit Quote" at bounding box center [736, 224] width 74 height 18
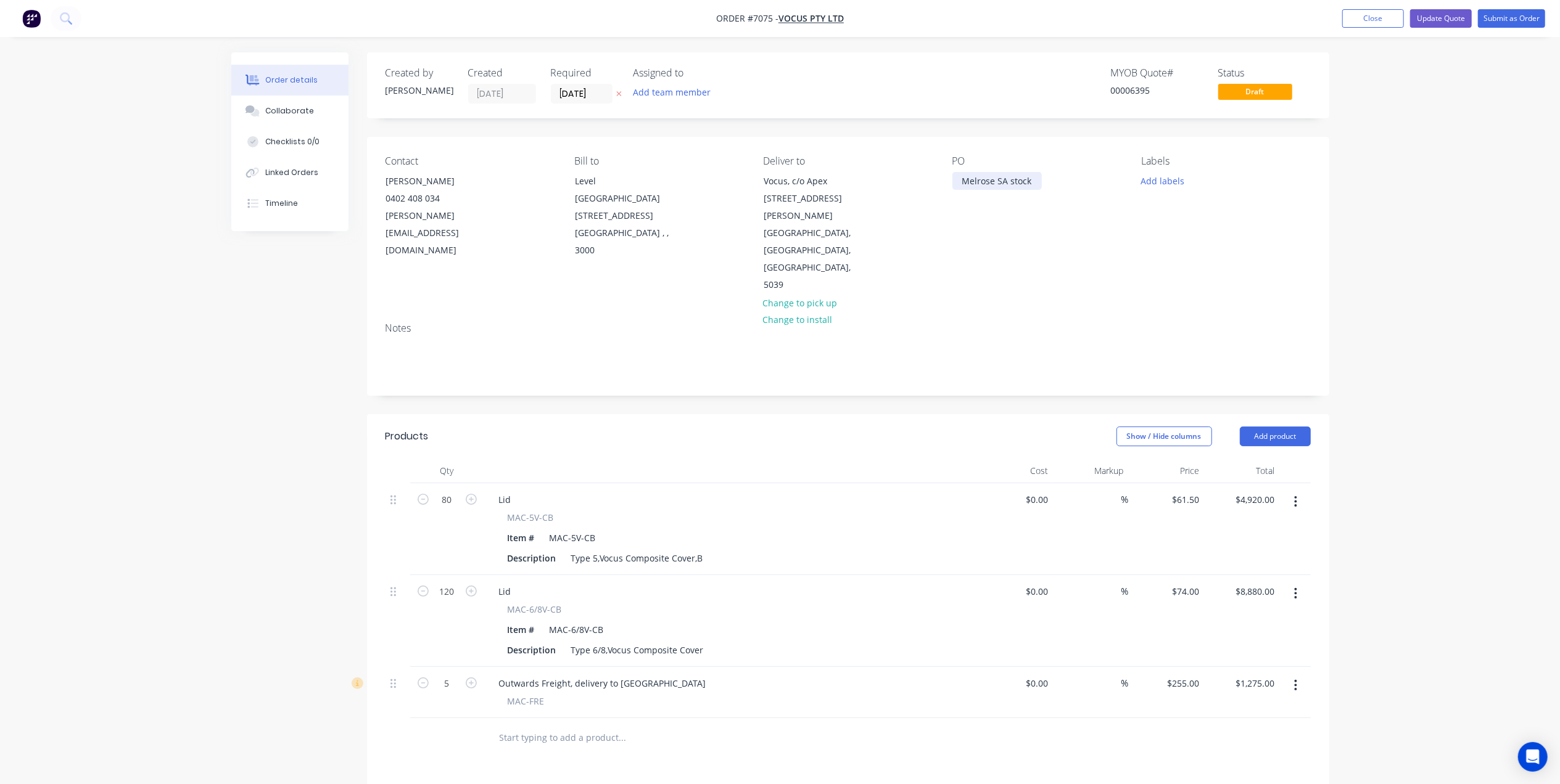
click at [1019, 174] on div "Melrose SA stock" at bounding box center [998, 181] width 90 height 18
drag, startPoint x: 1037, startPoint y: 176, endPoint x: 865, endPoint y: 155, distance: 173.3
click at [867, 155] on div "Contact [PERSON_NAME] [PHONE_NUMBER] [PERSON_NAME][EMAIL_ADDRESS][DOMAIN_NAME] …" at bounding box center [848, 224] width 962 height 175
paste div
click at [1005, 255] on div "Contact [PERSON_NAME] [PHONE_NUMBER] [PERSON_NAME][EMAIL_ADDRESS][DOMAIN_NAME] …" at bounding box center [848, 224] width 962 height 175
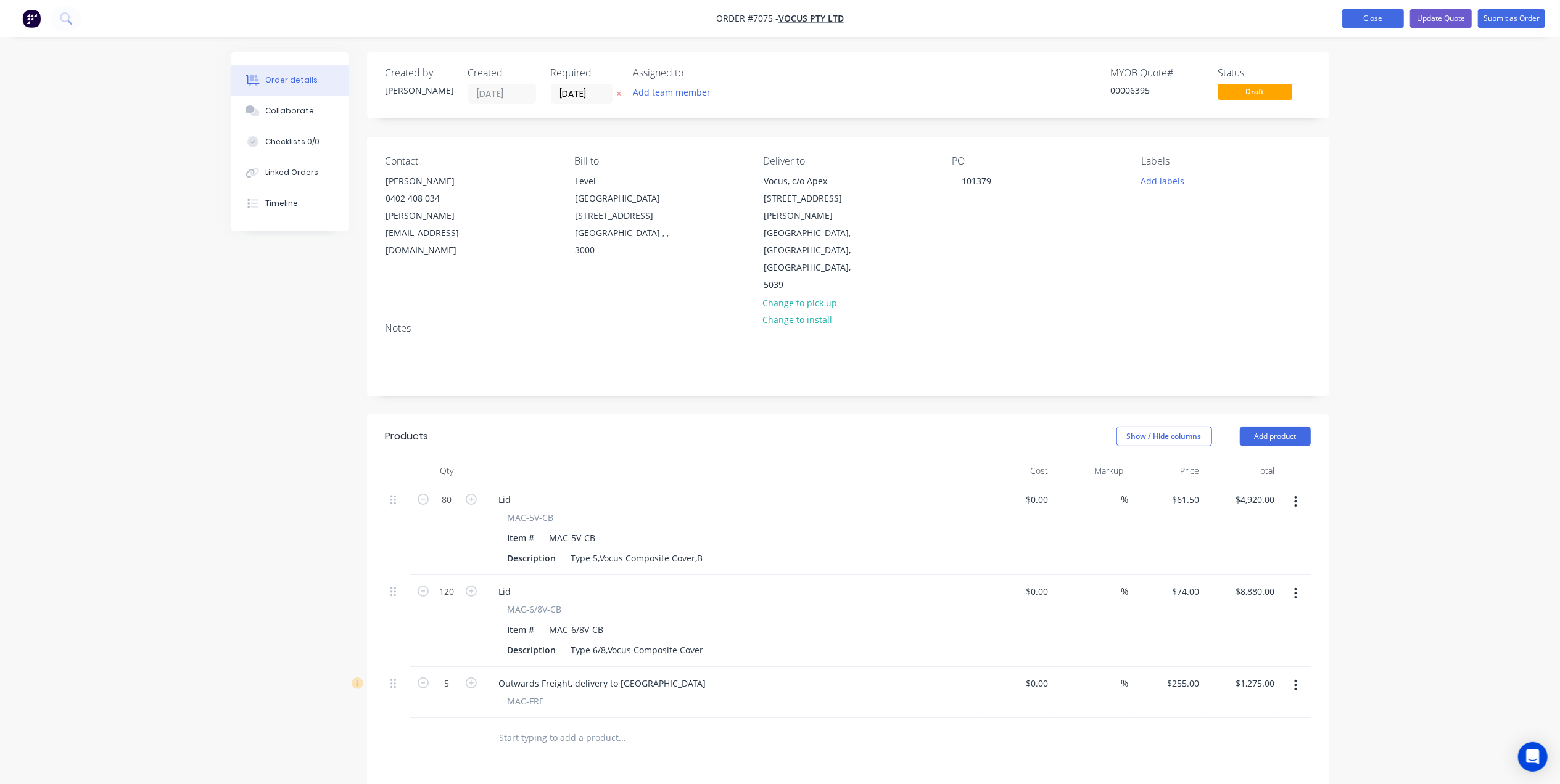
click at [1256, 12] on button "Close" at bounding box center [1373, 18] width 62 height 18
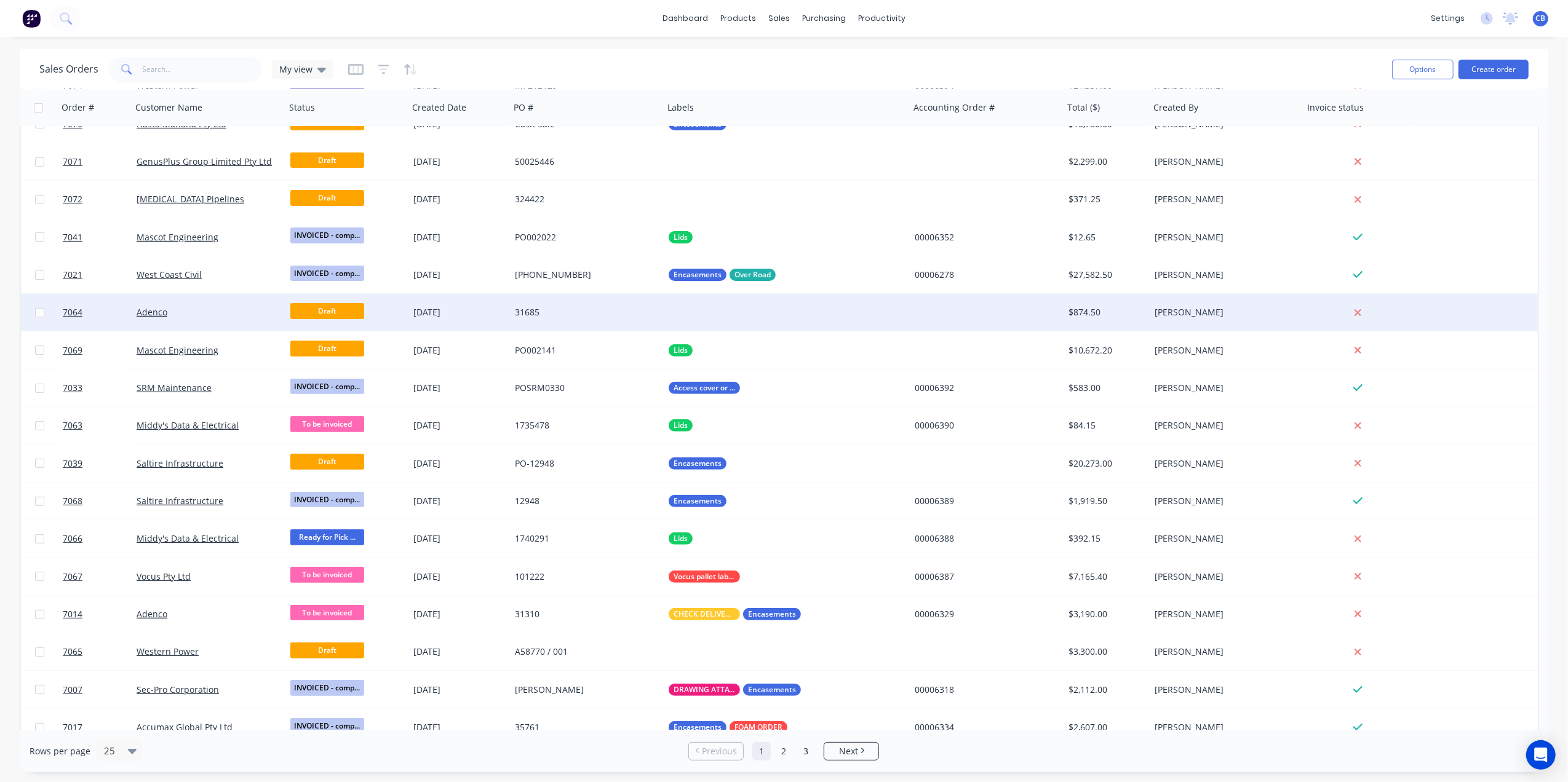
scroll to position [338, 0]
